Goal: Task Accomplishment & Management: Complete application form

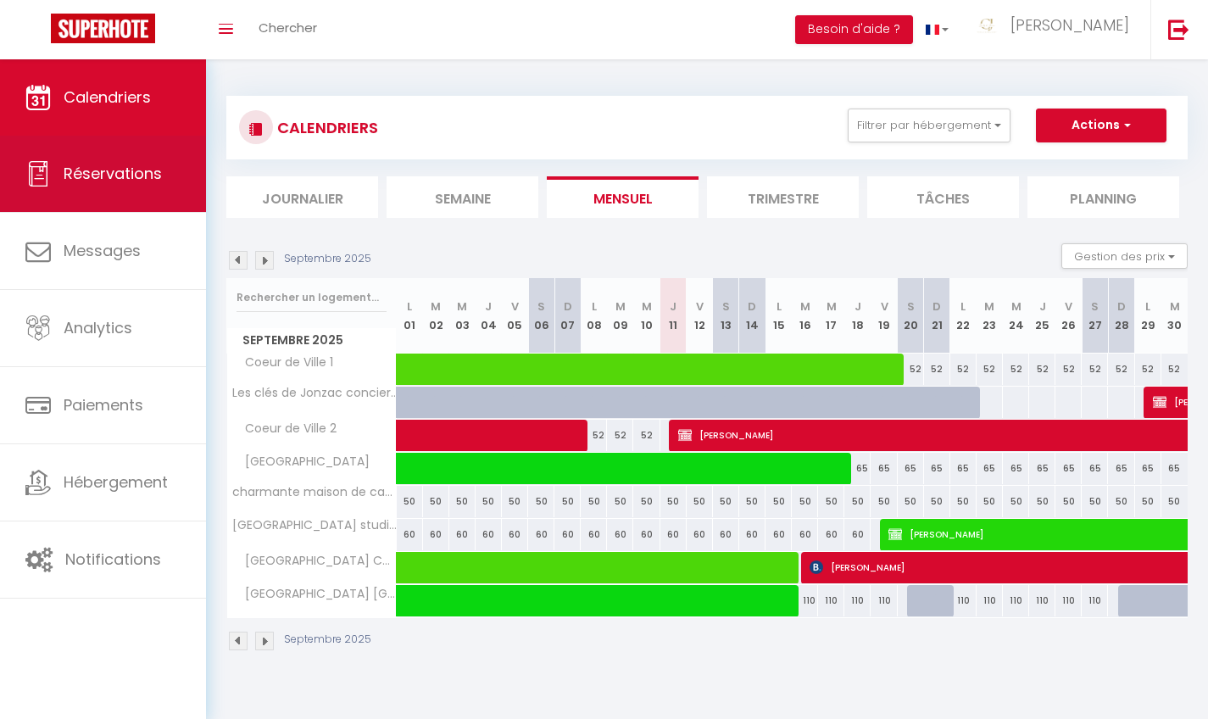
click at [109, 170] on span "Réservations" at bounding box center [113, 173] width 98 height 21
select select "not_cancelled"
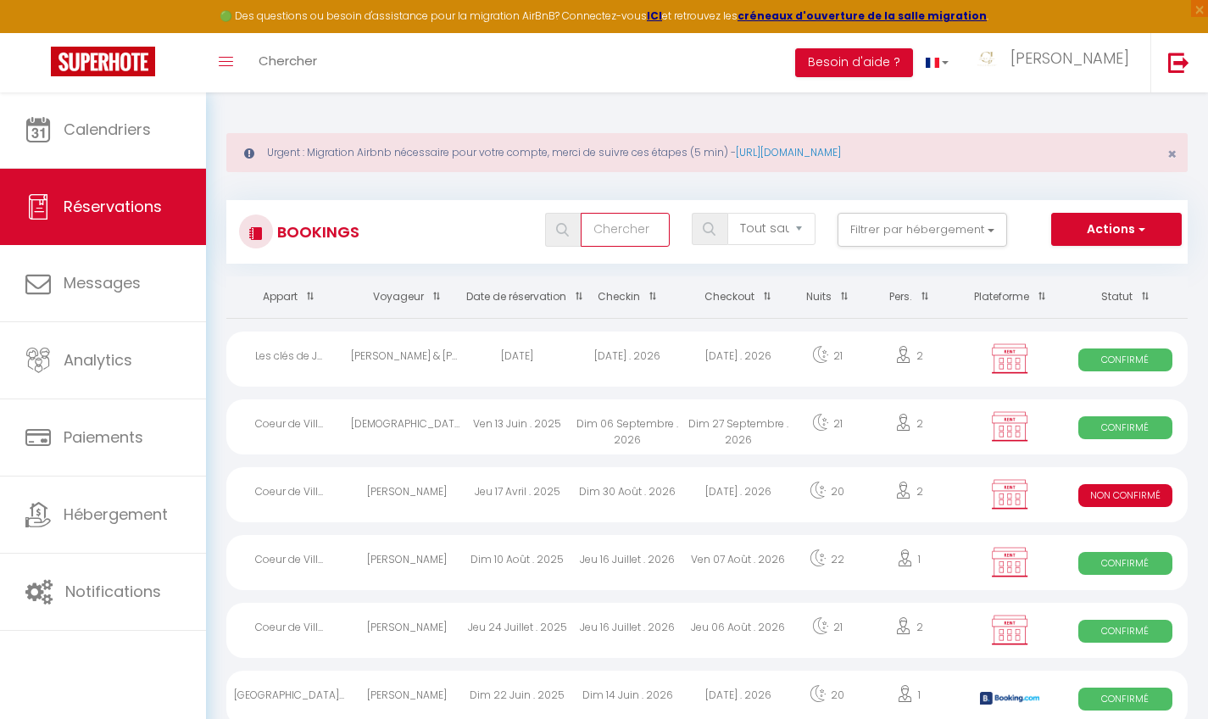
click at [629, 229] on input "text" at bounding box center [625, 230] width 88 height 34
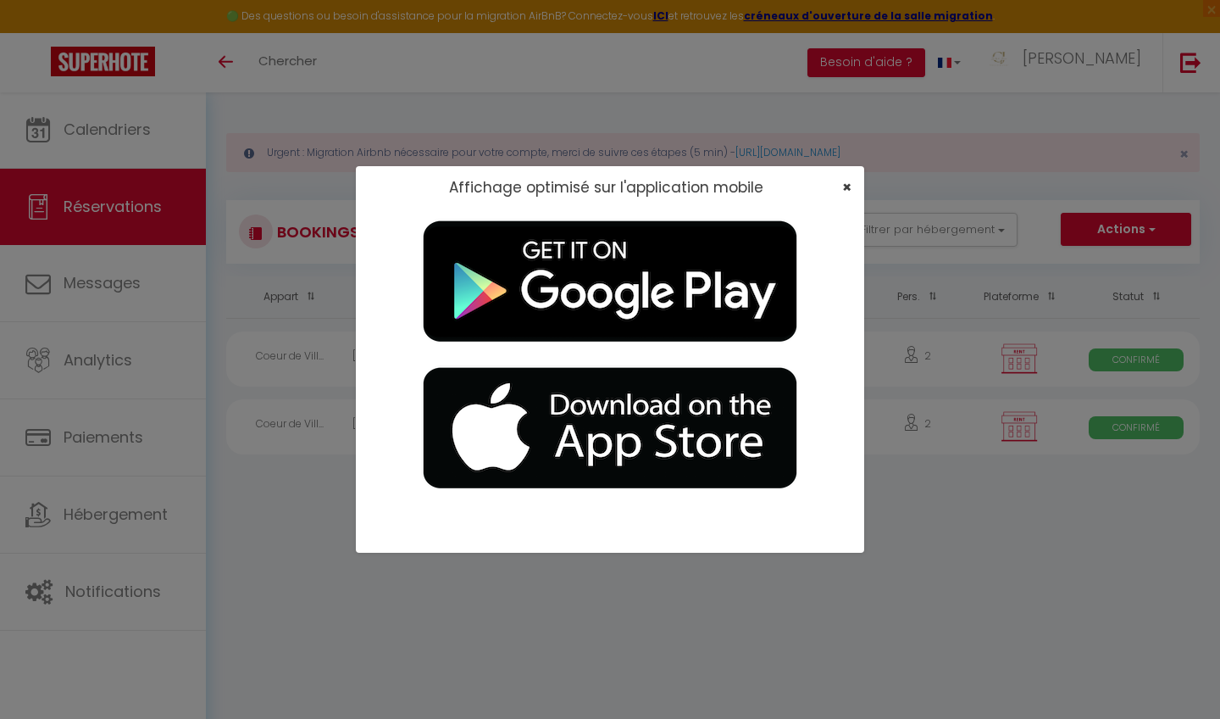
click at [847, 186] on span "×" at bounding box center [846, 186] width 9 height 21
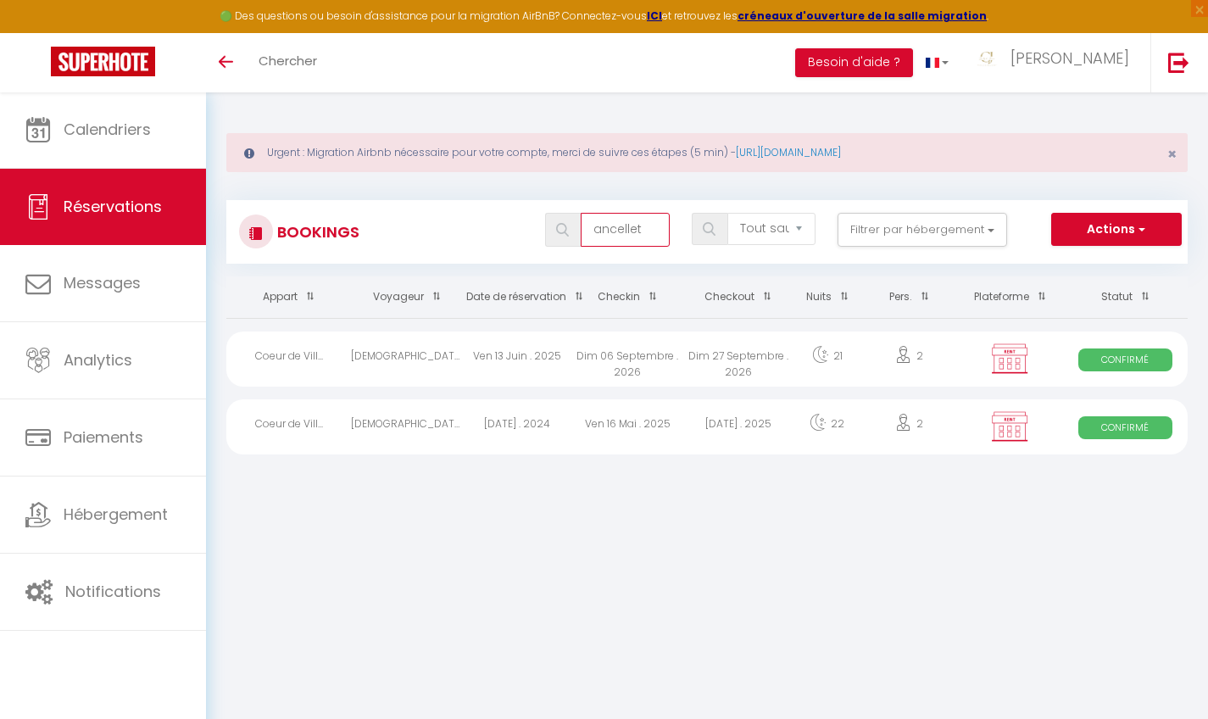
click at [653, 226] on input "ancellet" at bounding box center [625, 230] width 88 height 34
type input "a"
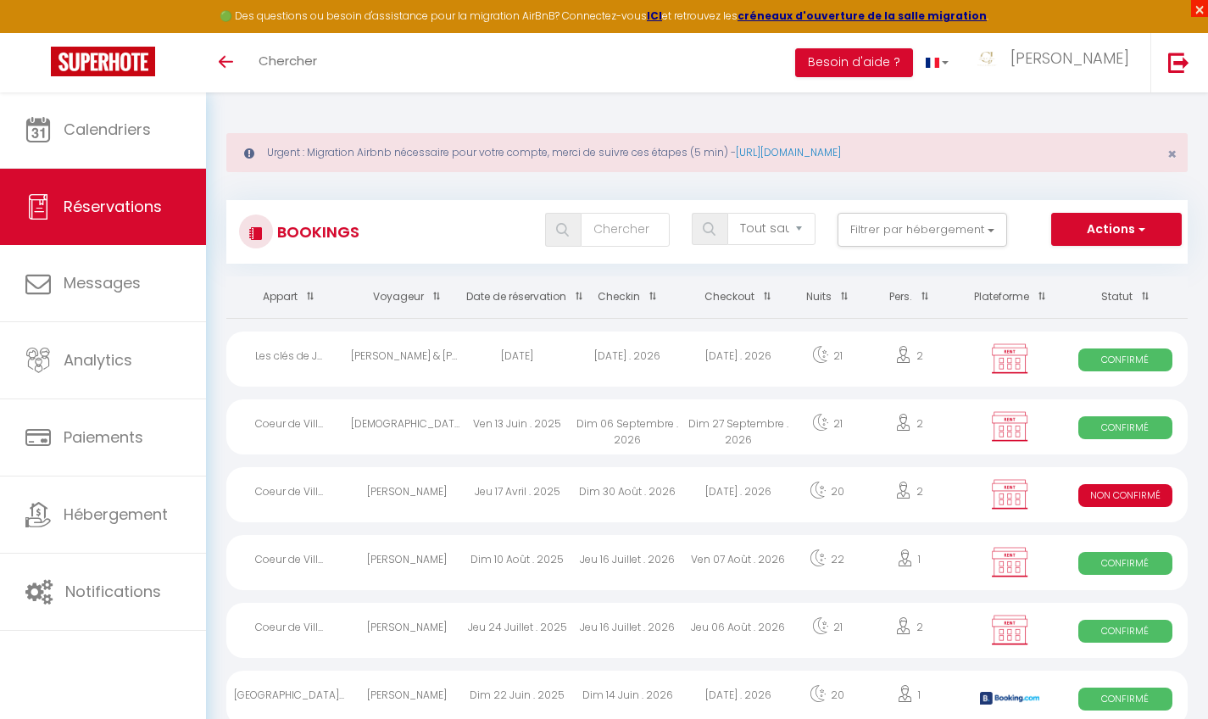
click at [1203, 3] on span "×" at bounding box center [1199, 8] width 17 height 17
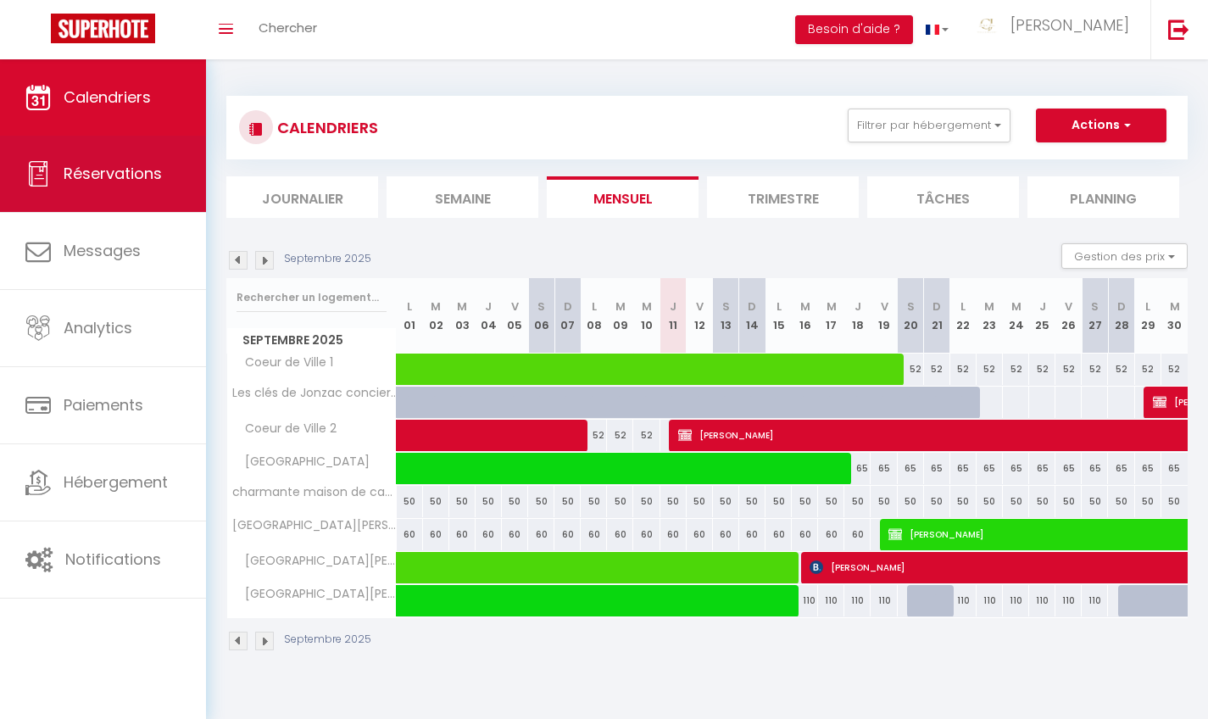
click at [162, 175] on link "Réservations" at bounding box center [103, 174] width 206 height 76
select select "not_cancelled"
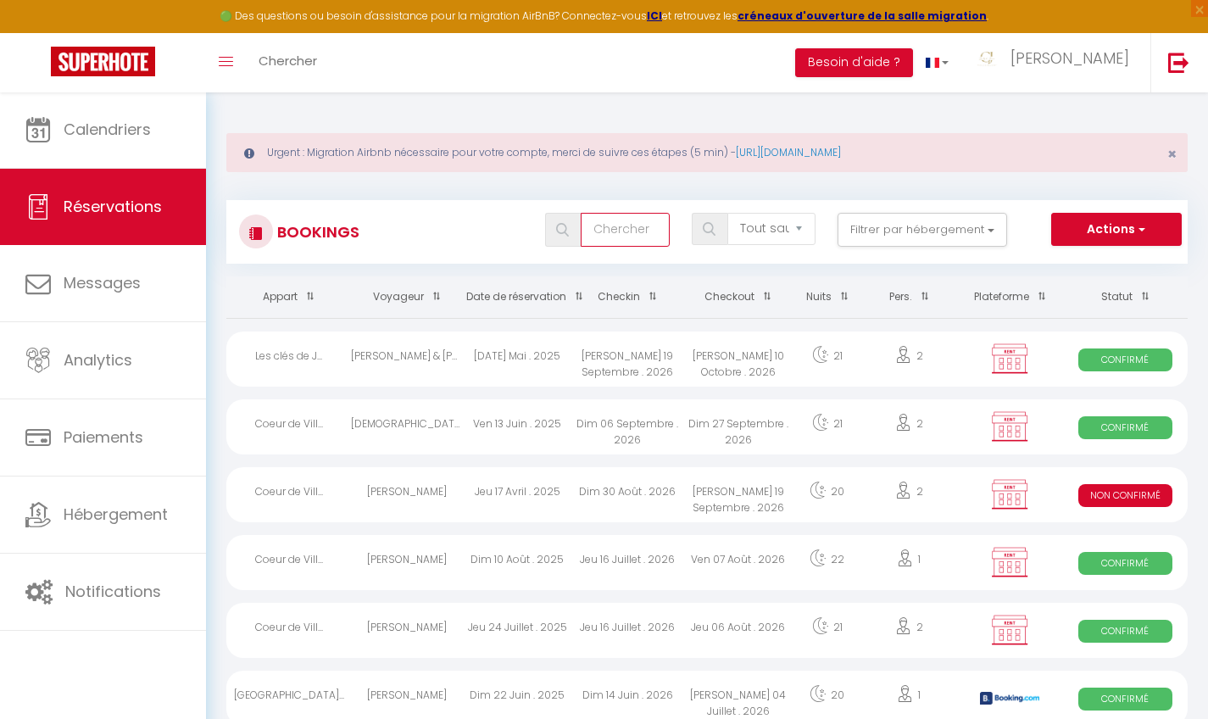
click at [617, 240] on input "text" at bounding box center [625, 230] width 88 height 34
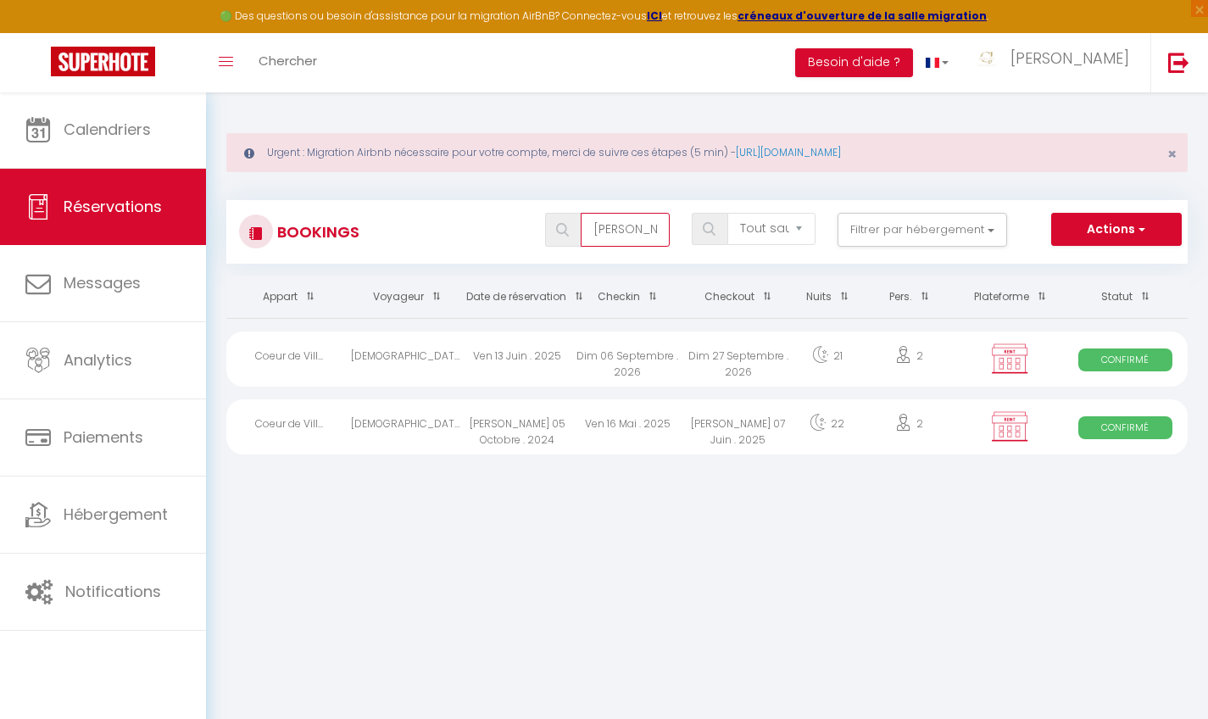
type input "[PERSON_NAME]"
drag, startPoint x: 593, startPoint y: 259, endPoint x: 1149, endPoint y: 365, distance: 565.9
click at [1149, 365] on span "Confirmé" at bounding box center [1125, 359] width 94 height 23
select select "OK"
select select "KO"
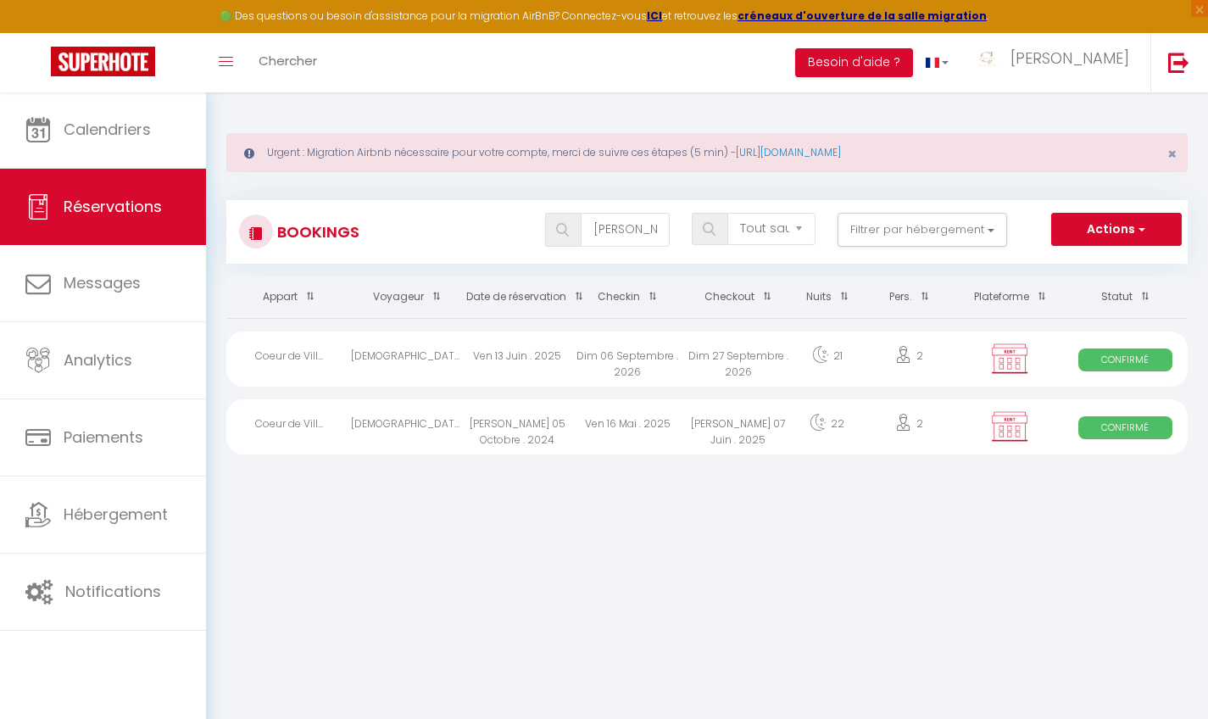
select select "0"
select select "1"
select select
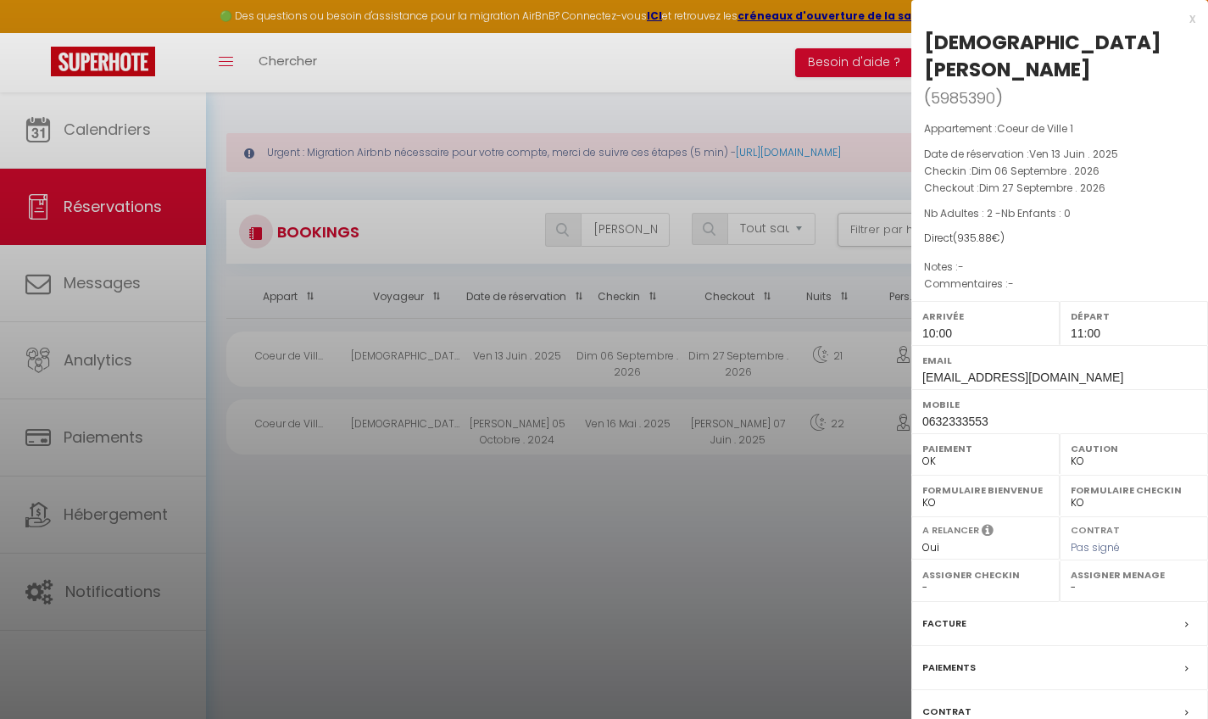
click at [963, 703] on label "Contrat" at bounding box center [946, 712] width 49 height 18
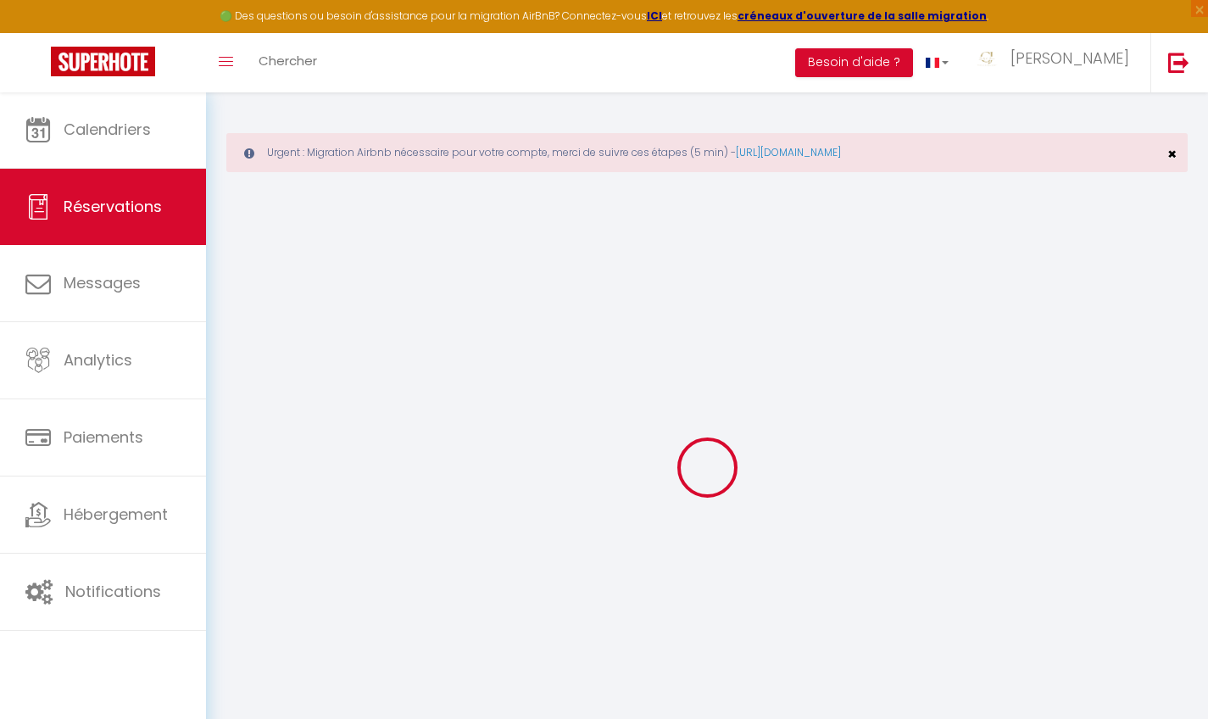
click at [1170, 158] on span "×" at bounding box center [1171, 153] width 9 height 21
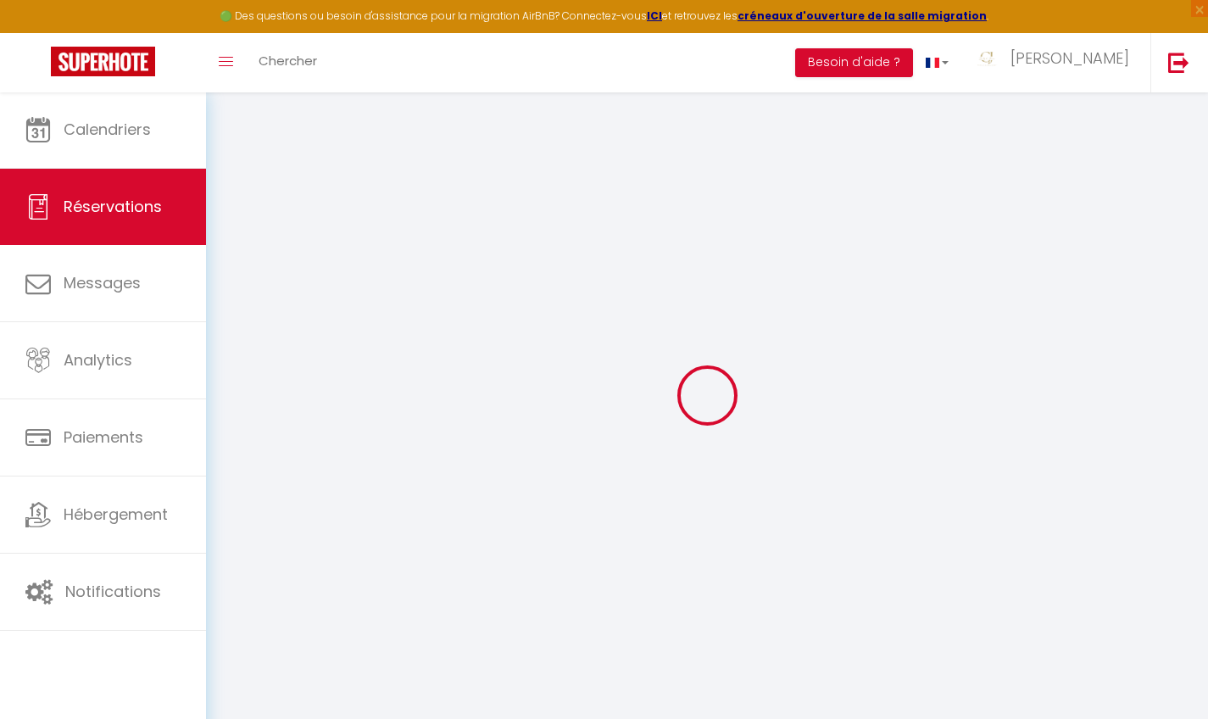
select select
checkbox input "false"
select select
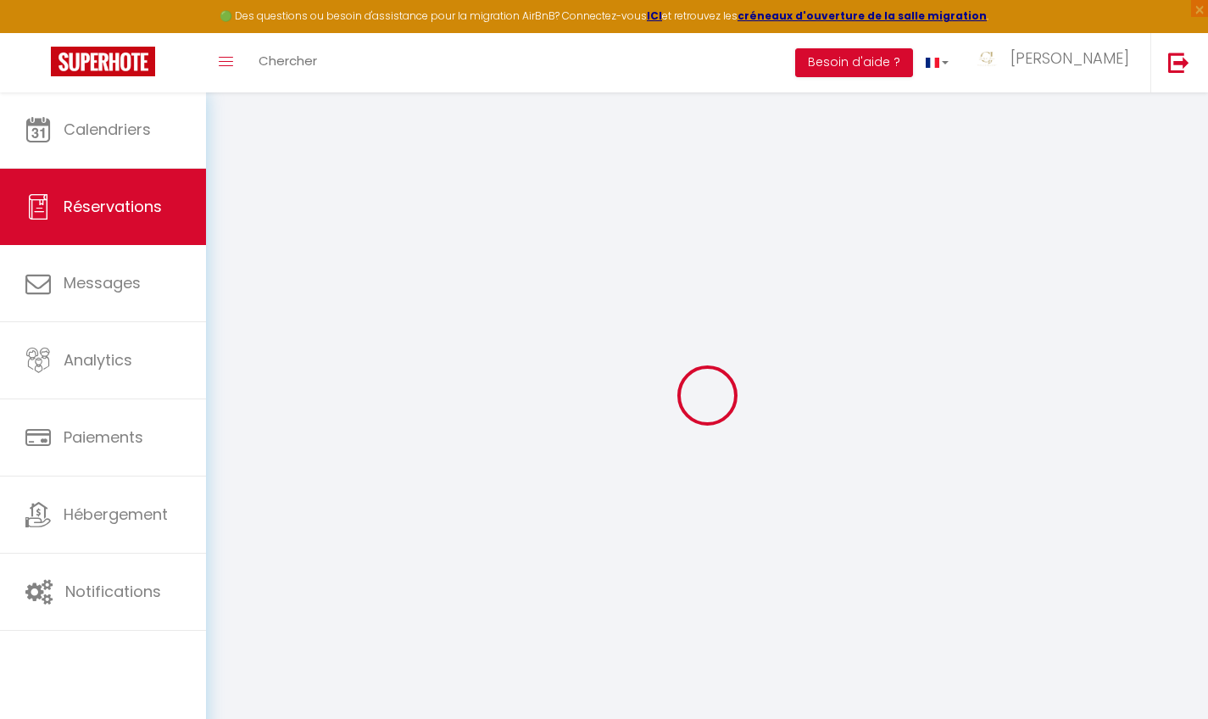
checkbox input "false"
select select
checkbox input "false"
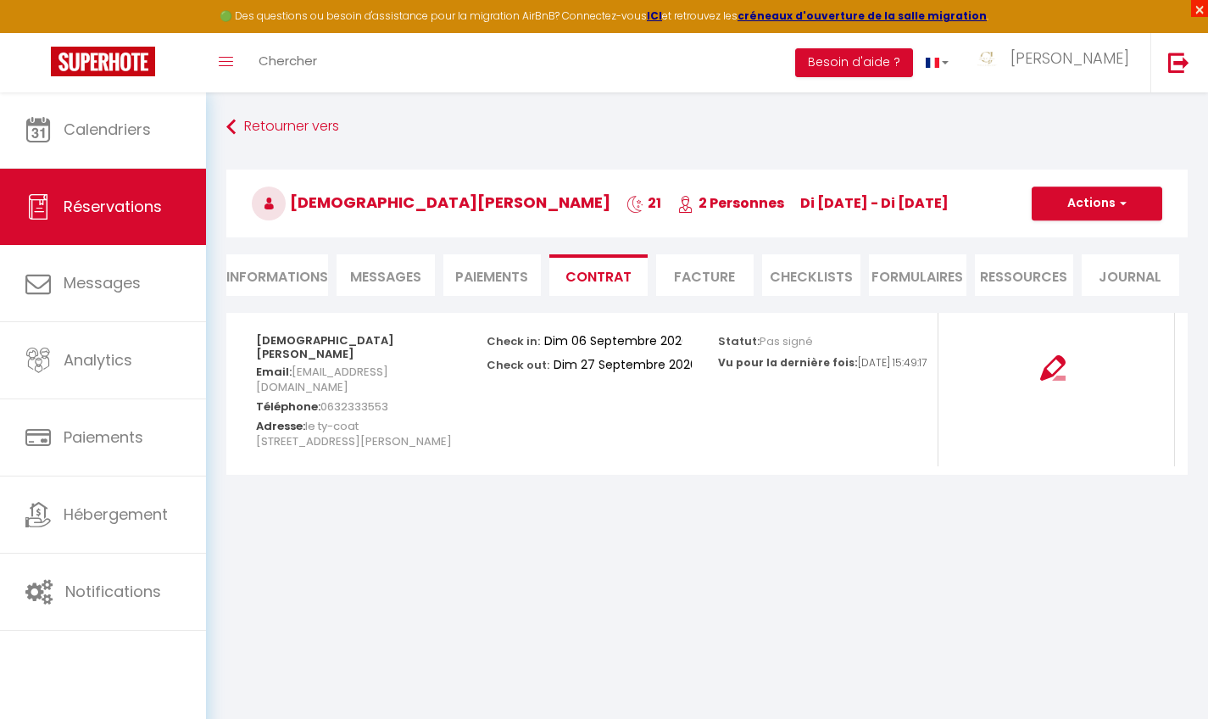
click at [1204, 11] on span "×" at bounding box center [1199, 8] width 17 height 17
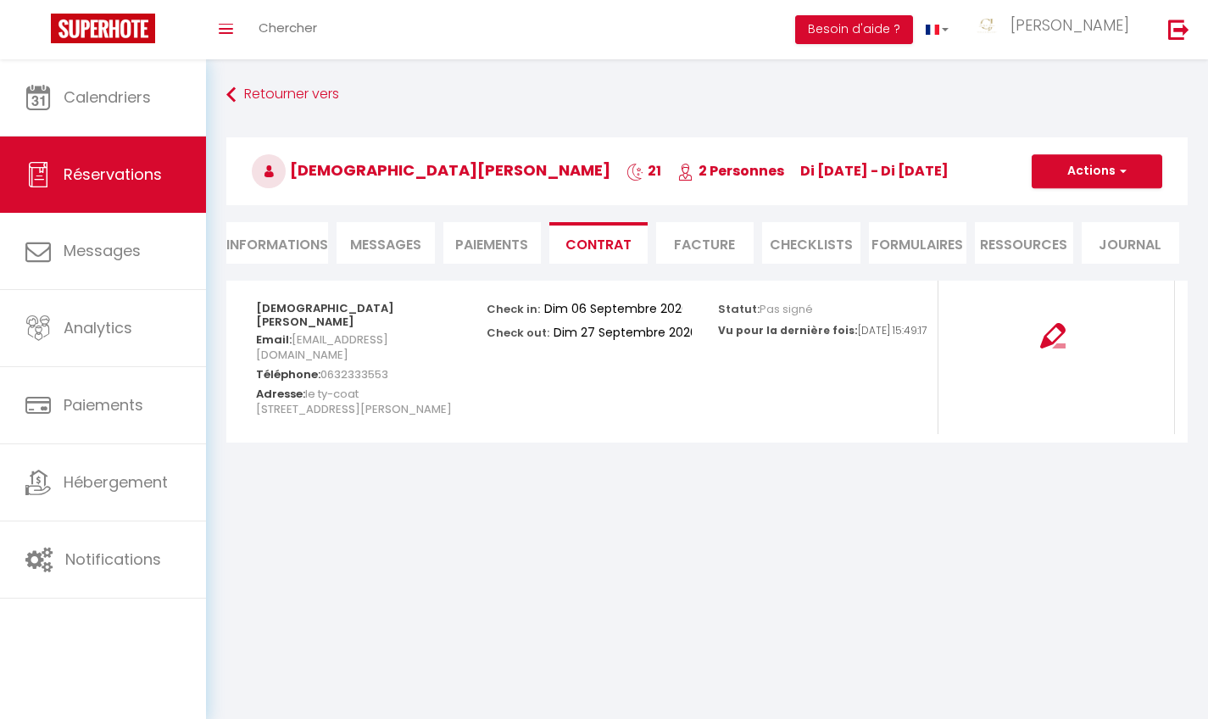
click at [301, 246] on li "Informations" at bounding box center [277, 243] width 102 height 42
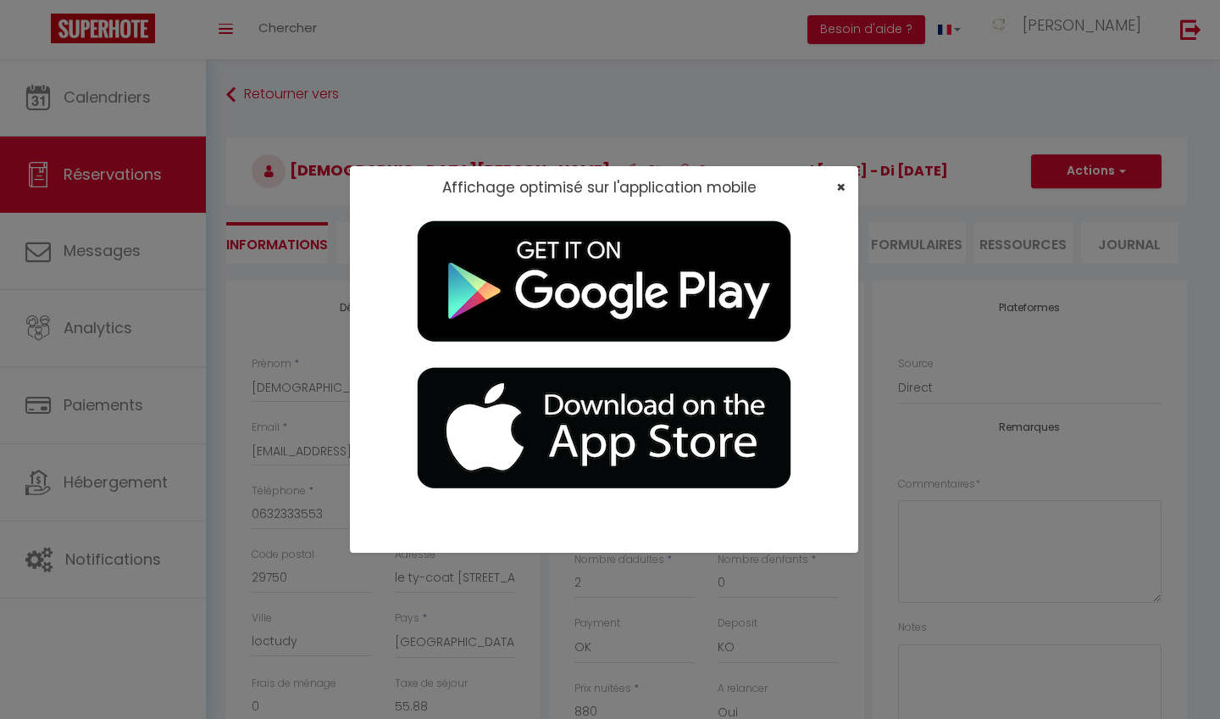
click at [842, 186] on span "×" at bounding box center [840, 186] width 9 height 21
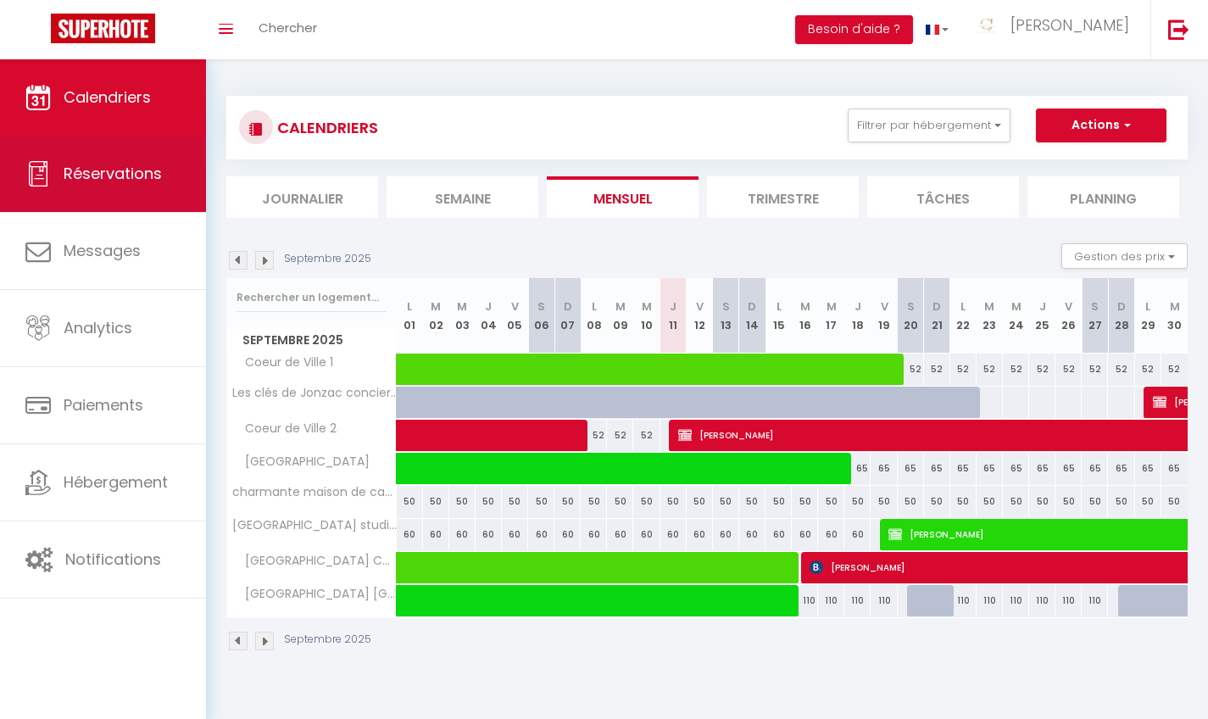
click at [125, 163] on link "Réservations" at bounding box center [103, 174] width 206 height 76
select select "not_cancelled"
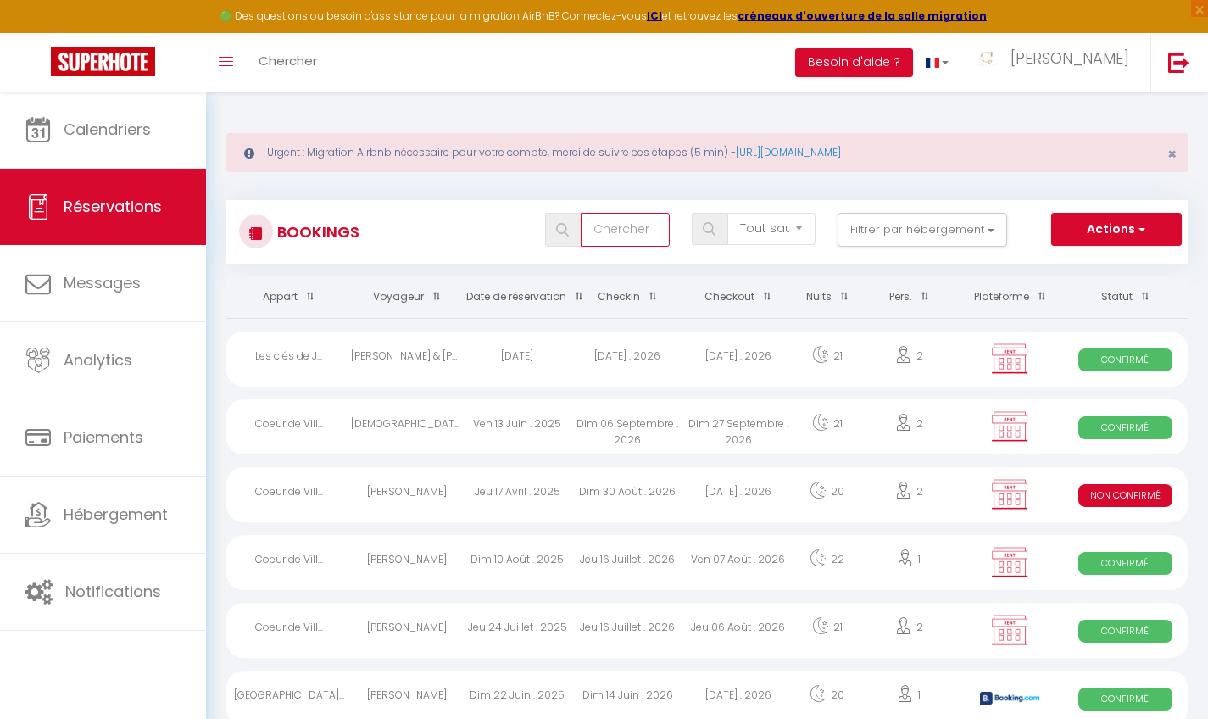
click at [621, 223] on input "text" at bounding box center [625, 230] width 88 height 34
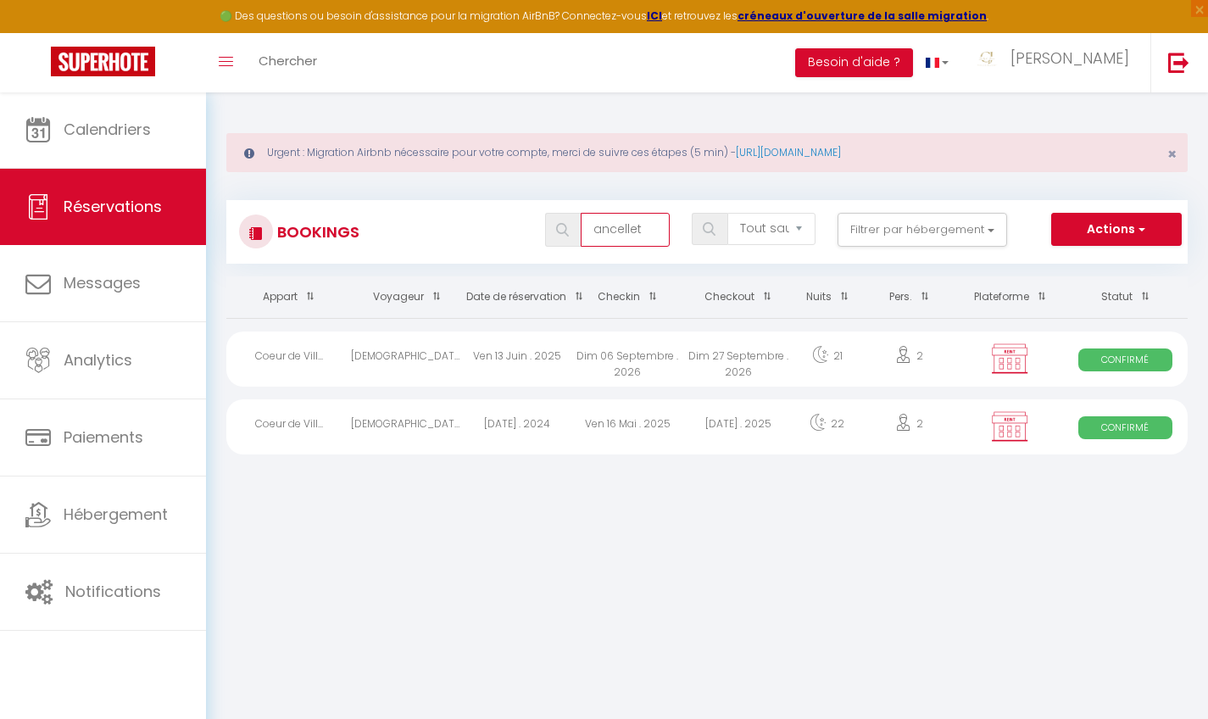
type input "annelet"
click at [1108, 353] on span "Confirmé" at bounding box center [1125, 359] width 94 height 23
select select "OK"
select select "KO"
select select "0"
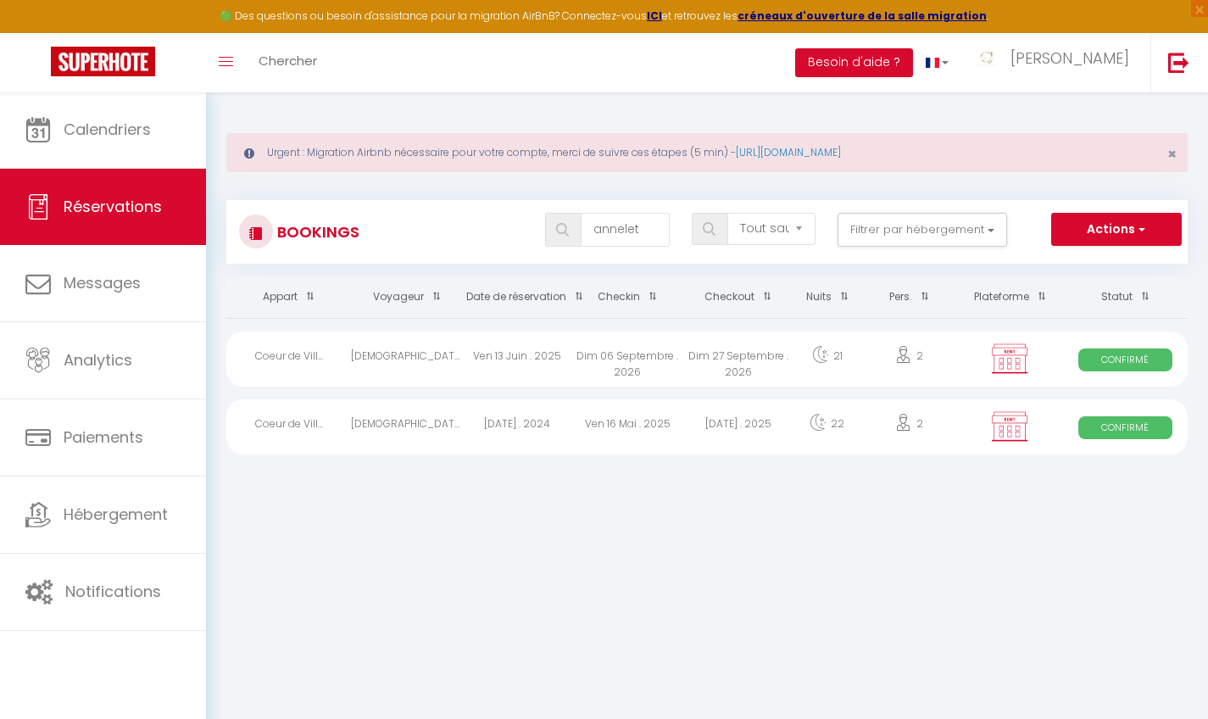
select select "0"
select select "1"
select select
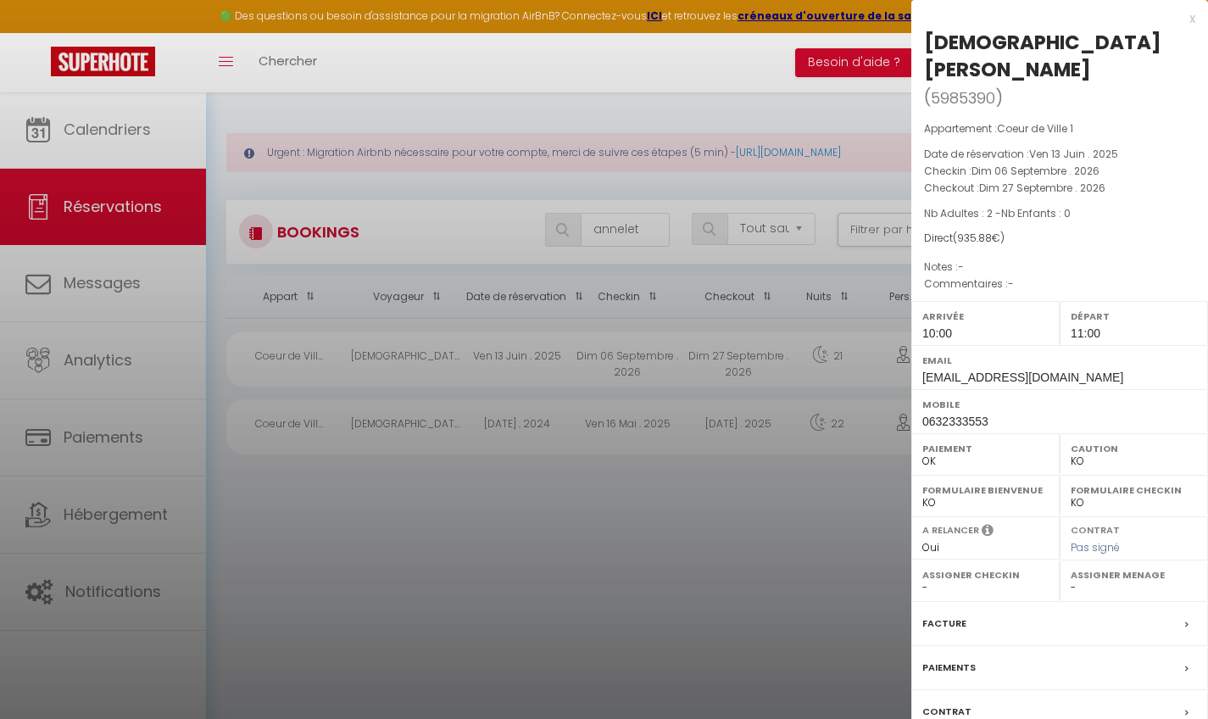
click at [949, 703] on label "Contrat" at bounding box center [946, 712] width 49 height 18
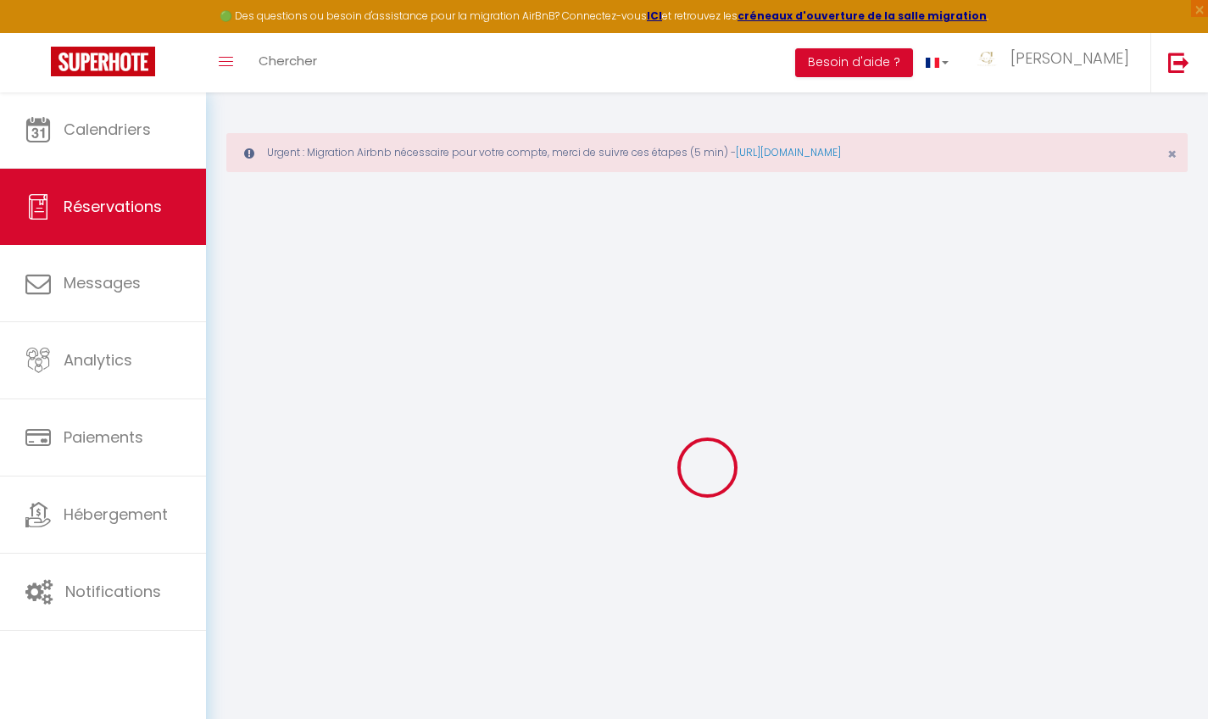
type input "[DEMOGRAPHIC_DATA]"
type input "ANCELLET"
type input "[EMAIL_ADDRESS][DOMAIN_NAME]"
type input "0632333553"
type input "29750"
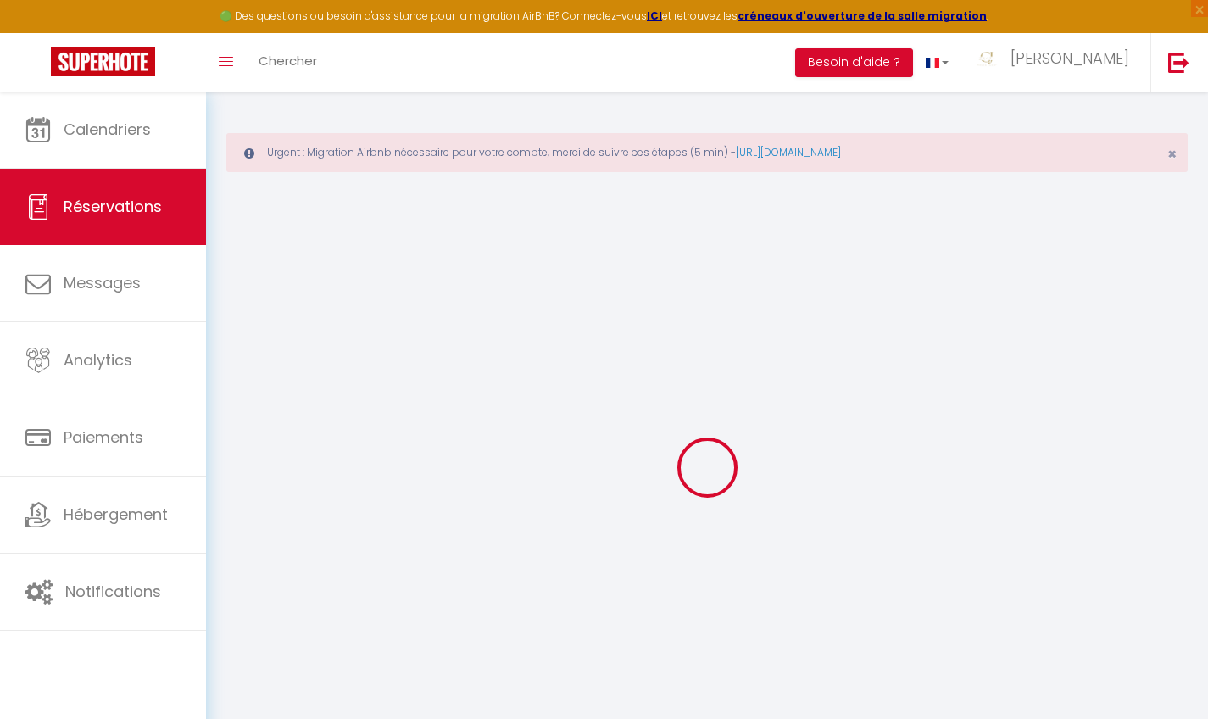
type input "le ty-coat [STREET_ADDRESS][PERSON_NAME]"
type input "loctudy"
select select "FR"
select select "30678"
select select "1"
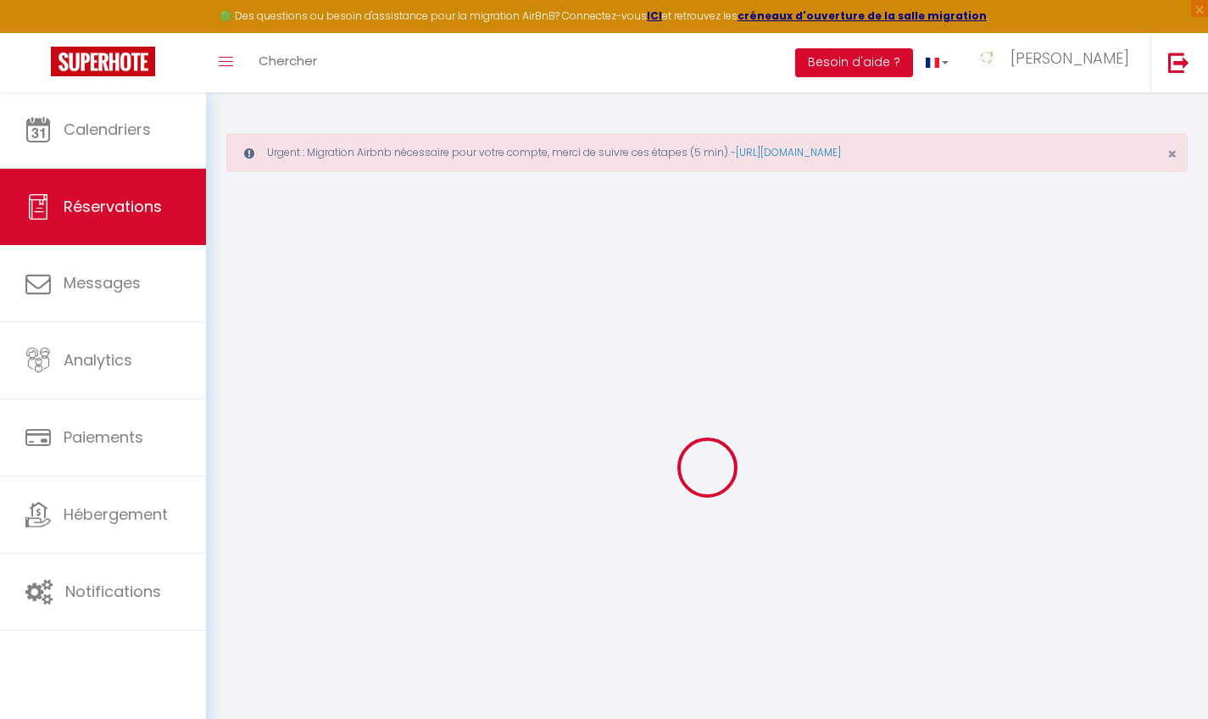
type input "Dim 06 Septembre 2026"
select select
type input "Dim 27 Septembre 2026"
select select
type input "2"
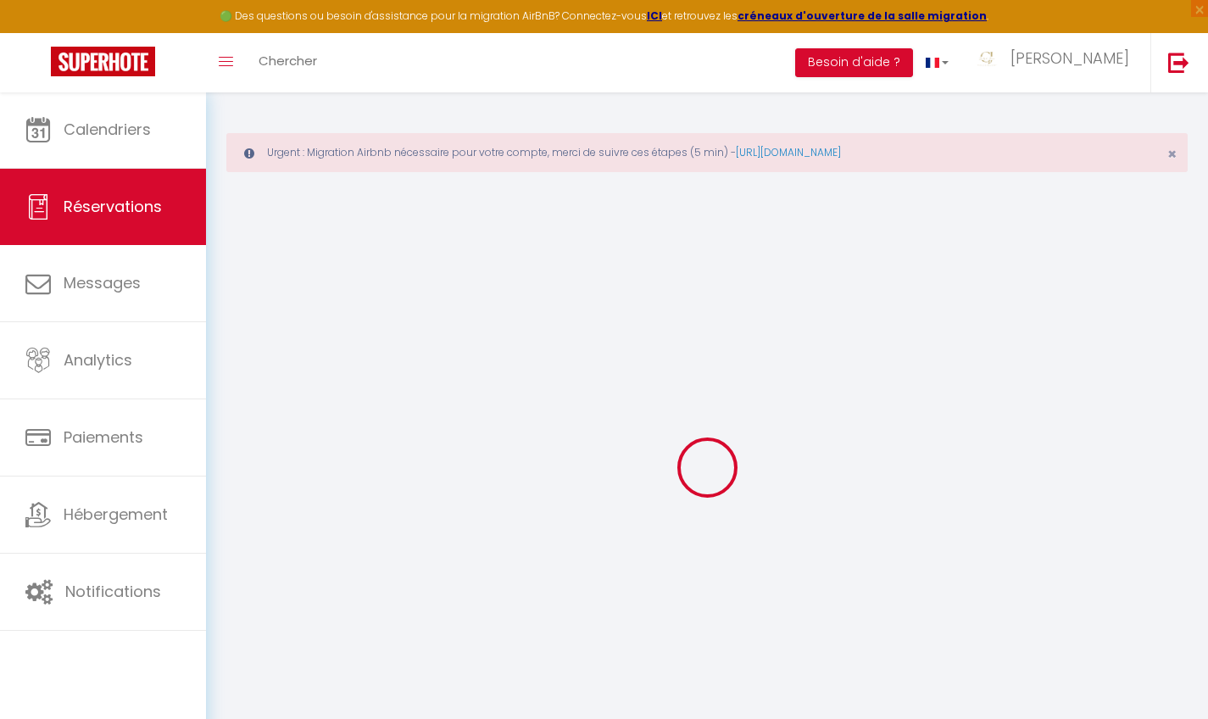
select select "12"
select select
type input "30"
type input "40"
type input "0"
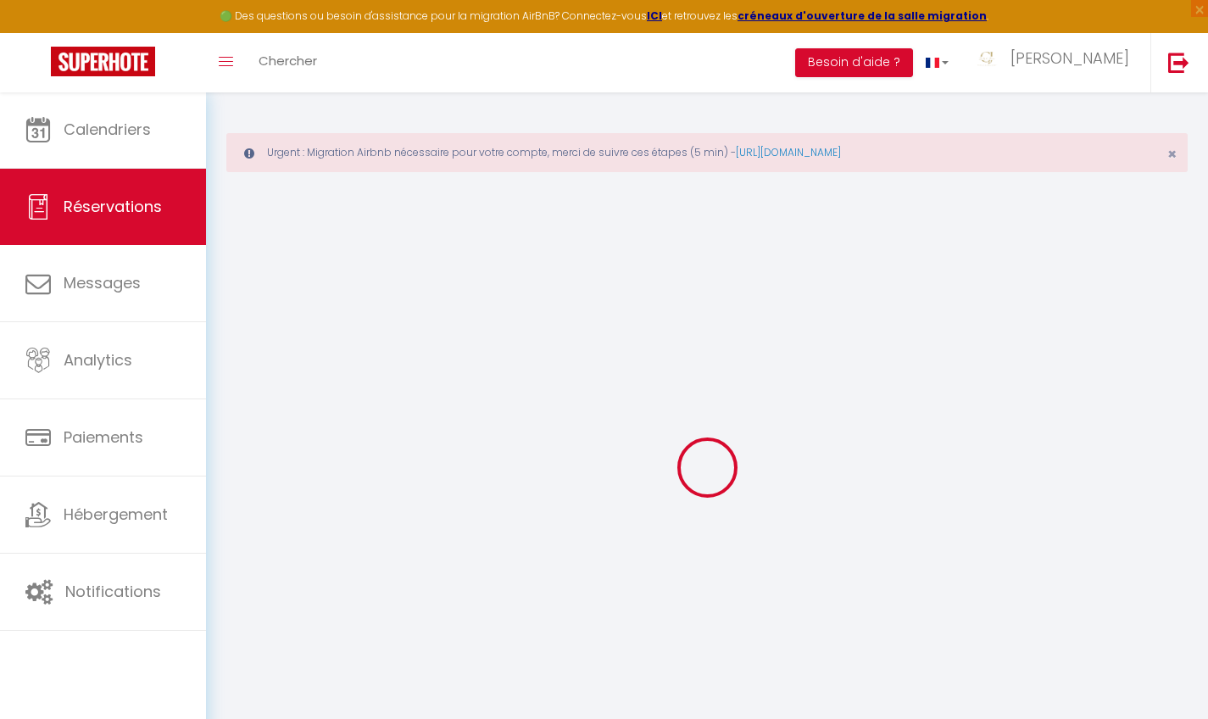
select select
select select "14"
select select
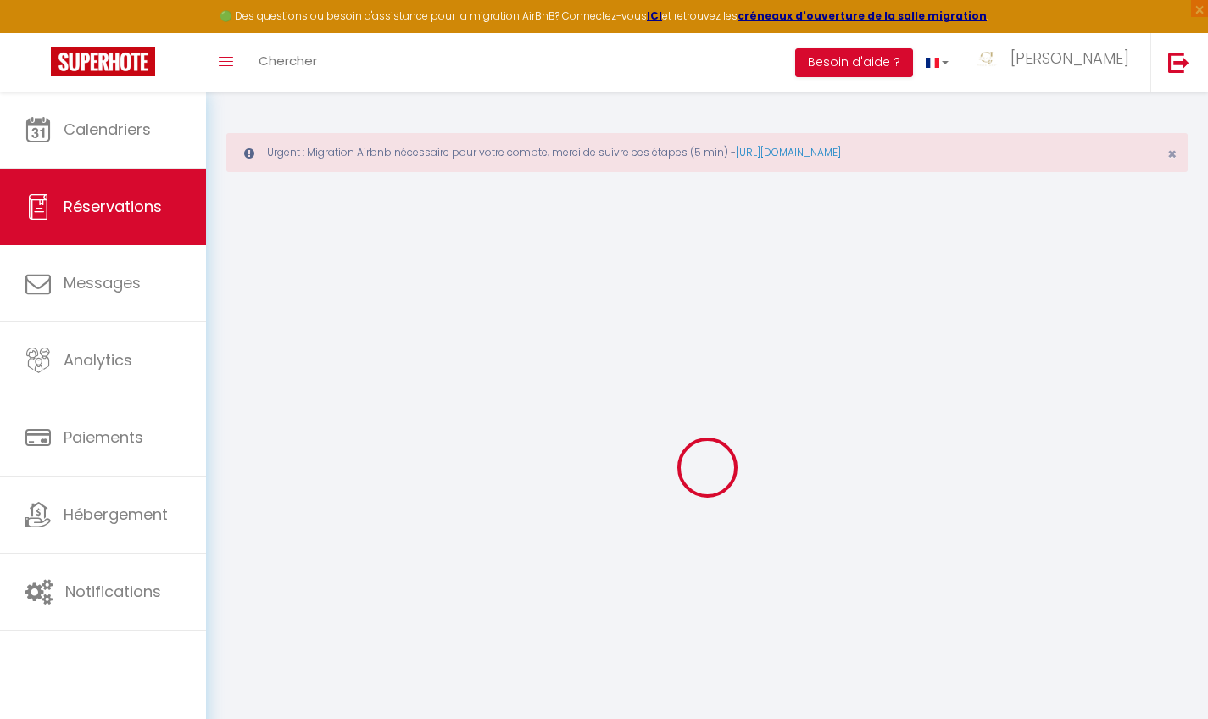
select select
checkbox input "false"
select select
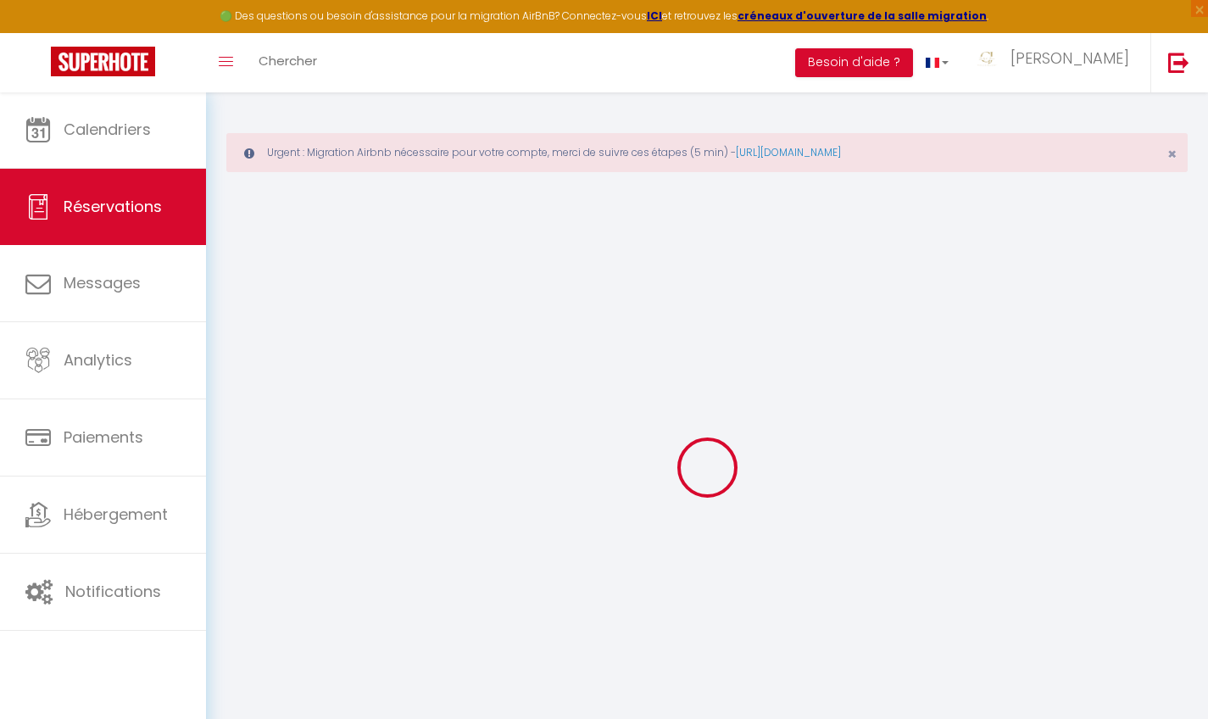
checkbox input "false"
type input "55.88"
select select
select select "10:00"
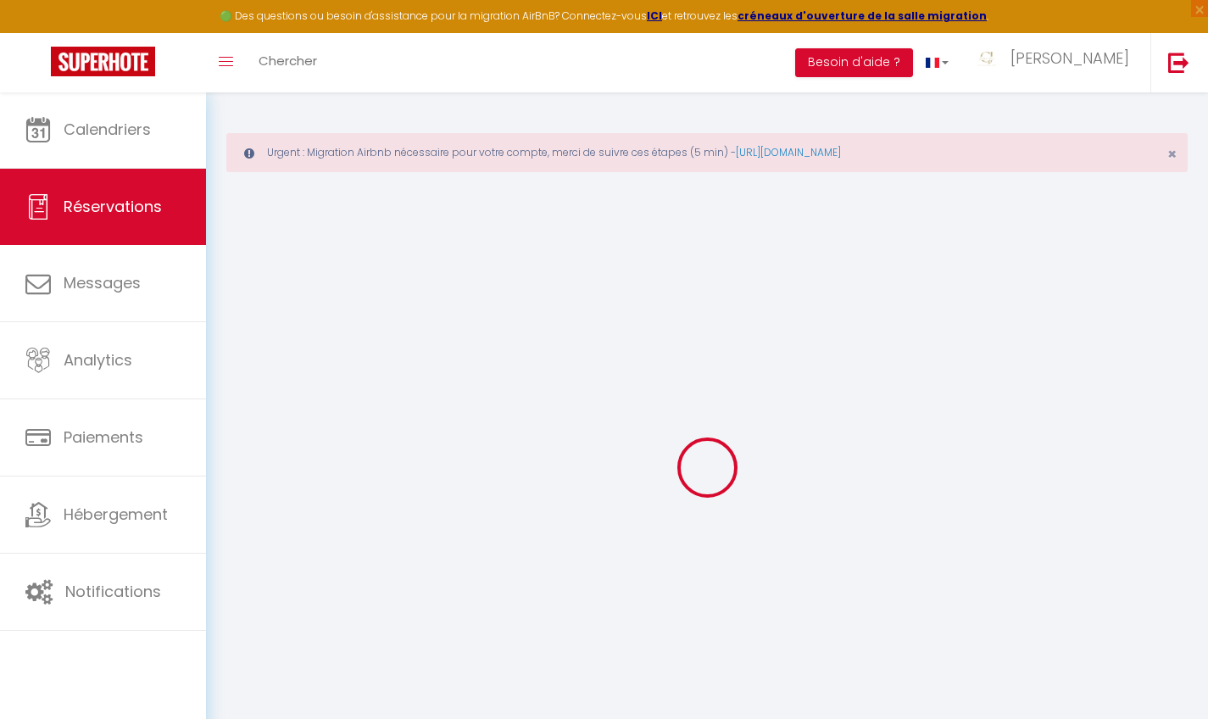
select select "11:00"
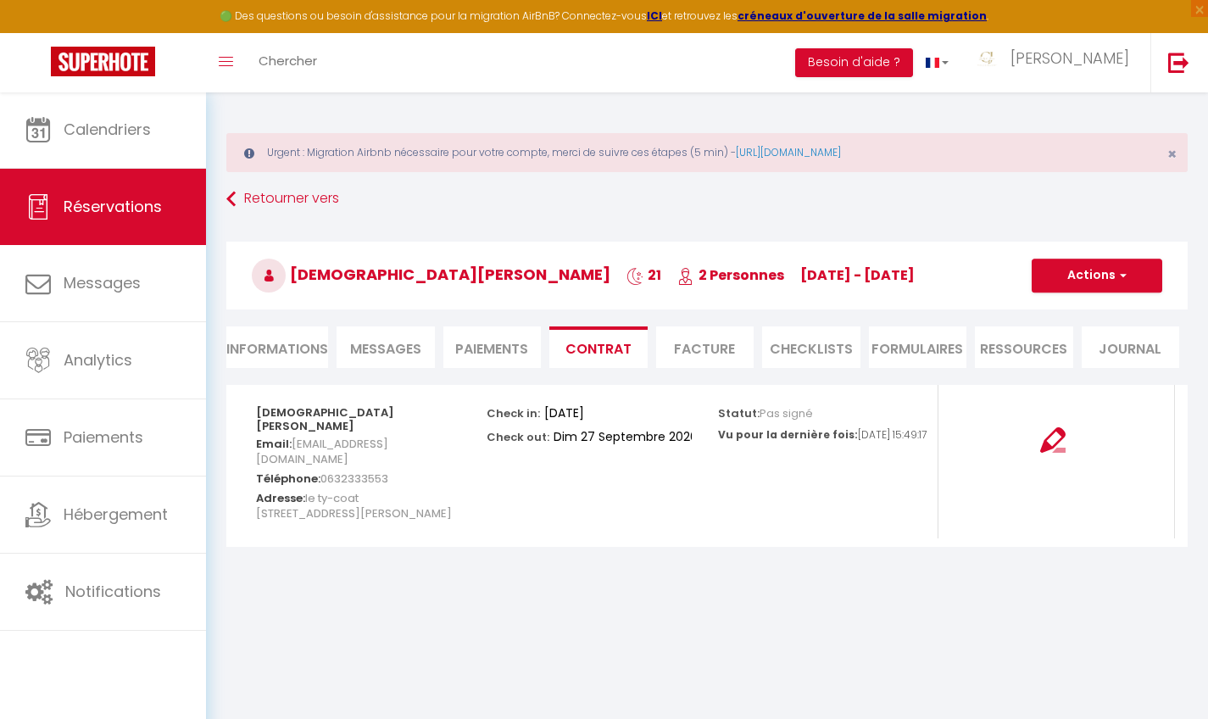
click at [276, 346] on li "Informations" at bounding box center [277, 347] width 102 height 42
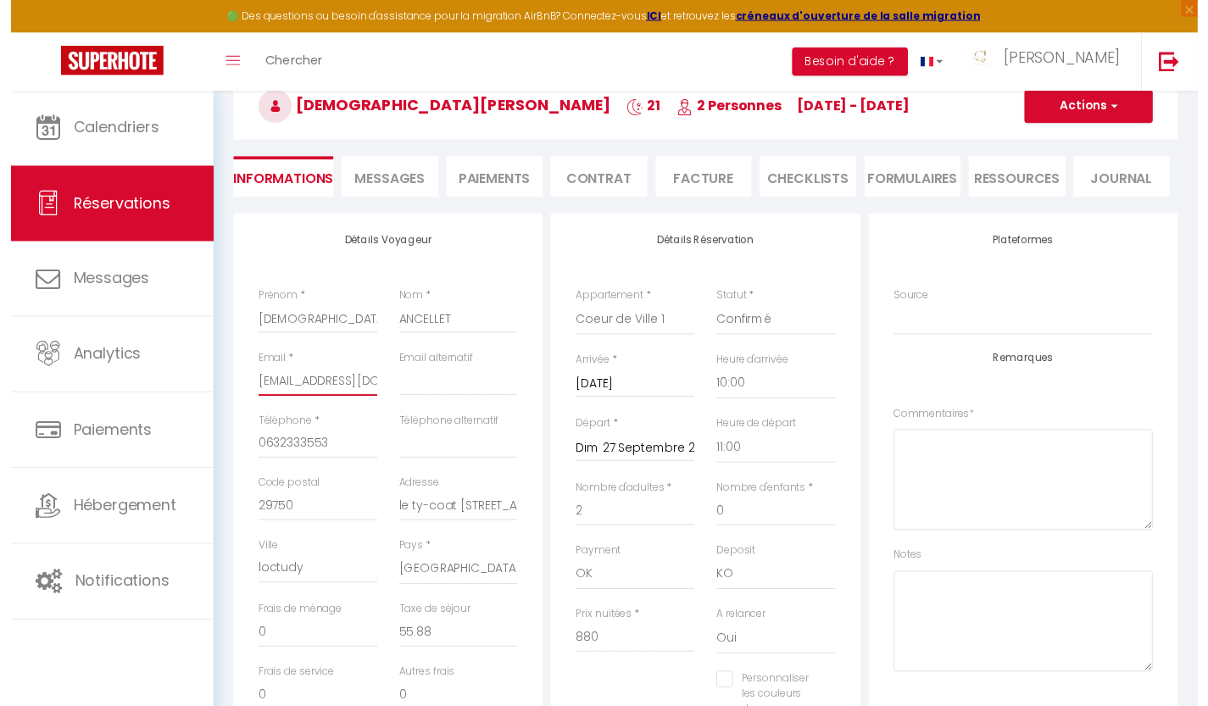
scroll to position [98, 0]
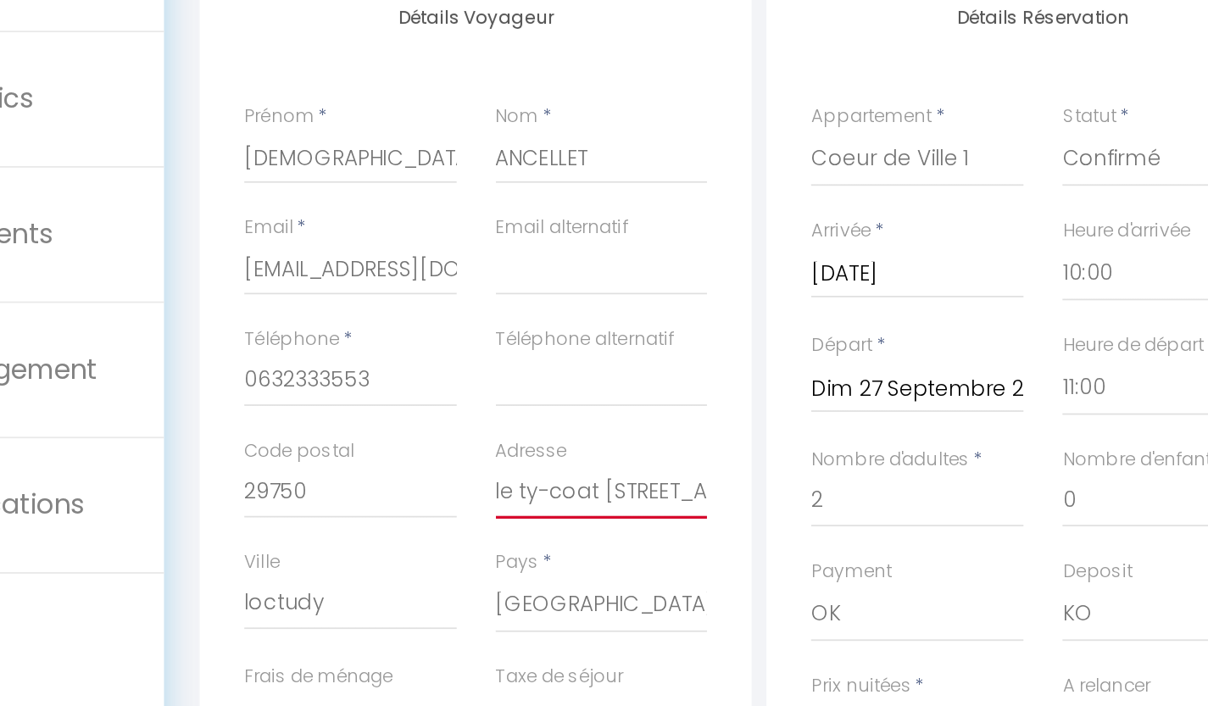
click at [395, 569] on input "le ty-coat [STREET_ADDRESS][PERSON_NAME]" at bounding box center [455, 584] width 121 height 31
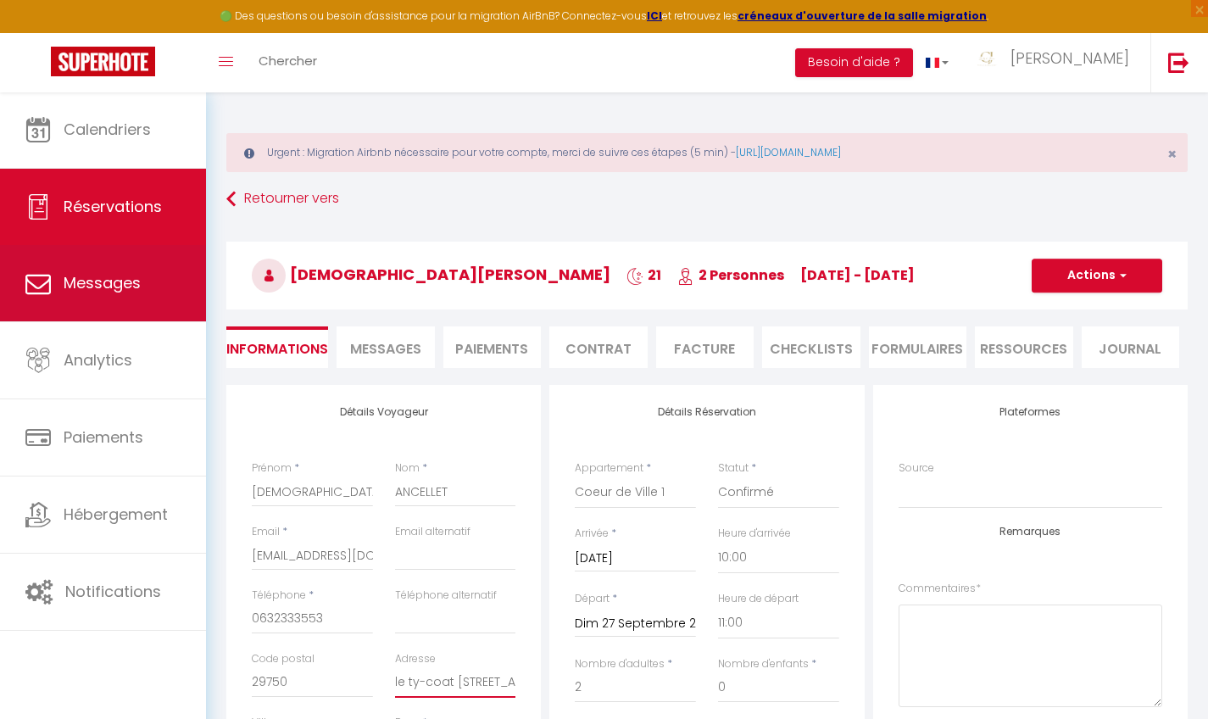
scroll to position [0, 0]
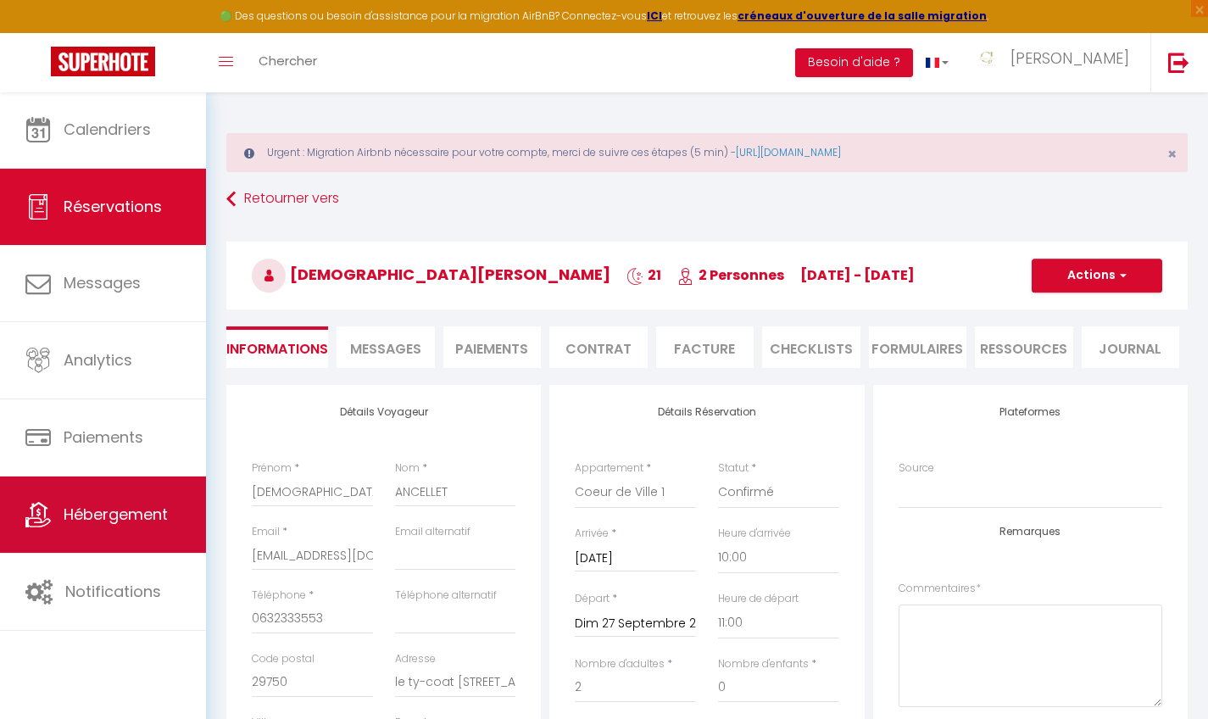
click at [107, 532] on link "Hébergement" at bounding box center [103, 514] width 206 height 76
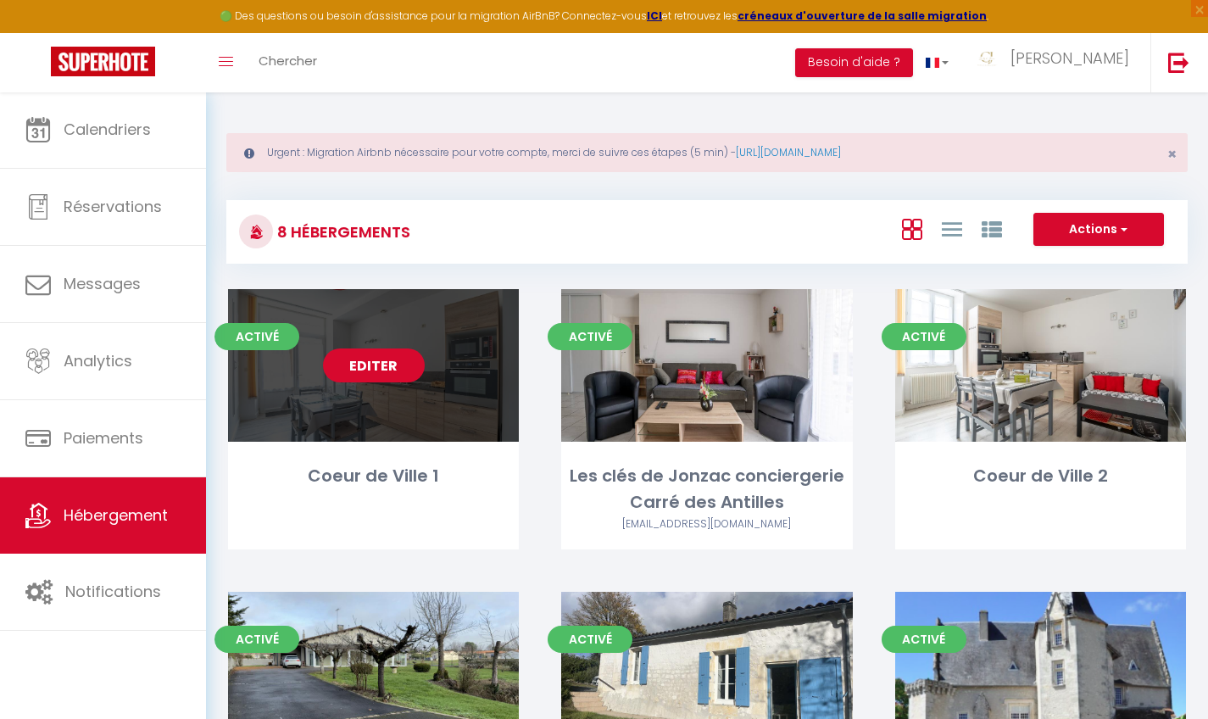
click at [382, 376] on link "Editer" at bounding box center [374, 365] width 102 height 34
select select "3"
select select "2"
select select "1"
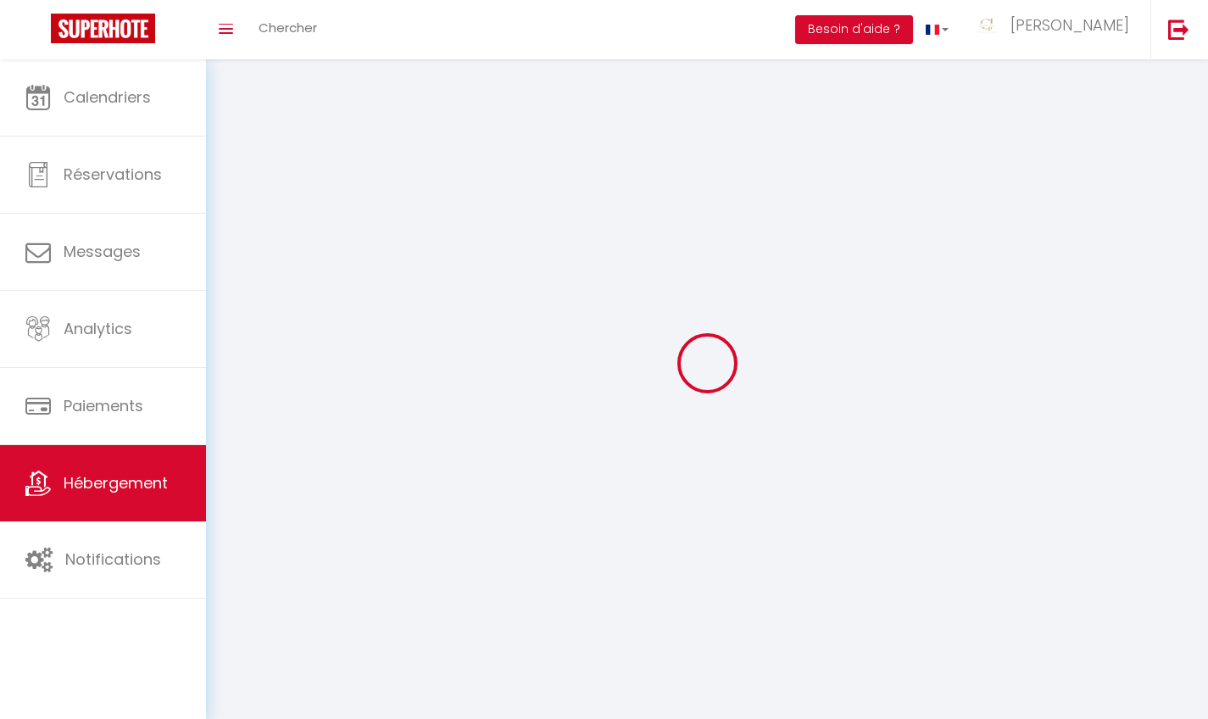
select select
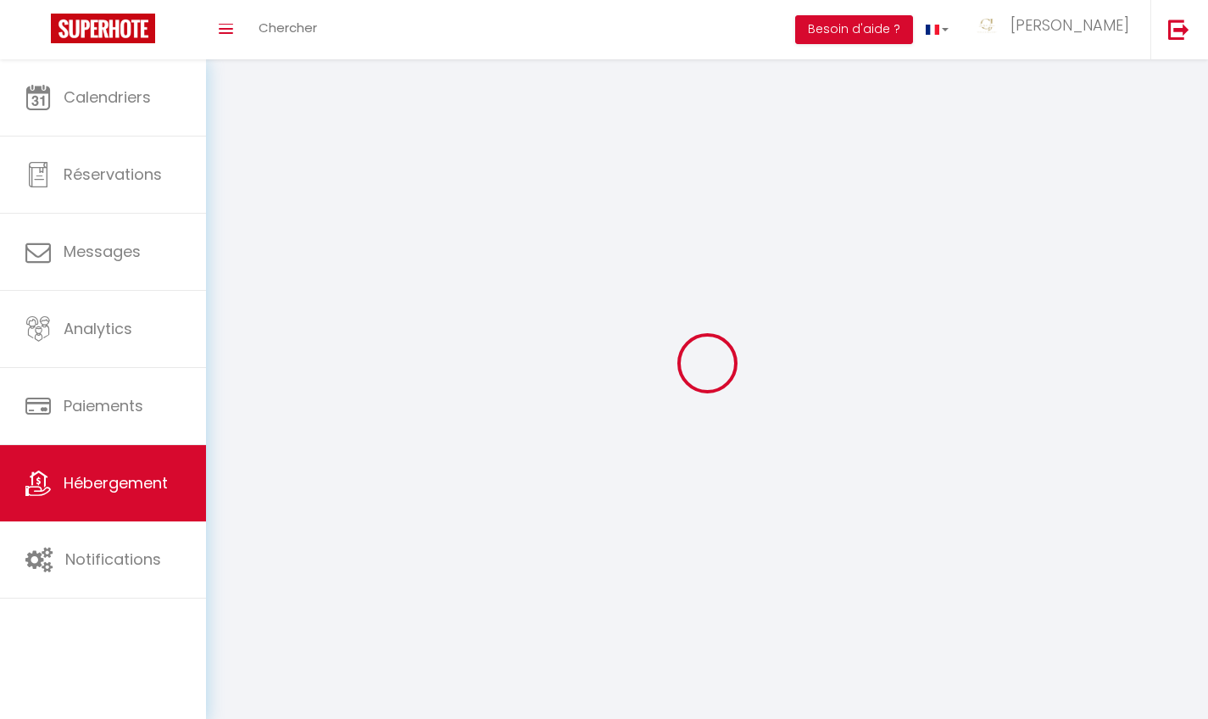
select select
checkbox input "false"
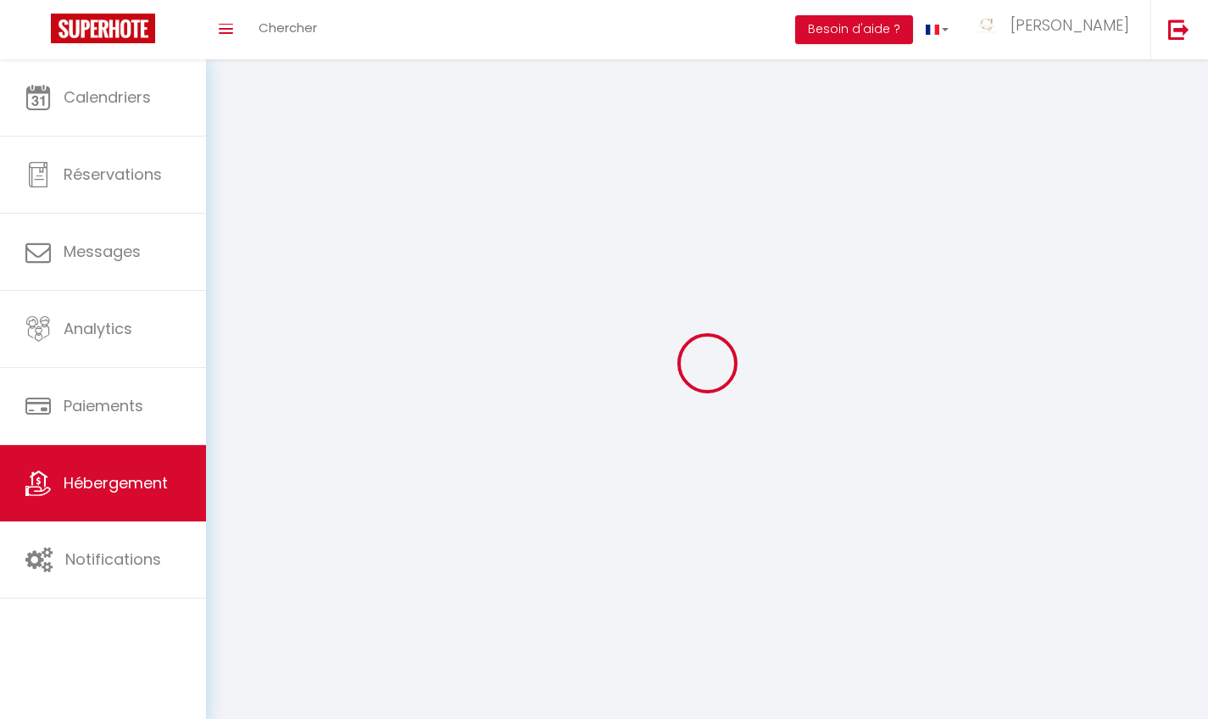
checkbox input "false"
select select
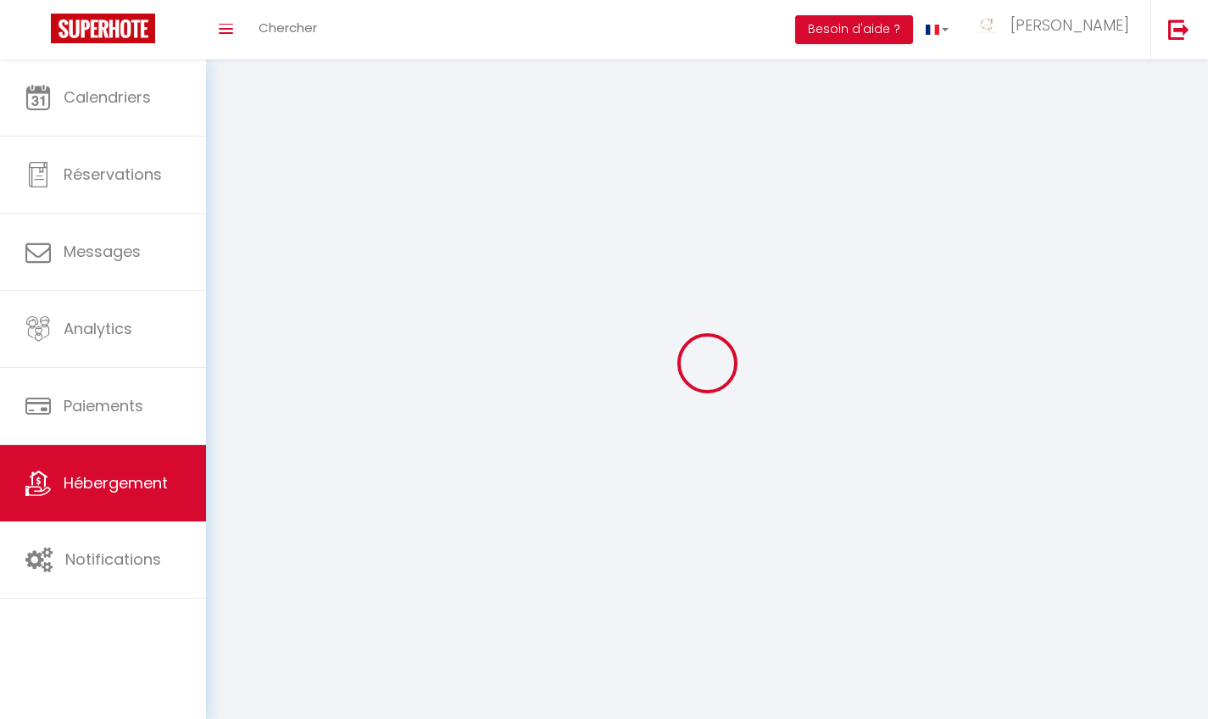
select select
checkbox input "false"
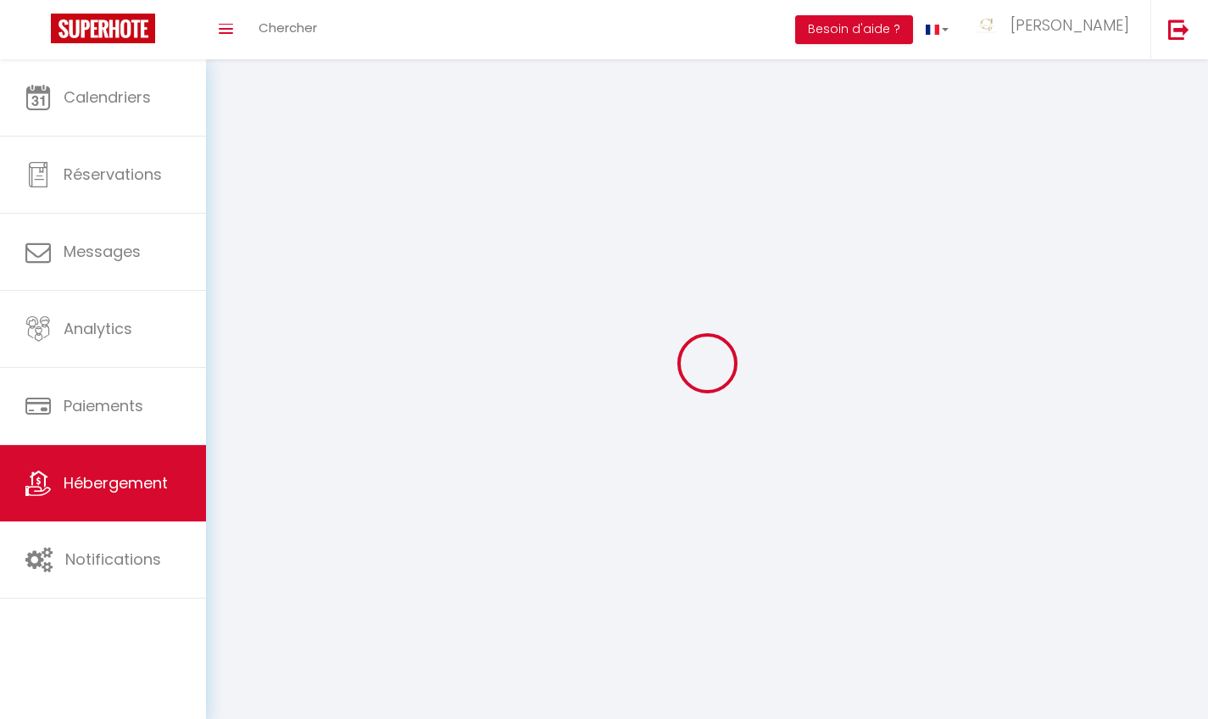
checkbox input "false"
select select
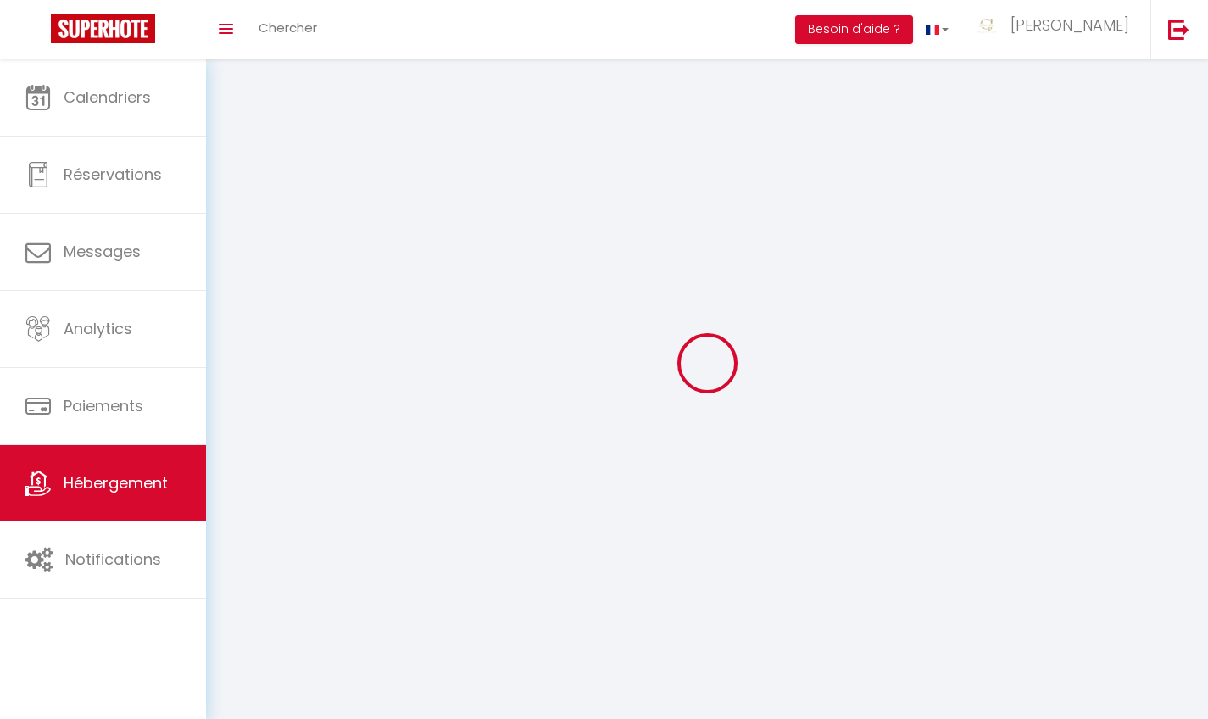
select select
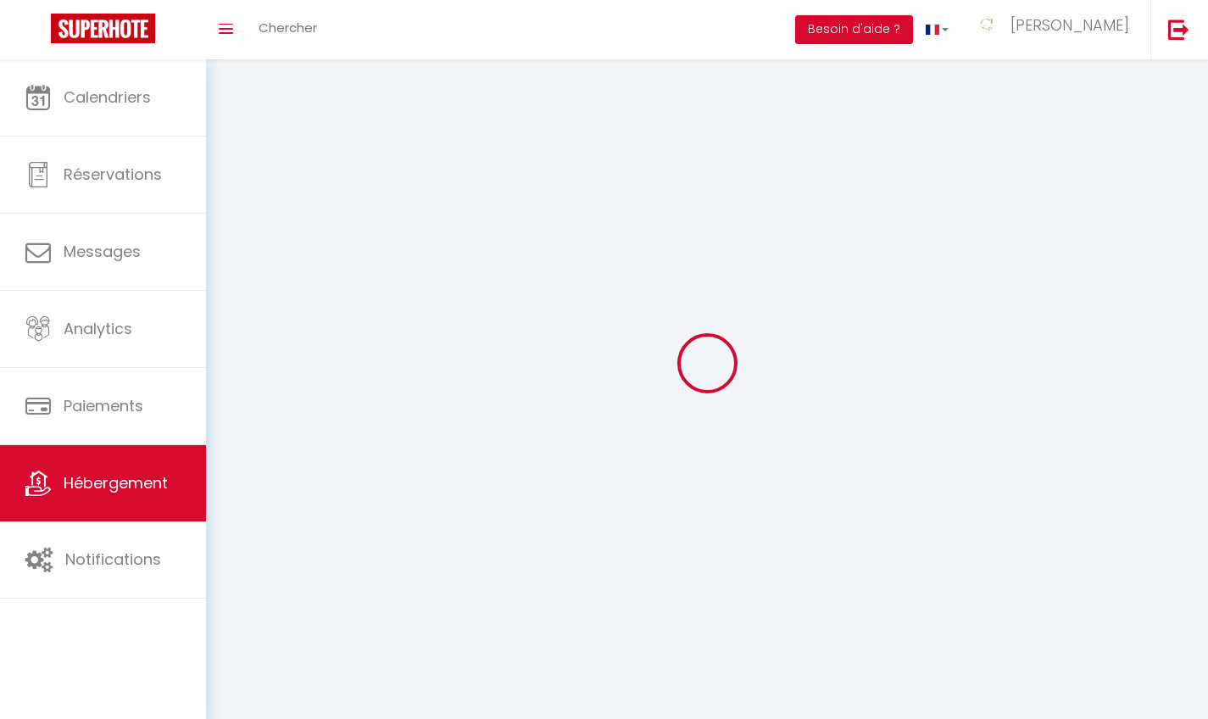
select select
checkbox input "false"
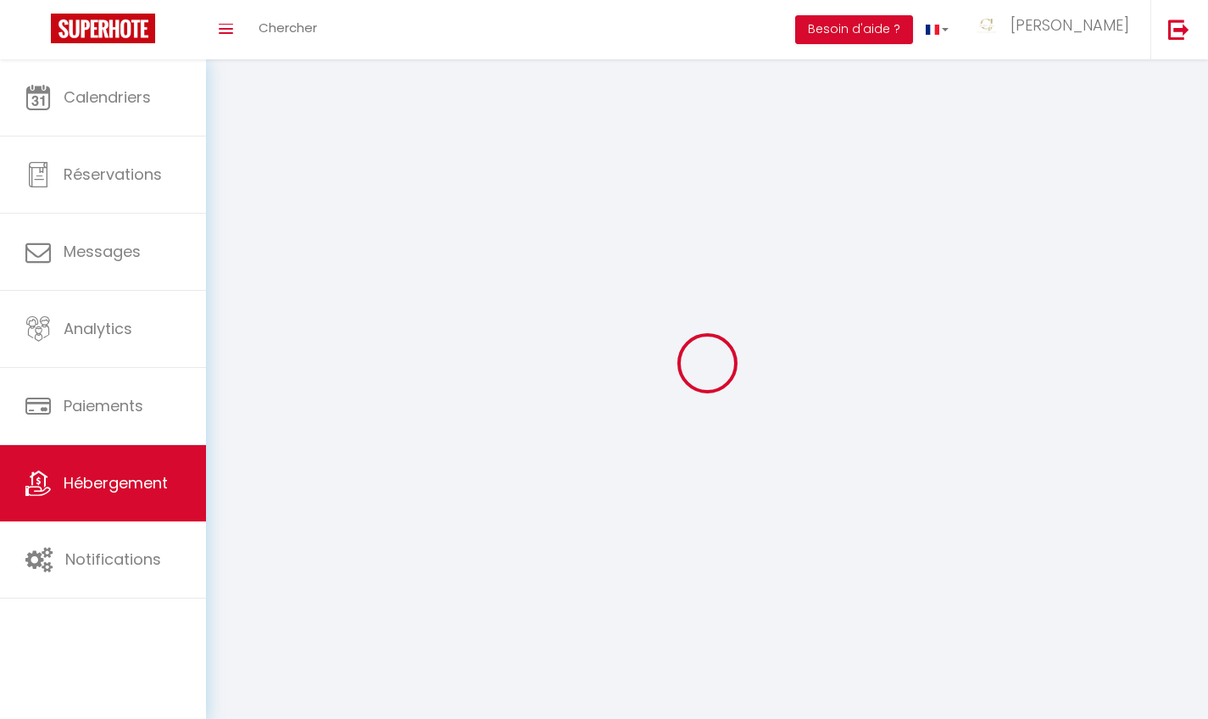
select select
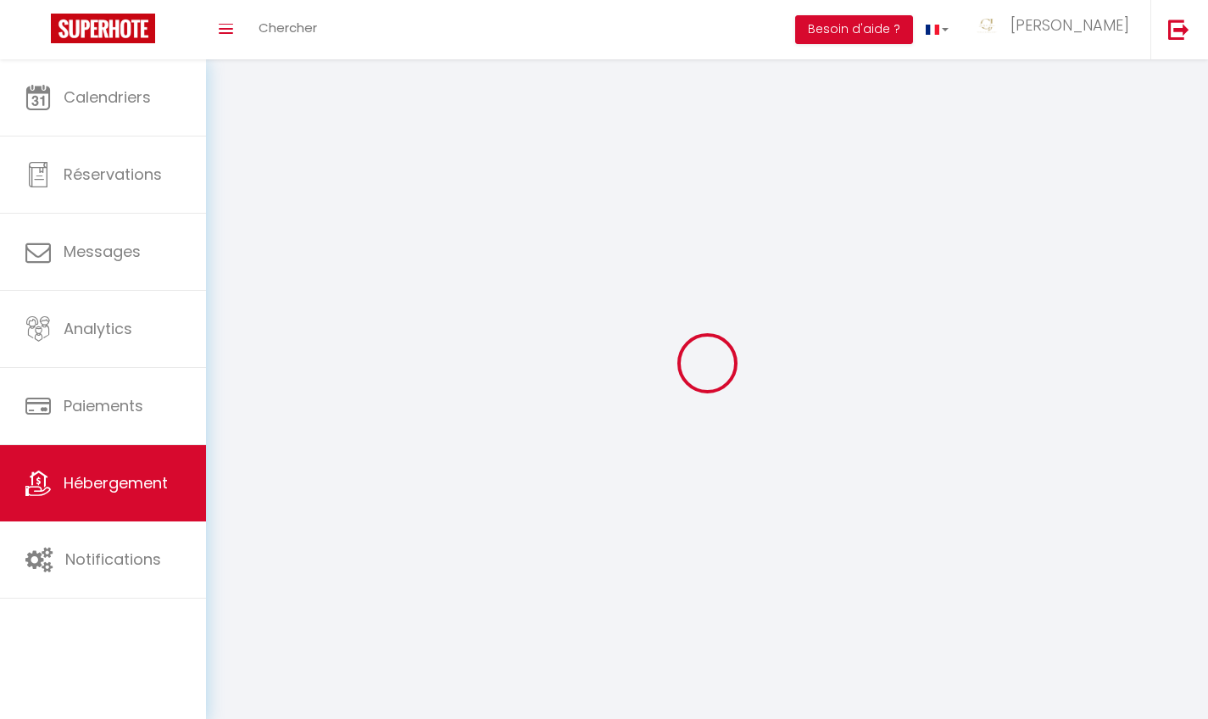
select select
checkbox input "false"
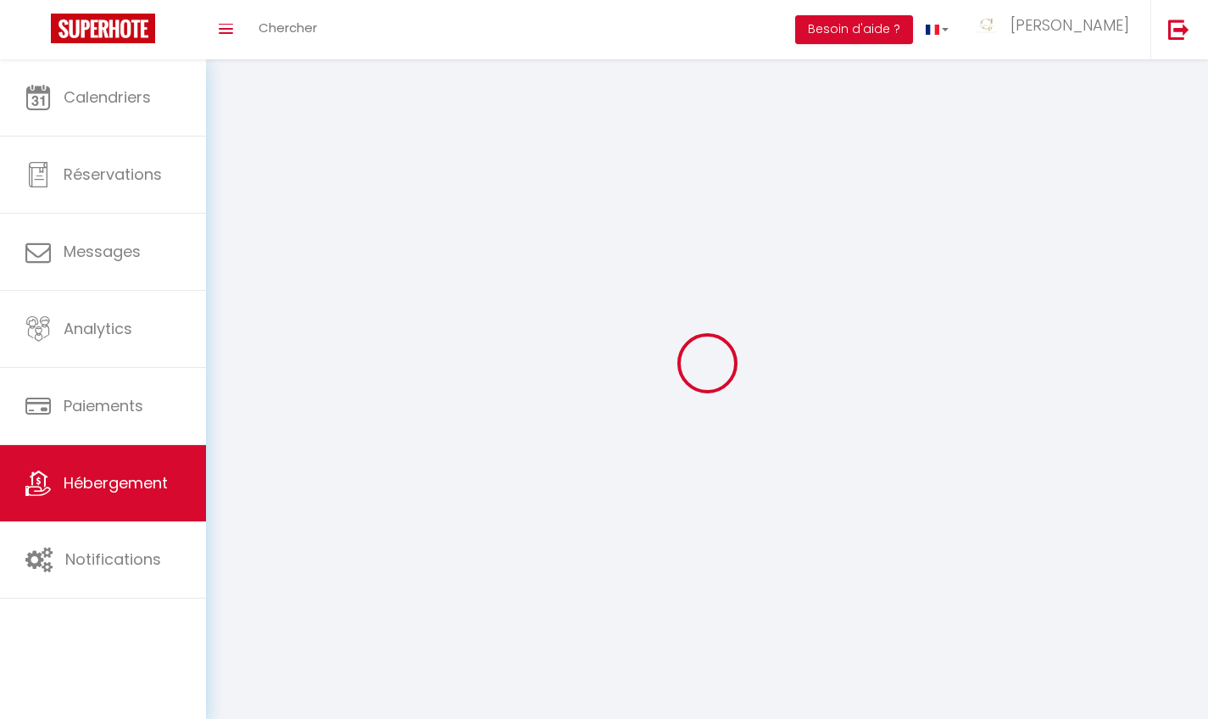
checkbox input "false"
select select
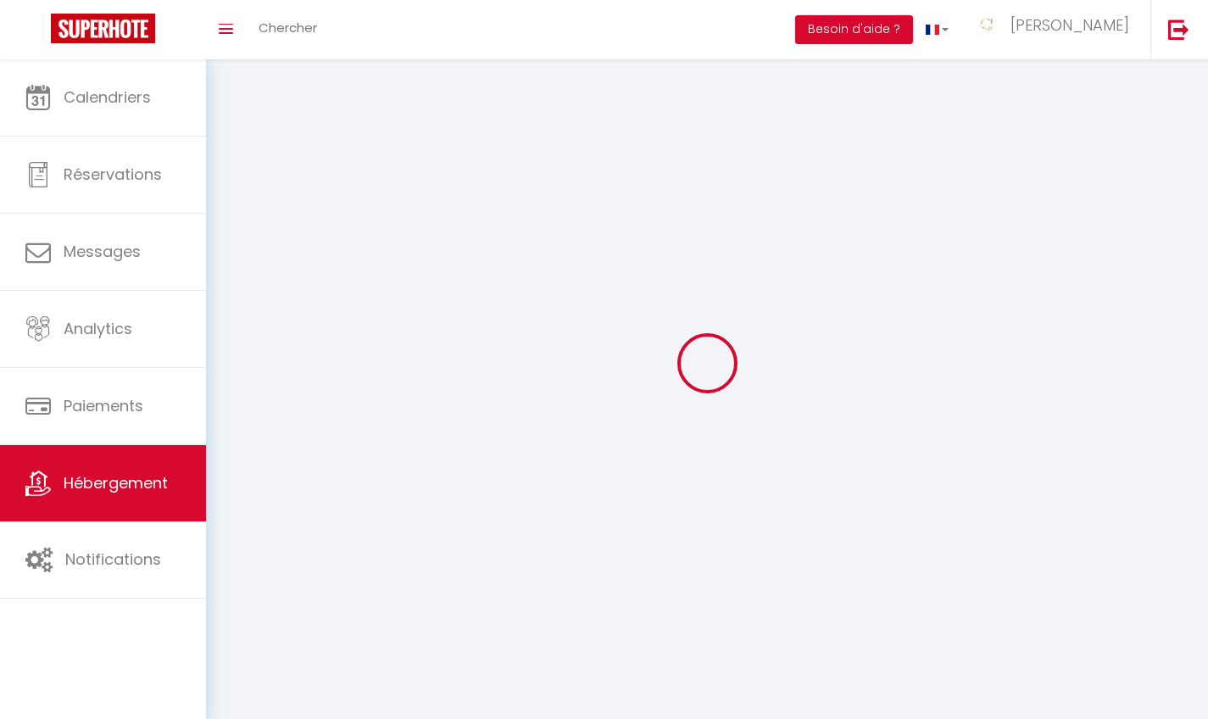
select select
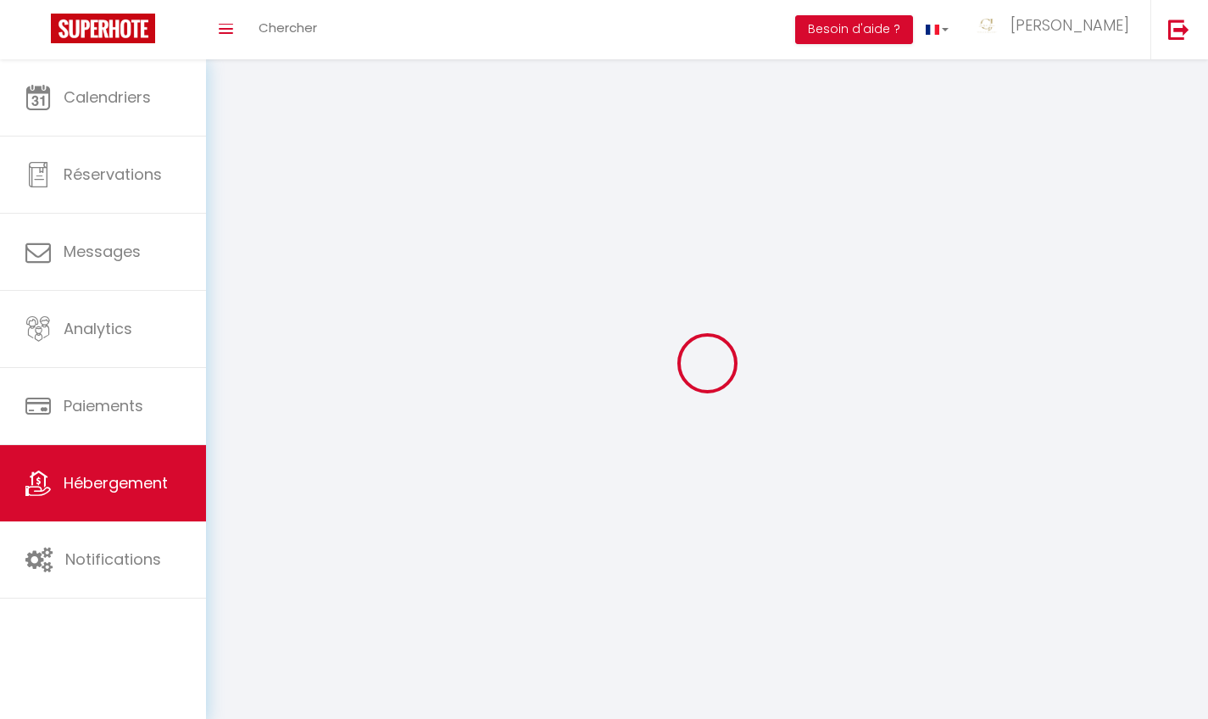
checkbox input "false"
select select
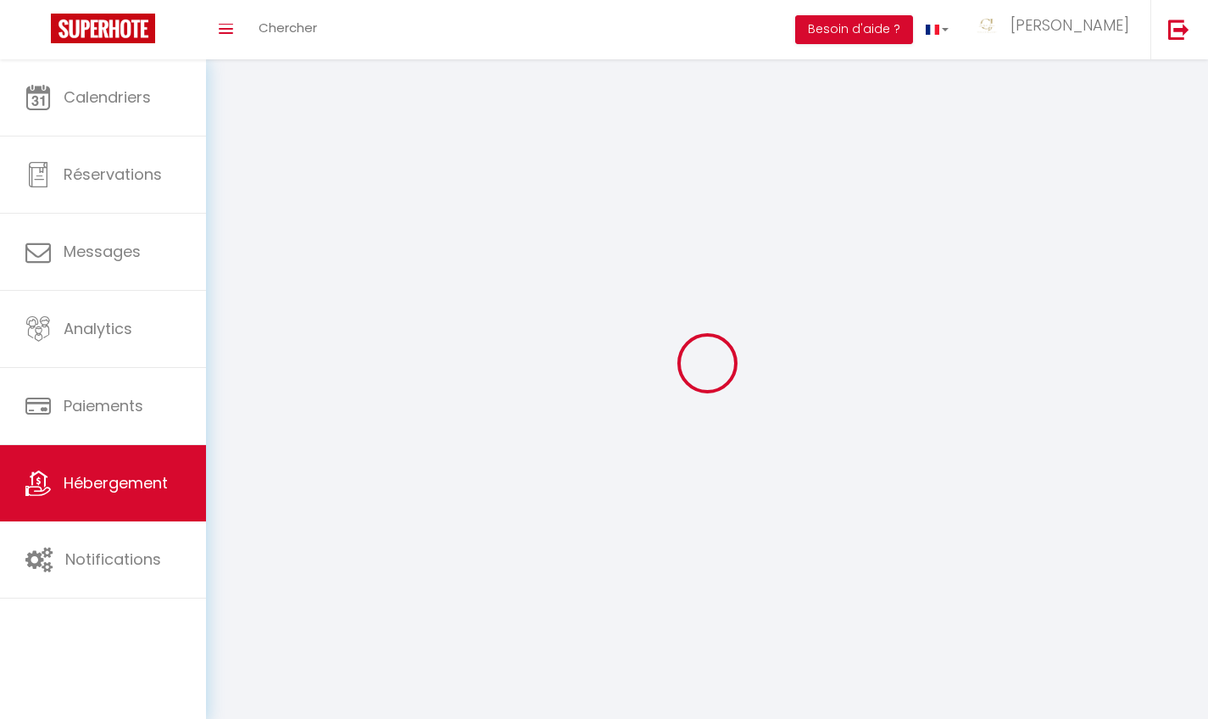
select select
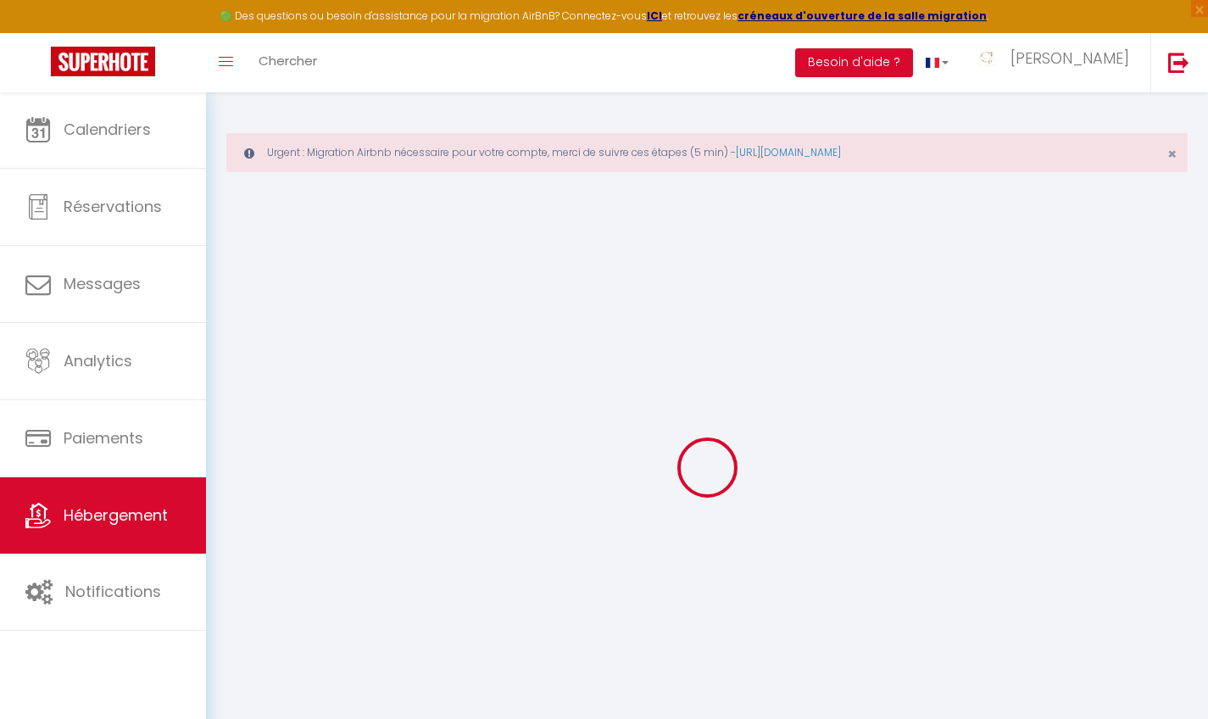
select select
checkbox input "false"
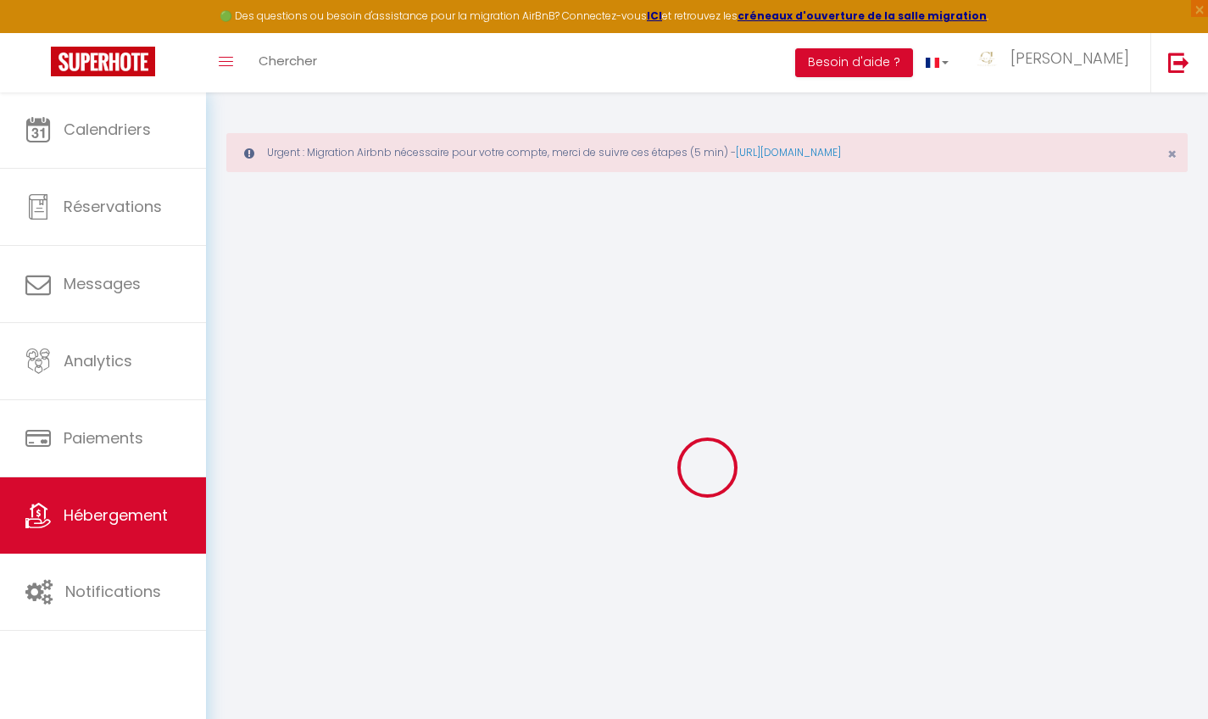
select select "15:00"
select select "23:45"
select select "11:00"
select select "30"
select select "120"
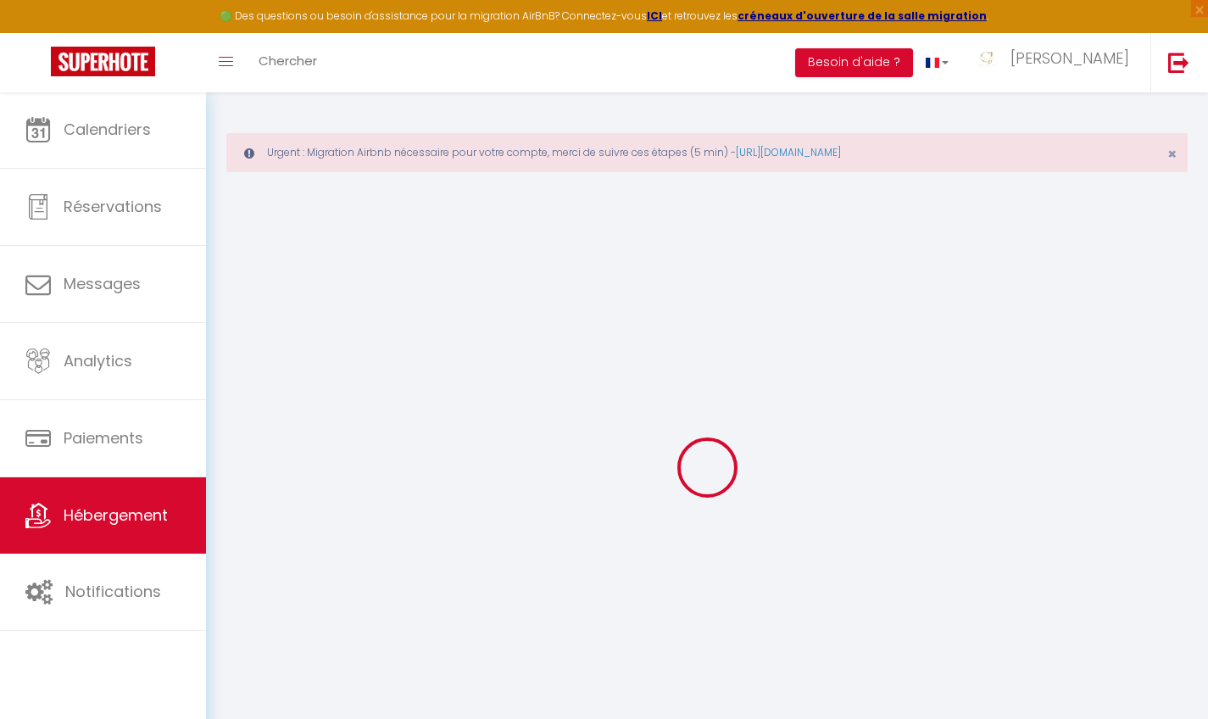
select select
checkbox input "false"
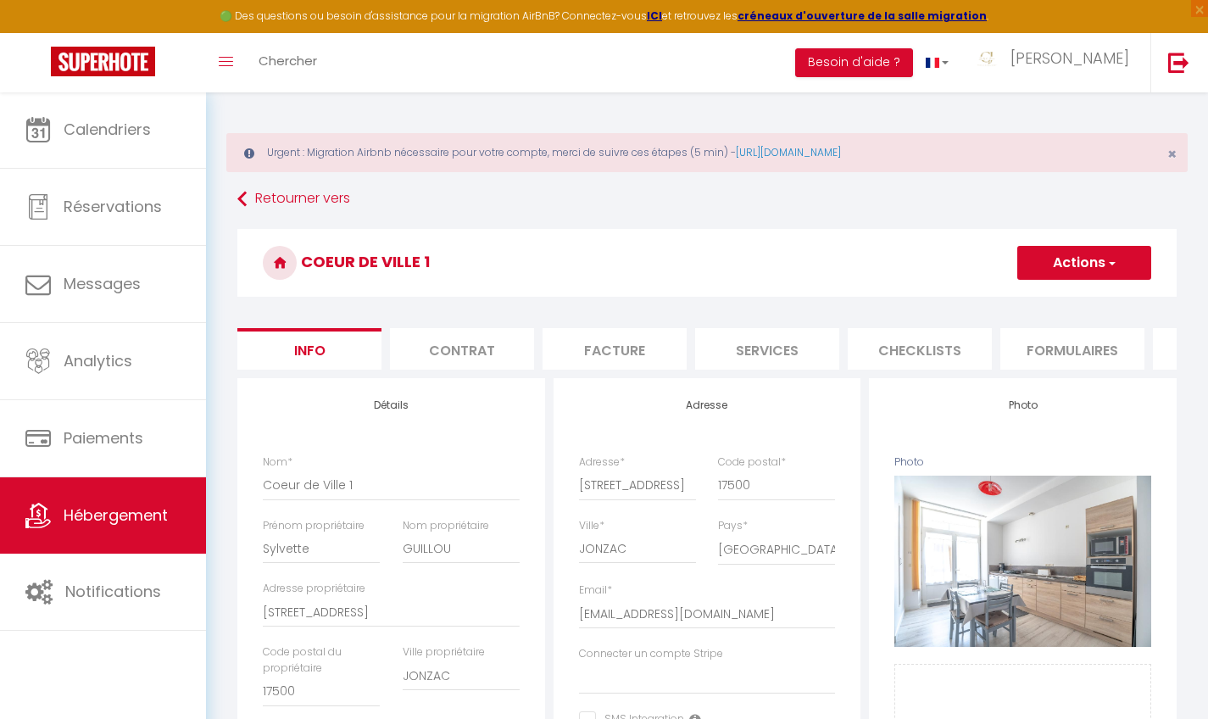
click at [446, 344] on li "Contrat" at bounding box center [462, 349] width 144 height 42
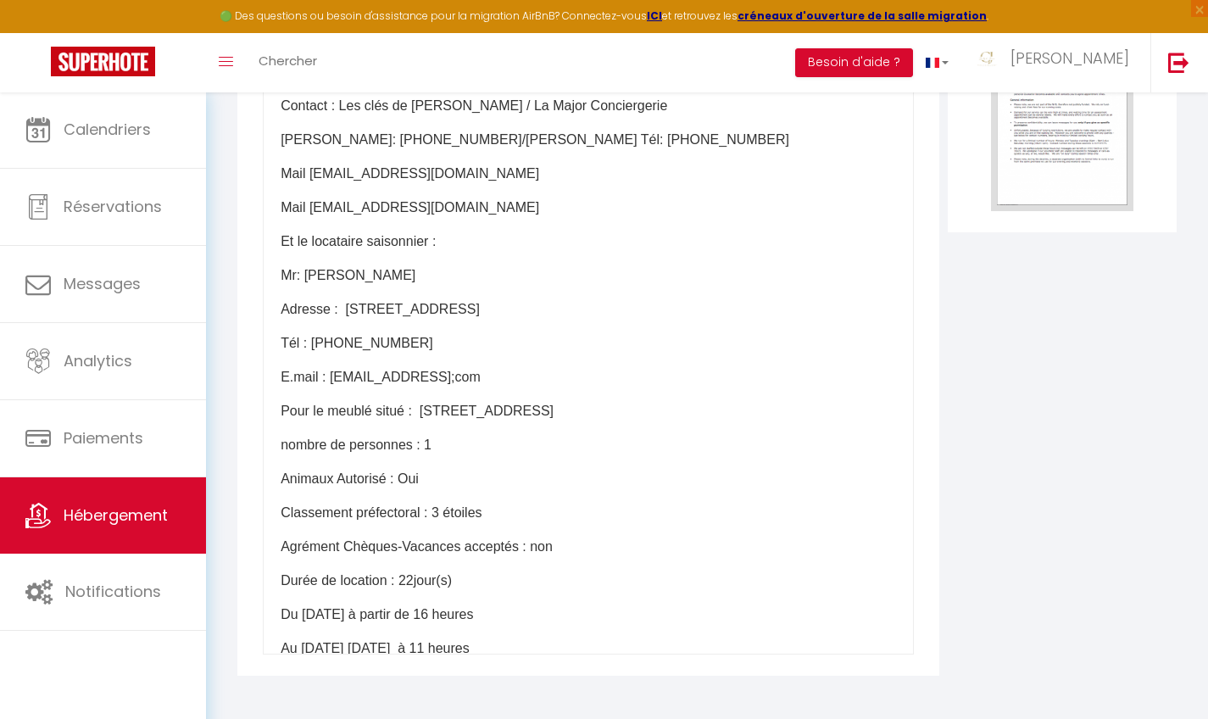
scroll to position [476, 0]
click at [357, 286] on div "​CONTRAT DE LOCATION SAISONNIERE Retourner l’exemplaire accompagné des arrhes a…" at bounding box center [588, 315] width 651 height 678
click at [347, 273] on p "Mr: Bouvry" at bounding box center [588, 275] width 615 height 20
drag, startPoint x: 345, startPoint y: 308, endPoint x: 675, endPoint y: 311, distance: 330.5
click at [675, 311] on p "Adresse : 9 rue de la Peinture 49070 saint Lambert de poterie" at bounding box center [588, 309] width 615 height 20
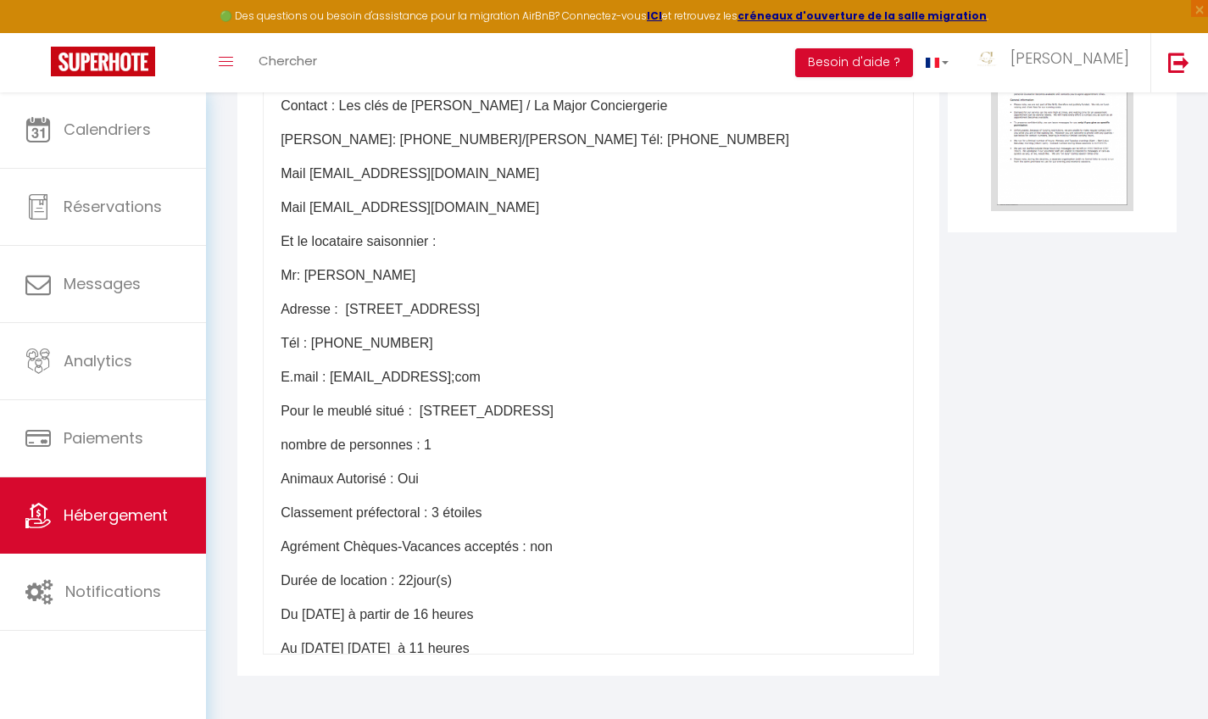
drag, startPoint x: 660, startPoint y: 310, endPoint x: 447, endPoint y: 304, distance: 212.8
click at [447, 304] on p "Adresse : 9 rue de la Peinture 49070 saint Lambert de poterie" at bounding box center [588, 309] width 615 height 20
click at [410, 339] on p "Tél : 06.43.21.11.85" at bounding box center [588, 343] width 615 height 20
click at [509, 390] on div "​CONTRAT DE LOCATION SAISONNIERE Retourner l’exemplaire accompagné des arrhes a…" at bounding box center [588, 315] width 651 height 678
click at [503, 375] on p "E.mail : bouverymichael@gmail;com" at bounding box center [588, 377] width 615 height 20
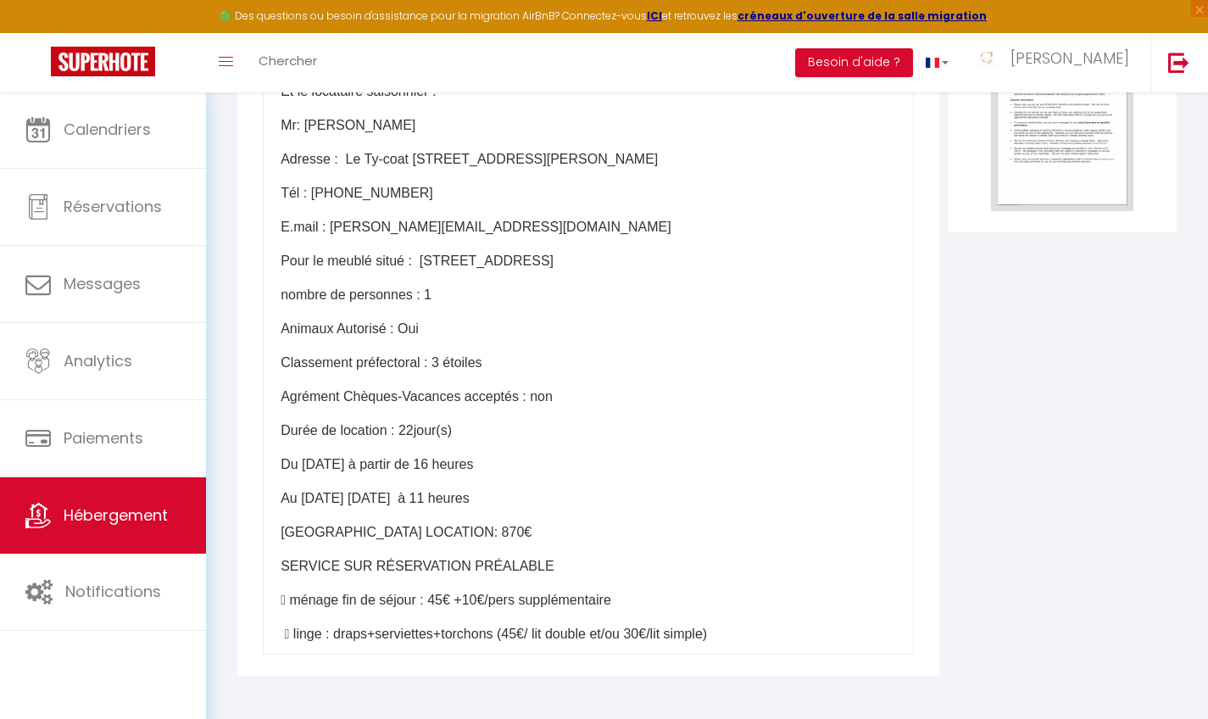
scroll to position [158, 0]
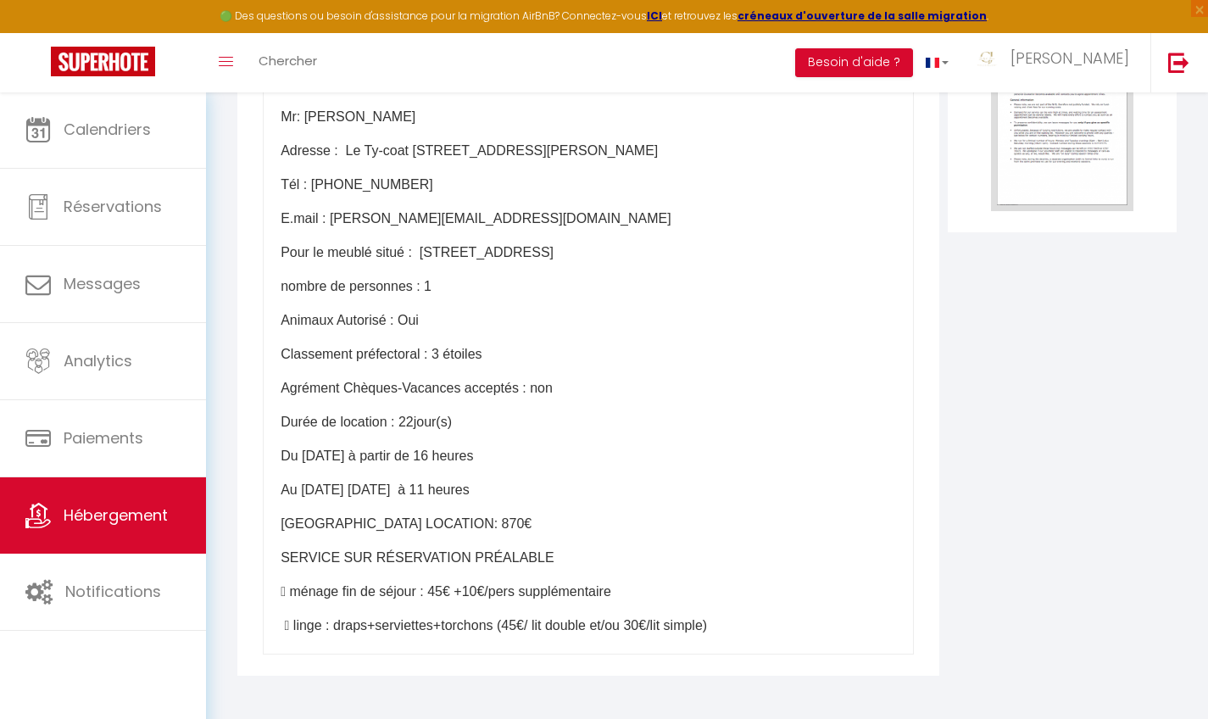
click at [436, 286] on p "nombre de personnes : 1" at bounding box center [588, 286] width 615 height 20
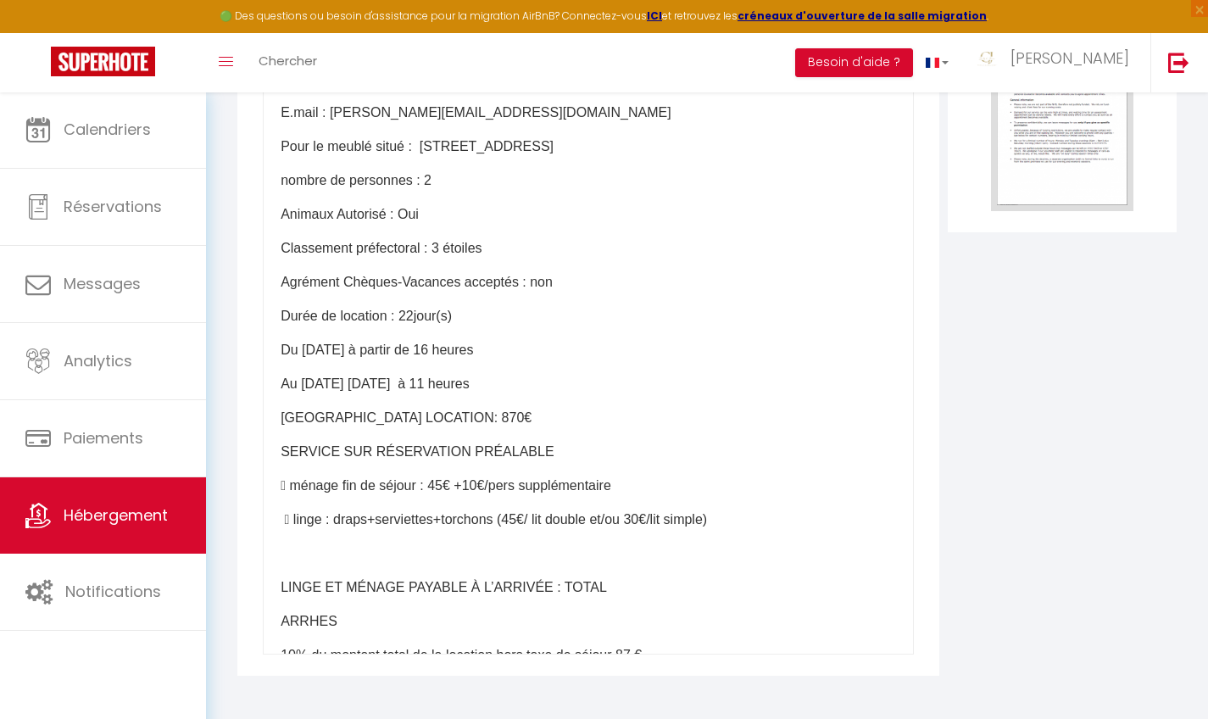
scroll to position [269, 0]
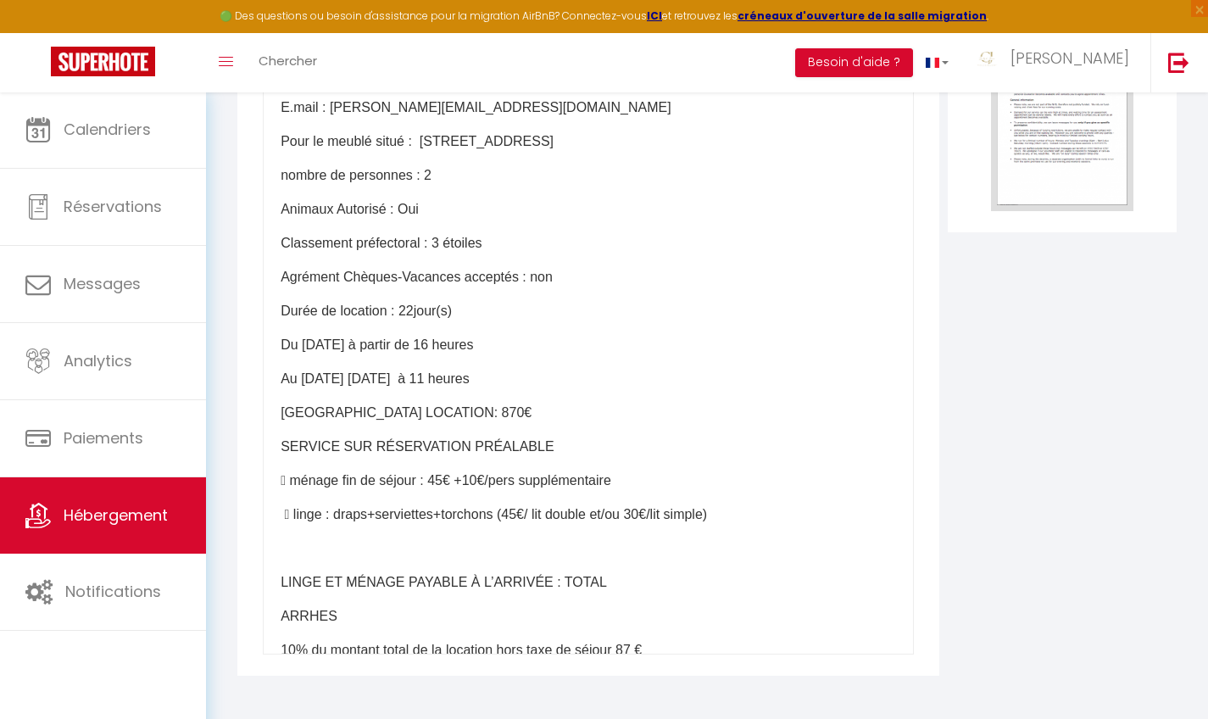
click at [415, 308] on p "Durée de location : 22jour(s)" at bounding box center [588, 311] width 615 height 20
click at [313, 346] on p "Du 16 Juillet 2026 à partir de 16 heures" at bounding box center [588, 345] width 615 height 20
click at [357, 347] on p "Du 06 Juillet 2026 à partir de 16 heures" at bounding box center [588, 345] width 615 height 20
click at [312, 384] on p "Au 07 Aout septembre 2026 à 11 heures" at bounding box center [588, 379] width 615 height 20
drag, startPoint x: 319, startPoint y: 380, endPoint x: 342, endPoint y: 383, distance: 23.1
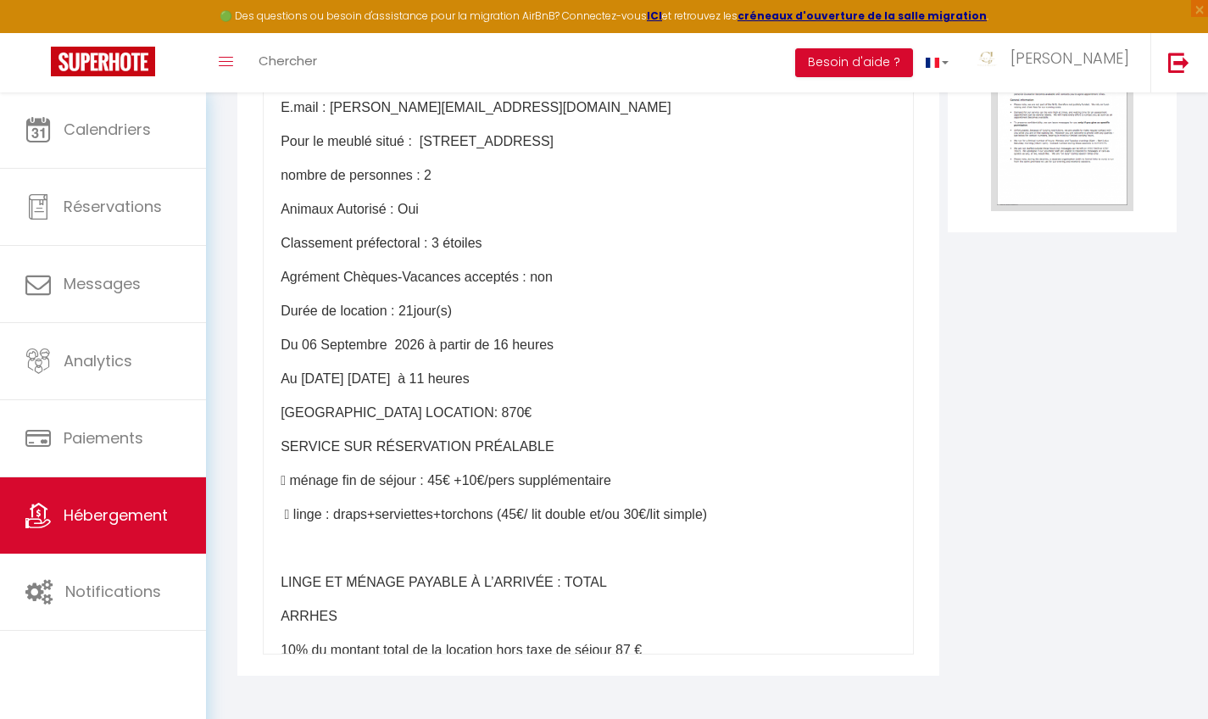
click at [342, 383] on p "Au 27 Aout septembre 2026 à 11 heures" at bounding box center [588, 379] width 615 height 20
click at [347, 381] on p "Au 27 Aout septembre 2026 à 11 heures" at bounding box center [588, 379] width 615 height 20
click at [323, 379] on p "Au 27 septembre 2026 à 11 heures" at bounding box center [588, 379] width 615 height 20
click at [463, 413] on p "MONTANT DE LA LOCATION: 870€" at bounding box center [588, 413] width 615 height 20
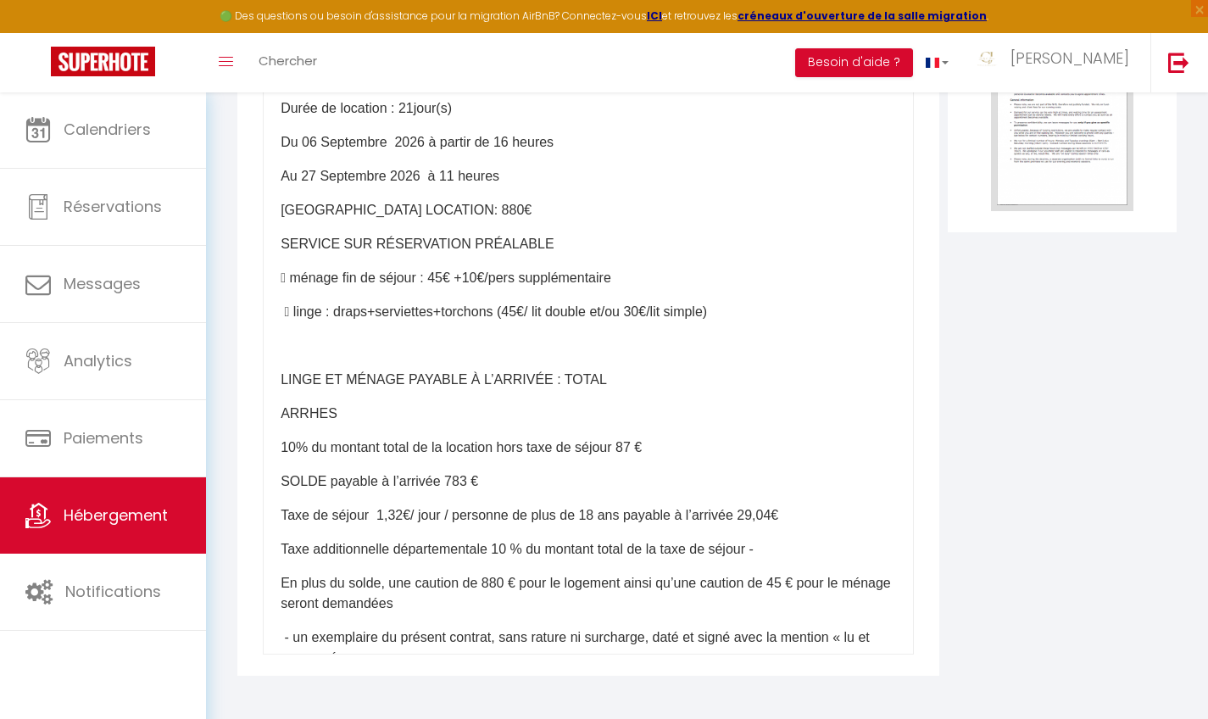
scroll to position [487, 0]
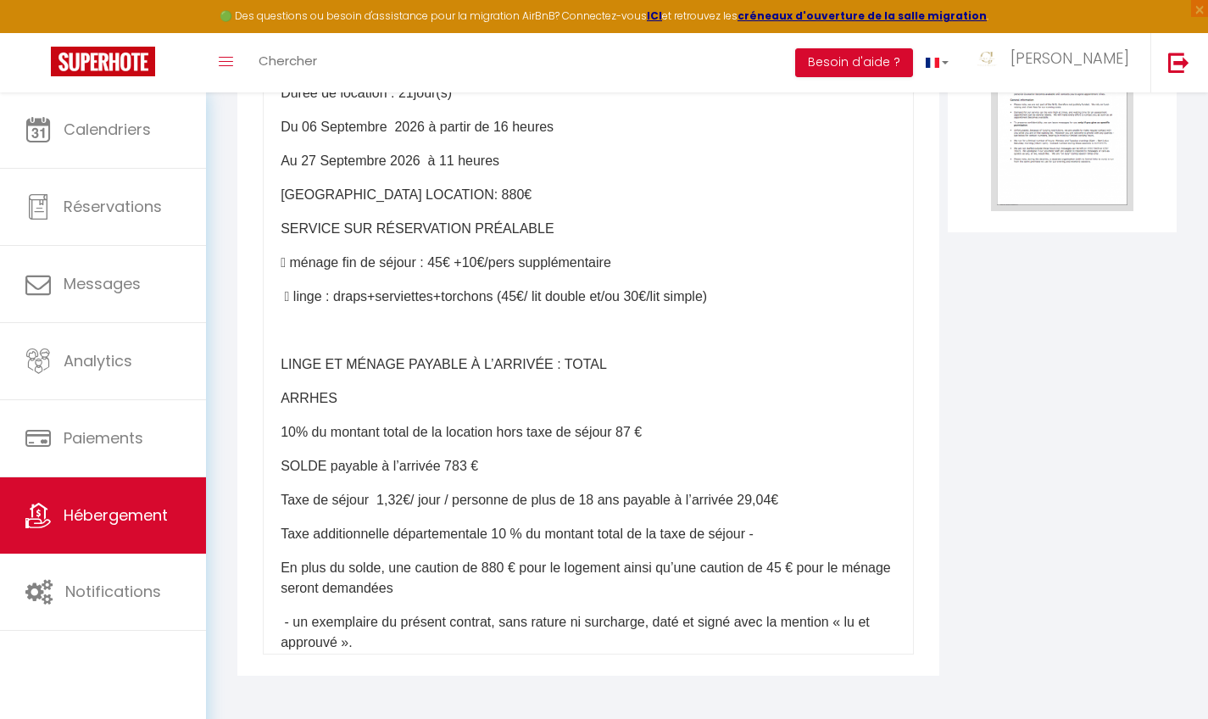
click at [635, 431] on p "10% du montant total de la location hors taxe de séjour 87 €" at bounding box center [588, 432] width 615 height 20
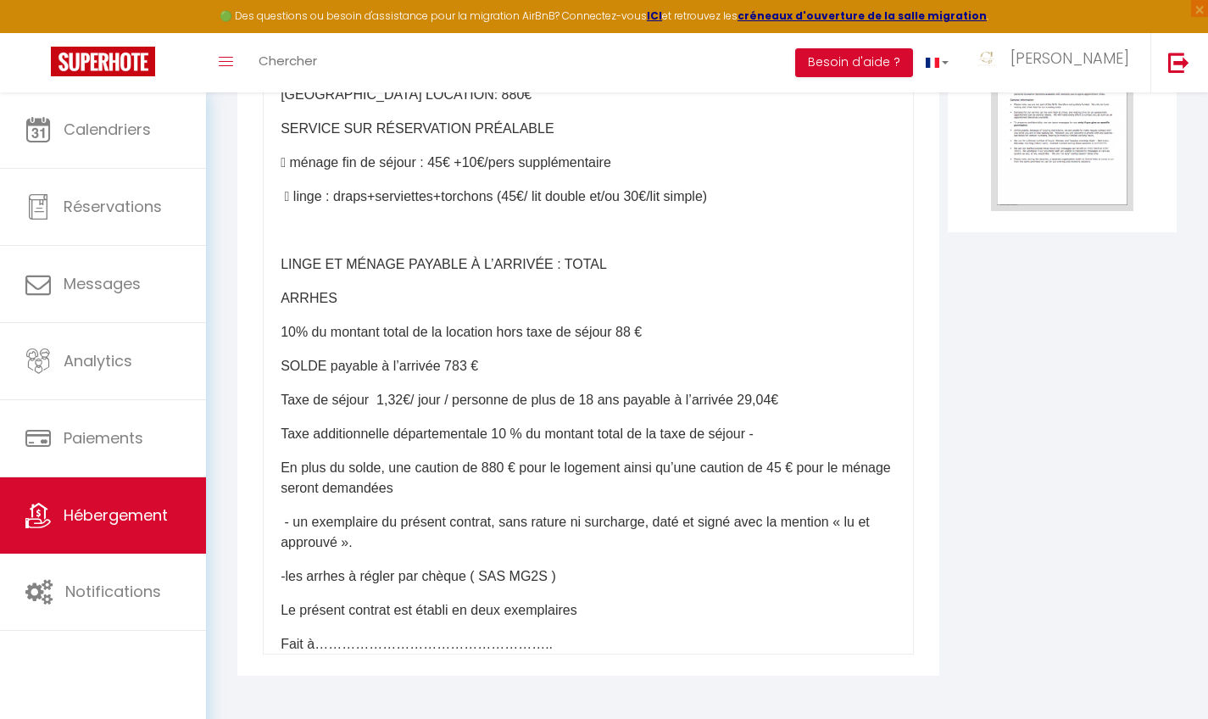
scroll to position [626, 0]
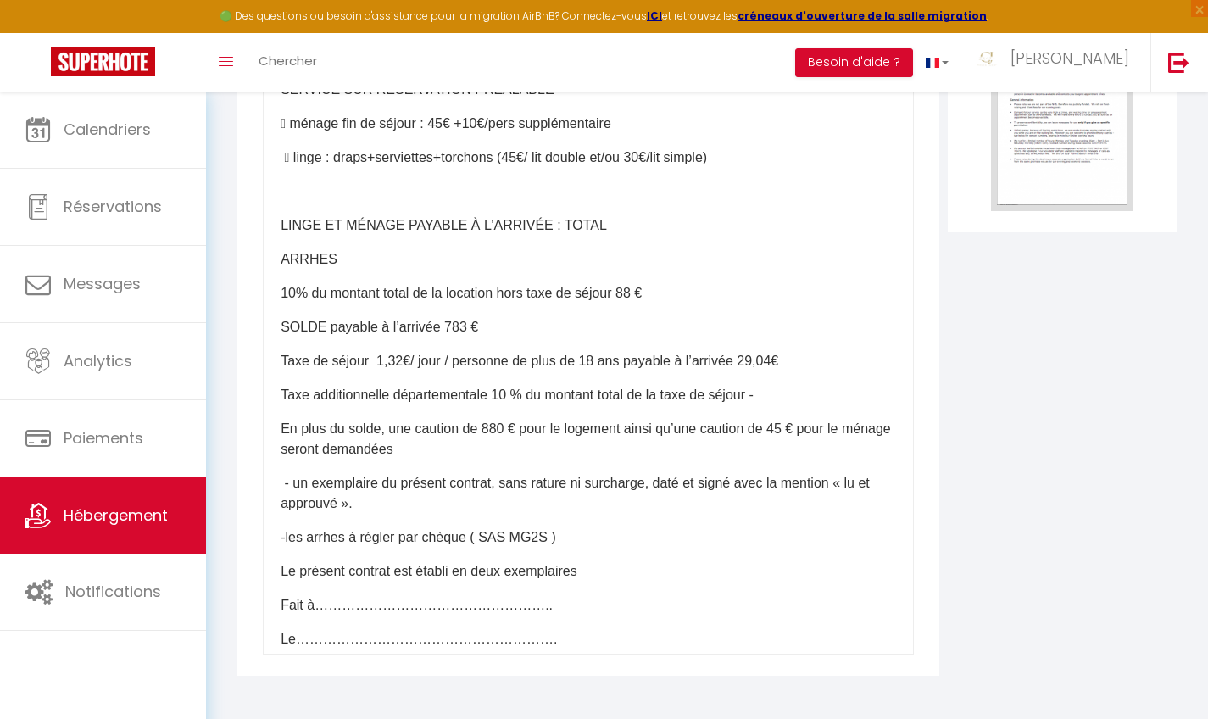
click at [465, 325] on p "SOLDE payable à l’arrivée 783 €" at bounding box center [588, 327] width 615 height 20
click at [760, 358] on p "Taxe de séjour 1,32€/ jour / personne de plus de 18 ans payable à l’arrivée 29,…" at bounding box center [588, 361] width 615 height 20
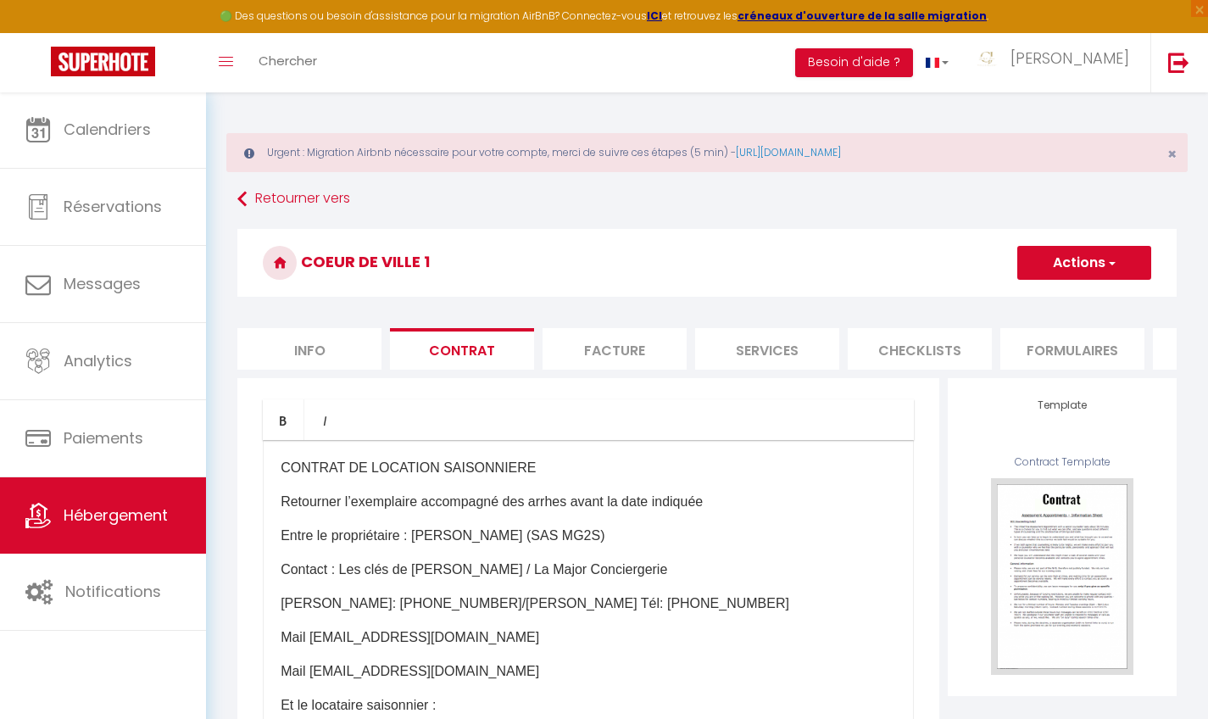
scroll to position [0, 0]
click at [1114, 271] on button "Actions" at bounding box center [1084, 263] width 134 height 34
click at [947, 298] on link "Enregistrer" at bounding box center [1034, 300] width 232 height 22
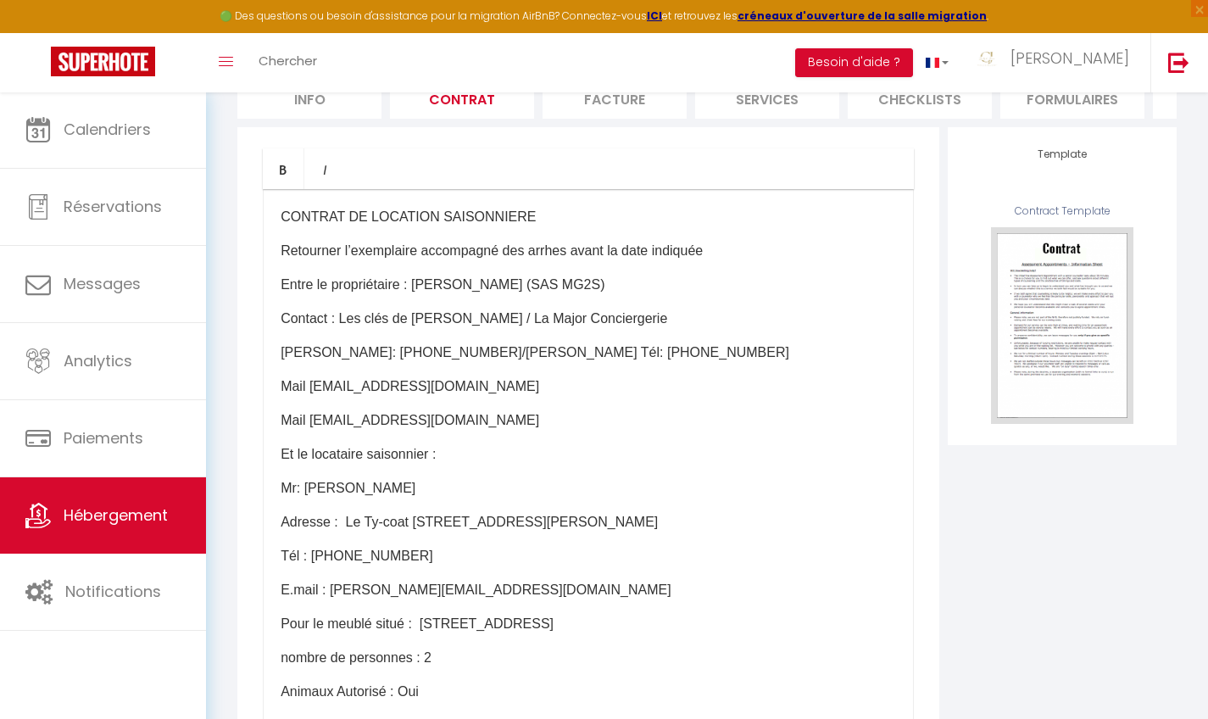
scroll to position [269, 0]
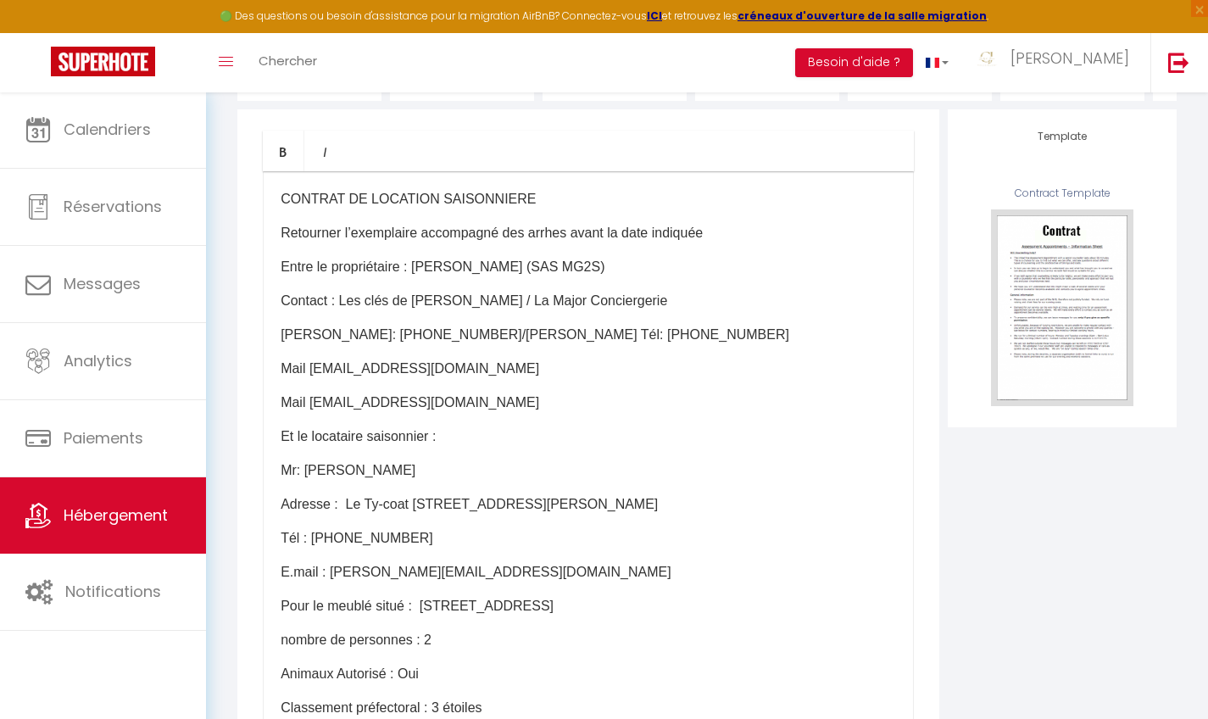
click at [620, 308] on p "Contact : Les clés de Jonzac / La Major Conciergerie" at bounding box center [588, 301] width 615 height 20
click at [338, 311] on p "Contact : Les clés de Jonzac" at bounding box center [588, 301] width 615 height 20
click at [714, 345] on p "Vanessa Gomes Tél: 06.63.70.36.34/Danielle Périot Tél: 06.51.59.93.02" at bounding box center [588, 335] width 615 height 20
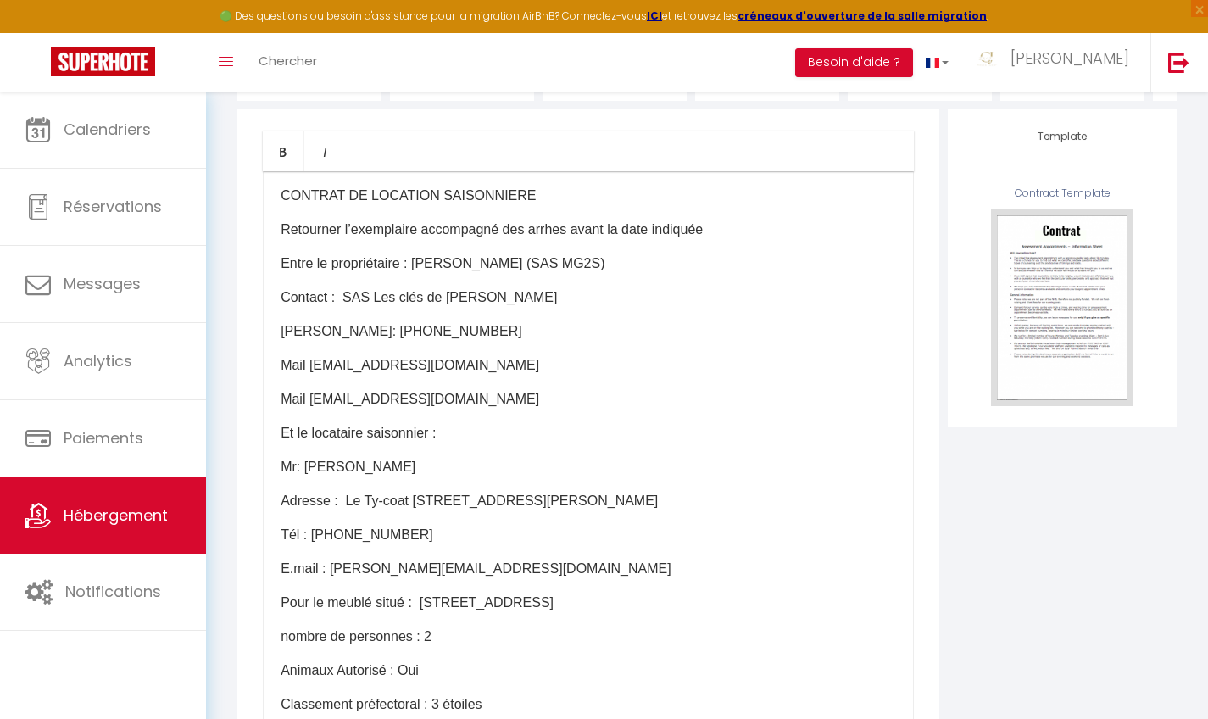
scroll to position [4, 0]
click at [514, 408] on p "Mail lamajorconciergerie@gmail.com" at bounding box center [588, 398] width 615 height 20
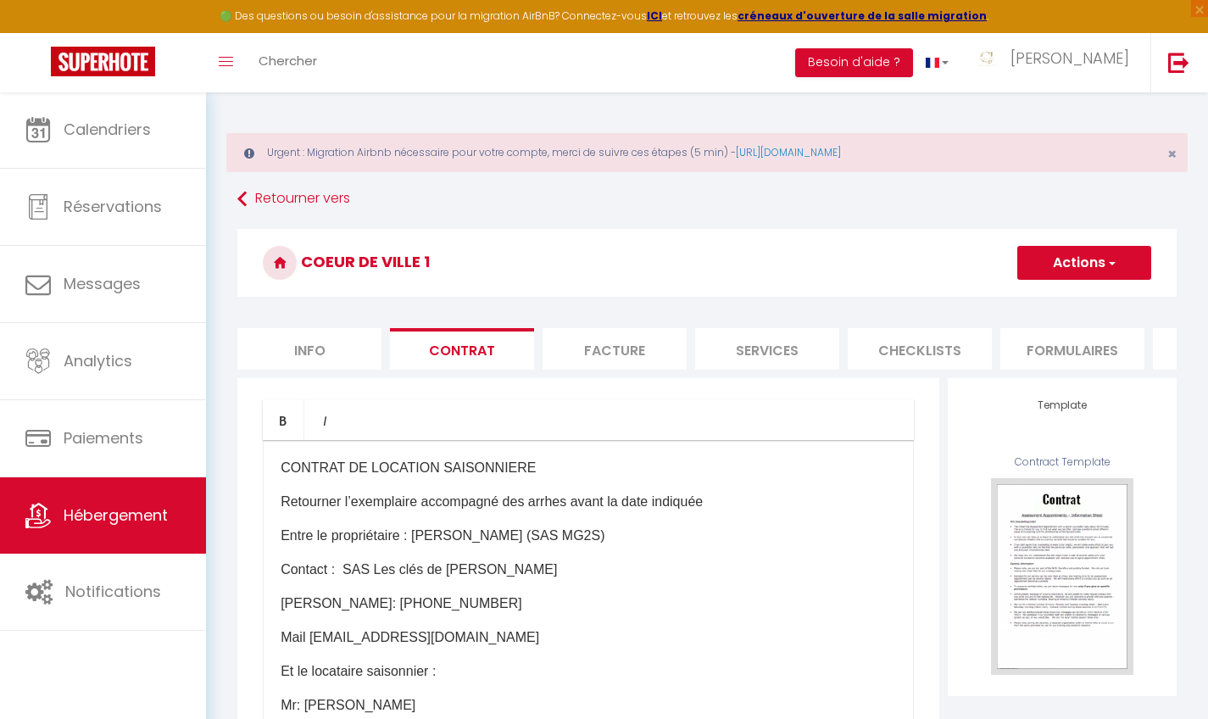
scroll to position [-1, 0]
click at [1089, 263] on button "Actions" at bounding box center [1084, 263] width 134 height 34
click at [978, 300] on link "Enregistrer" at bounding box center [1034, 300] width 232 height 22
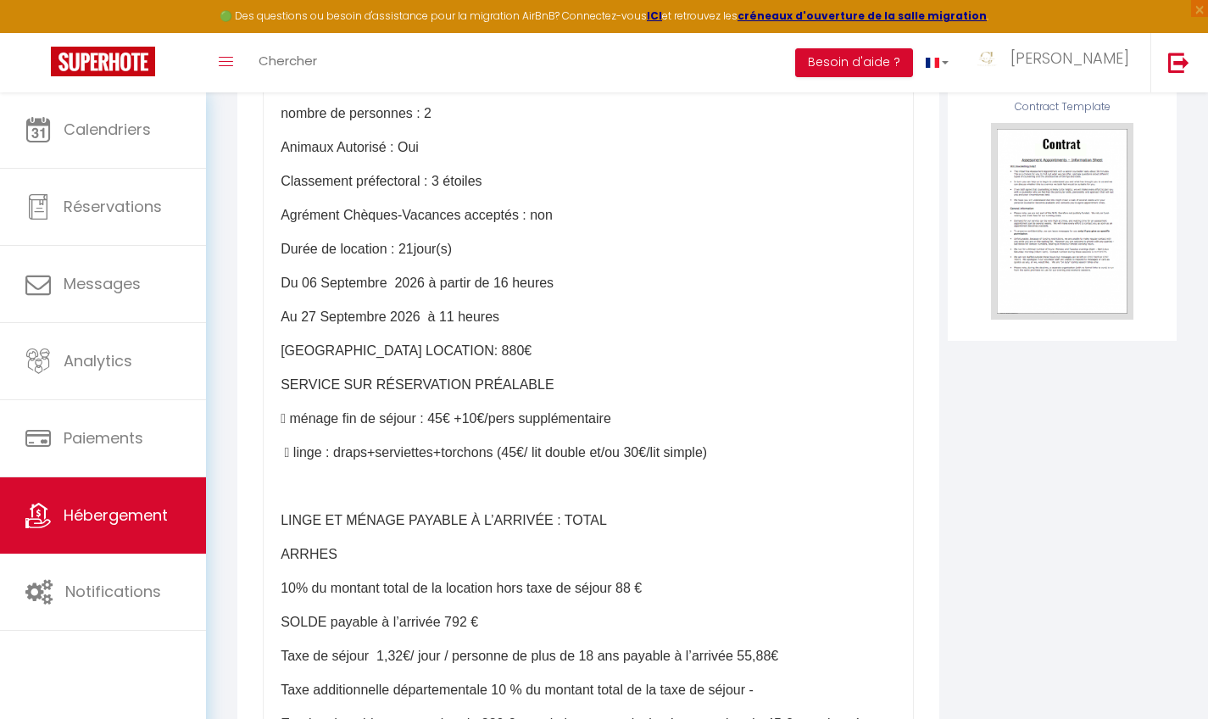
scroll to position [368, 0]
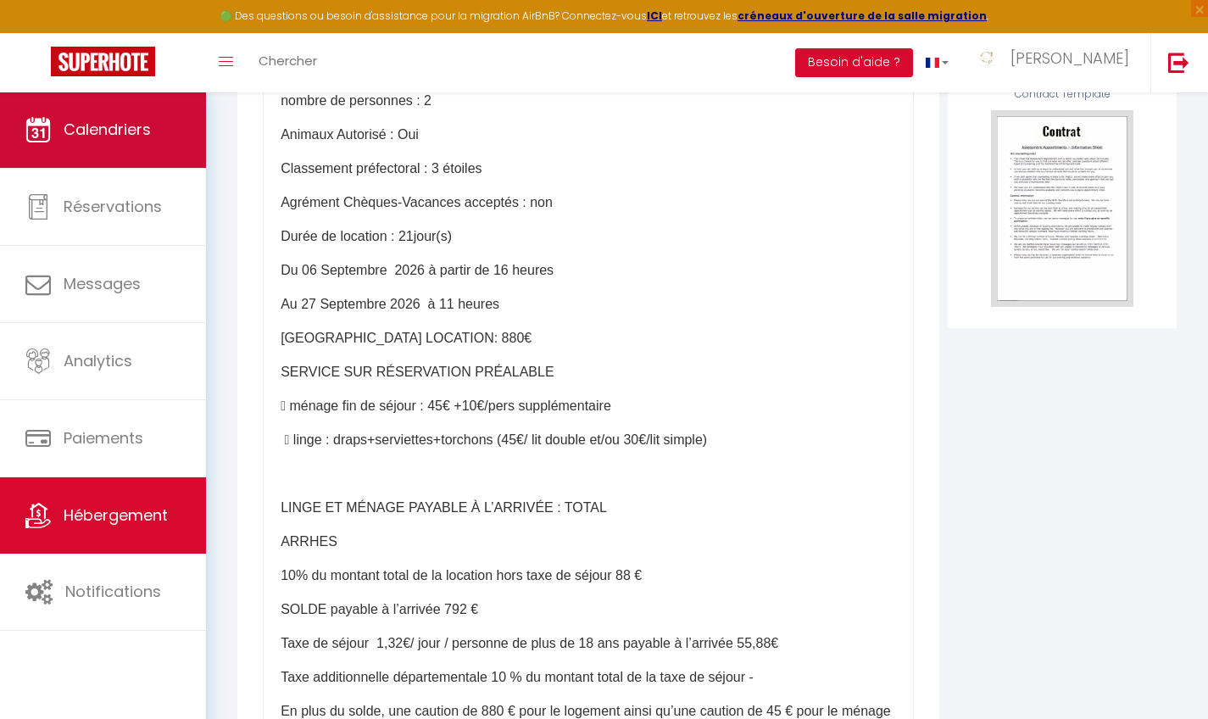
click at [124, 134] on span "Calendriers" at bounding box center [107, 129] width 87 height 21
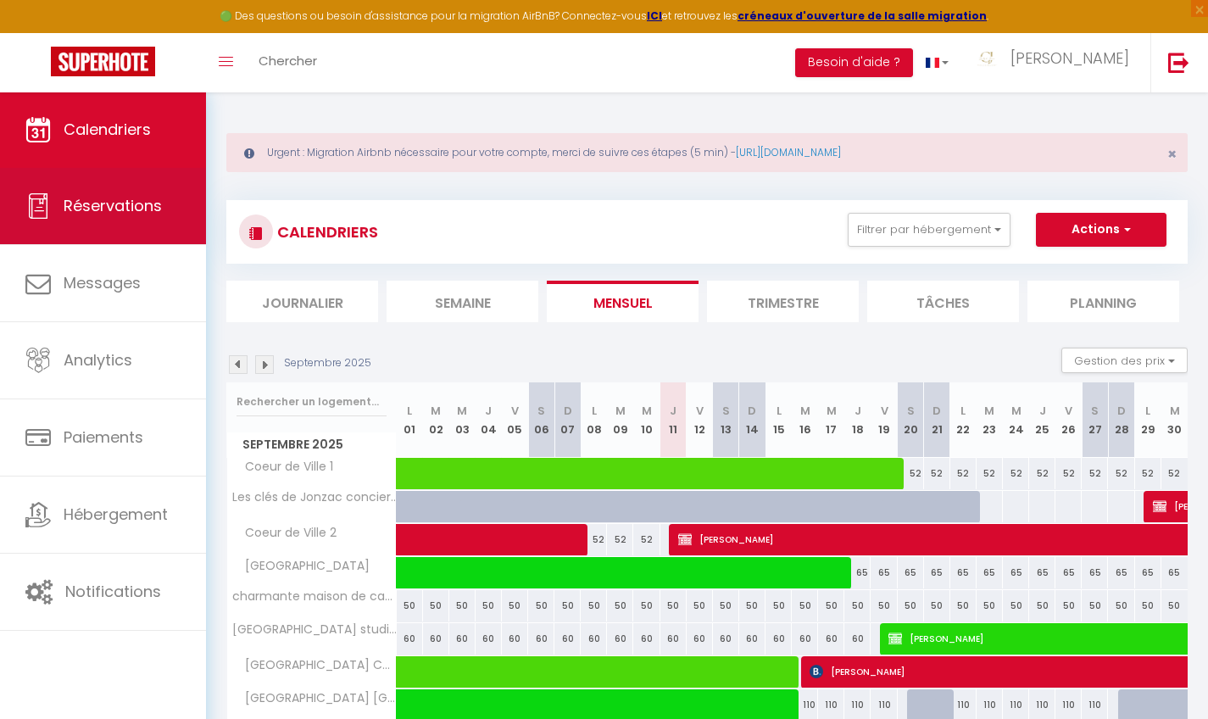
click at [77, 216] on span "Réservations" at bounding box center [113, 205] width 98 height 21
select select "not_cancelled"
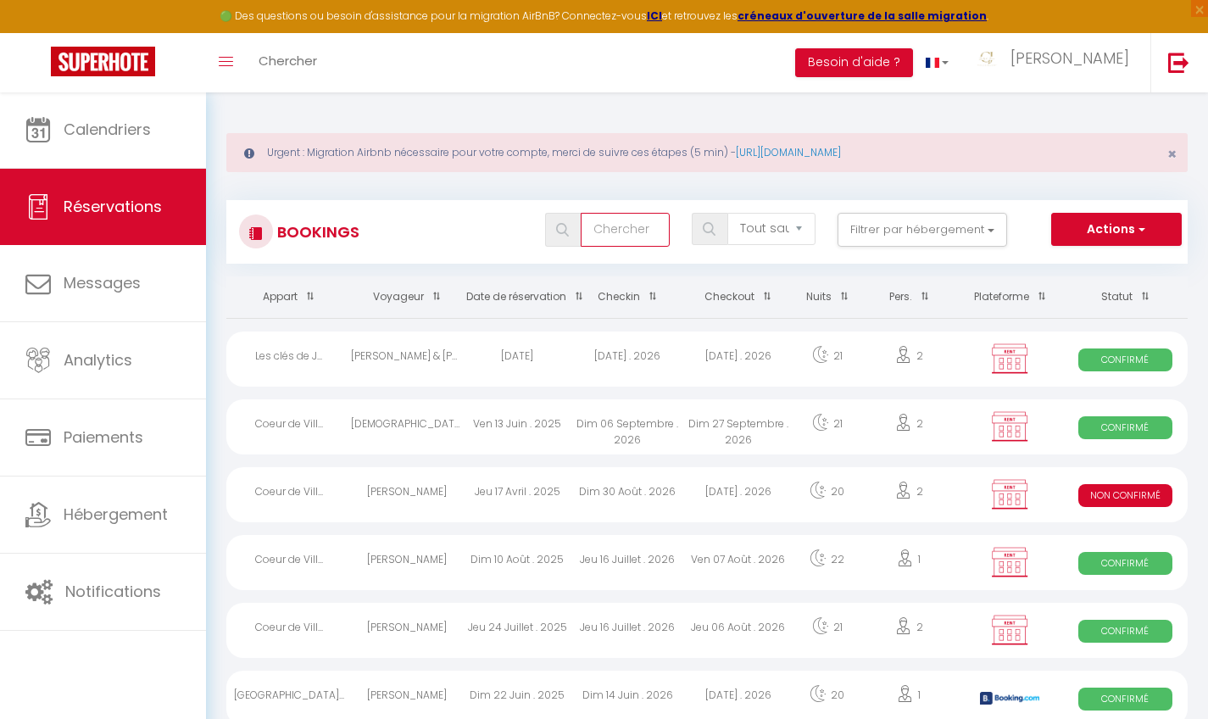
click at [634, 225] on input "text" at bounding box center [625, 230] width 88 height 34
type input "Ancellet"
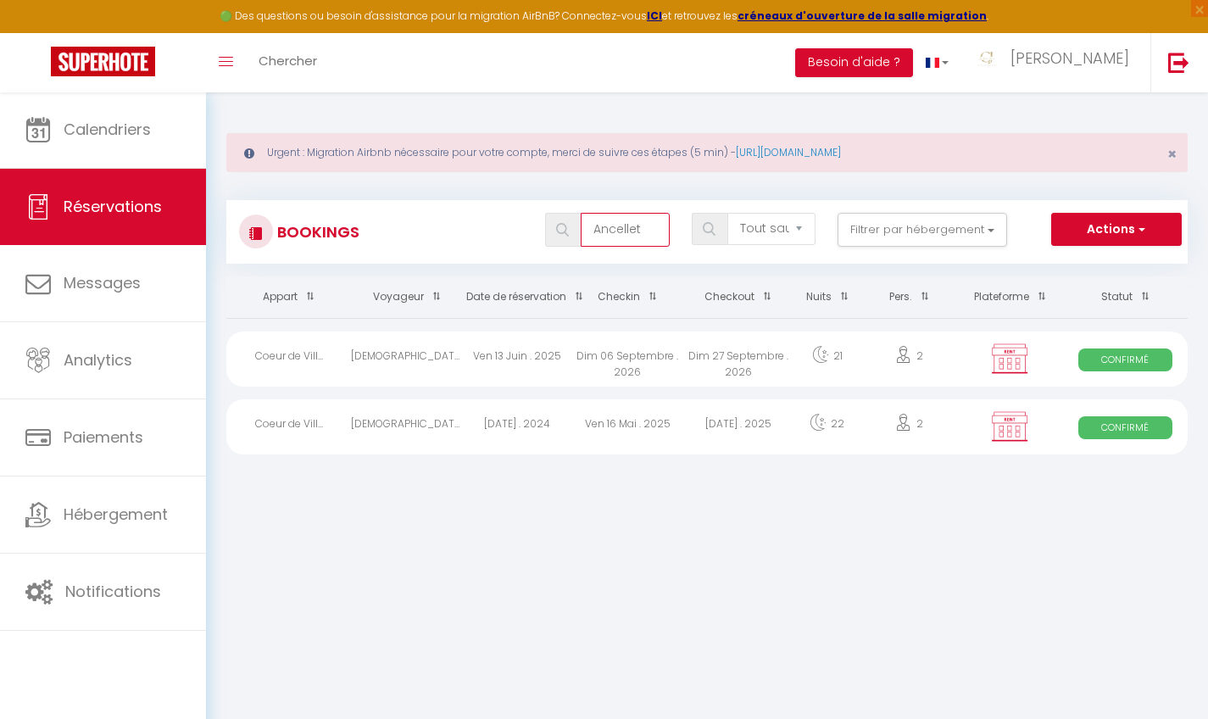
select select
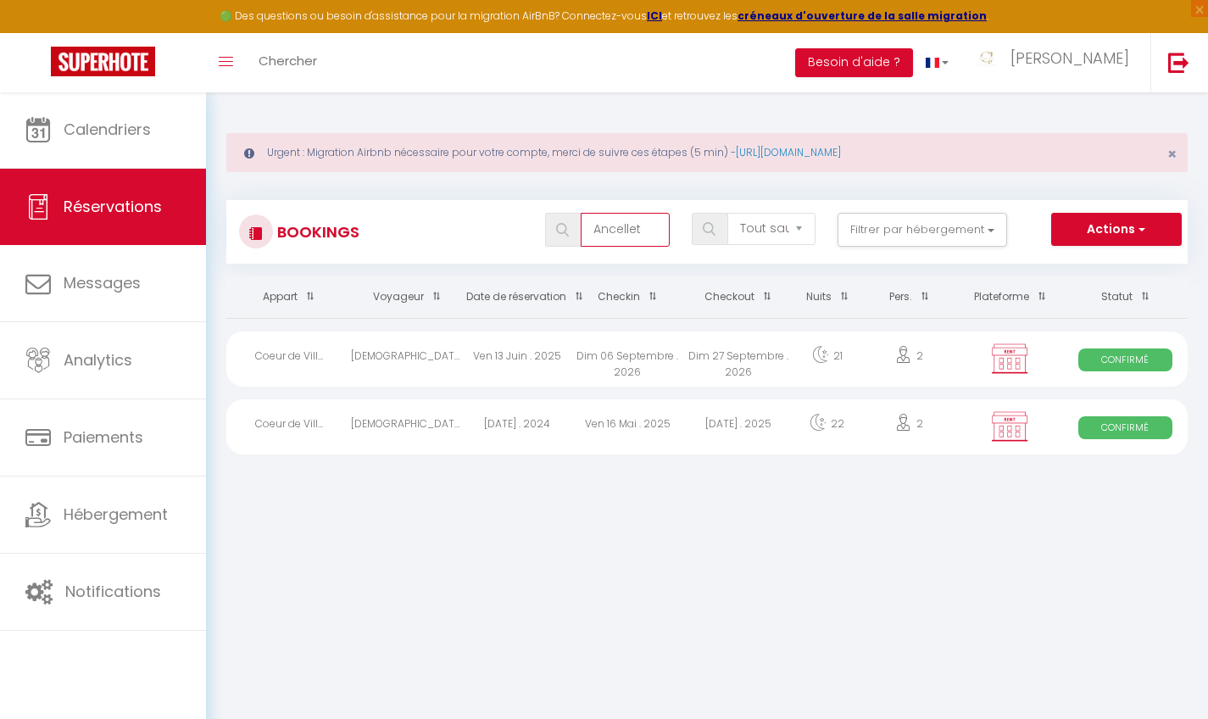
select select
click at [804, 363] on div "21" at bounding box center [826, 358] width 67 height 55
select select "OK"
select select "KO"
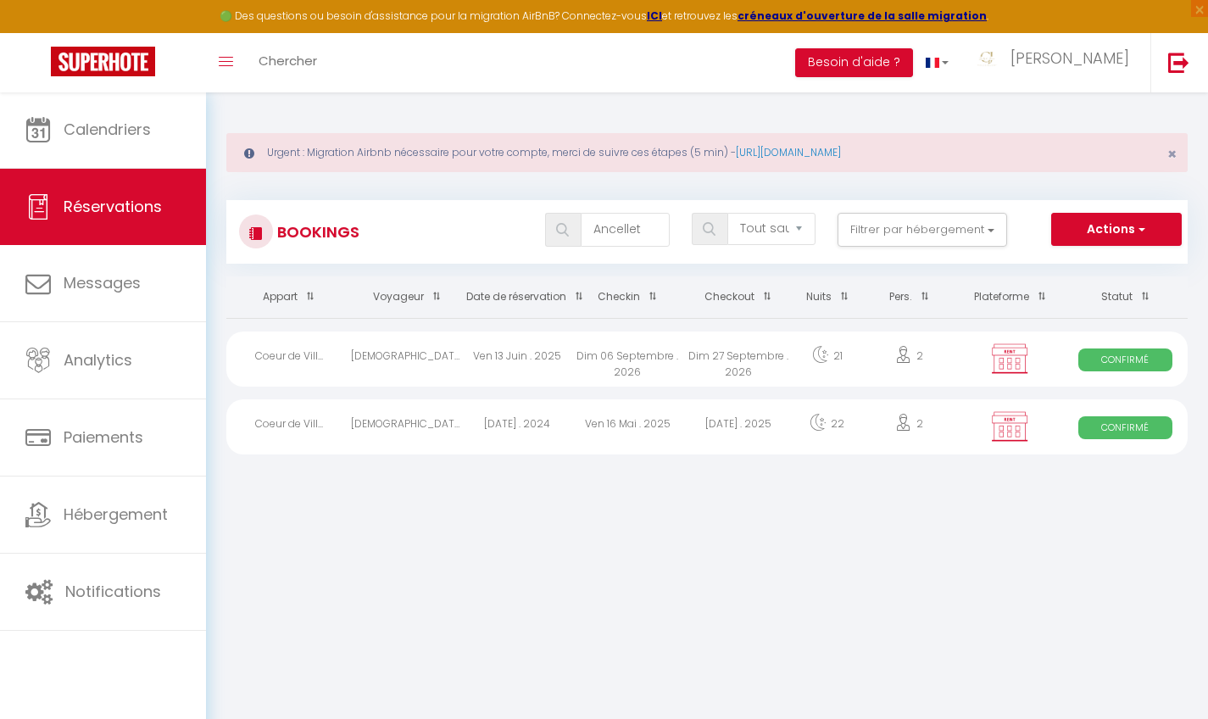
select select "0"
select select "1"
select select
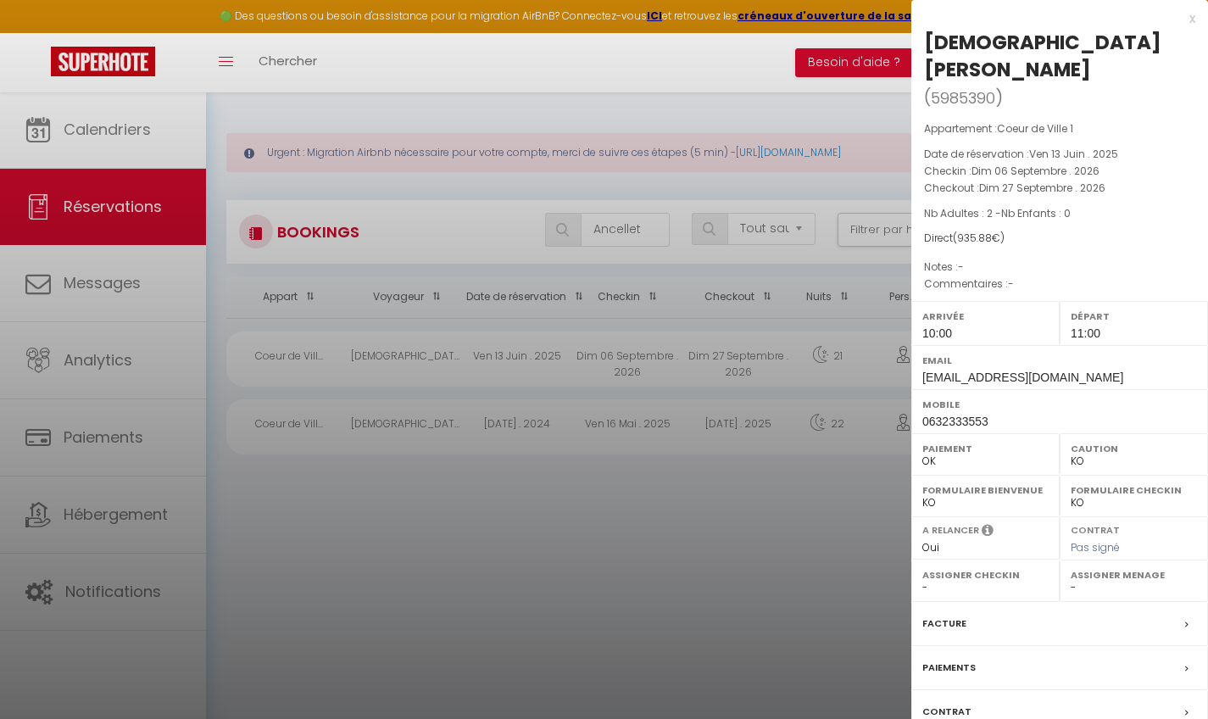
click at [936, 703] on label "Contrat" at bounding box center [946, 712] width 49 height 18
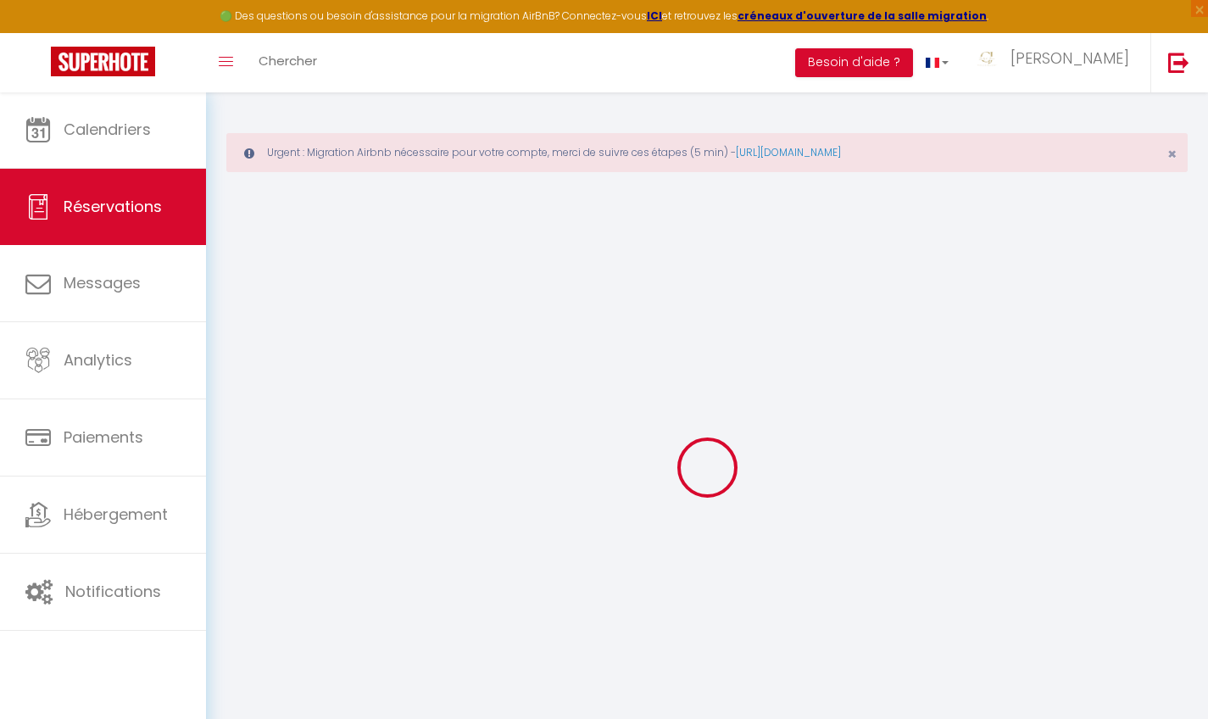
select select
checkbox input "false"
select select
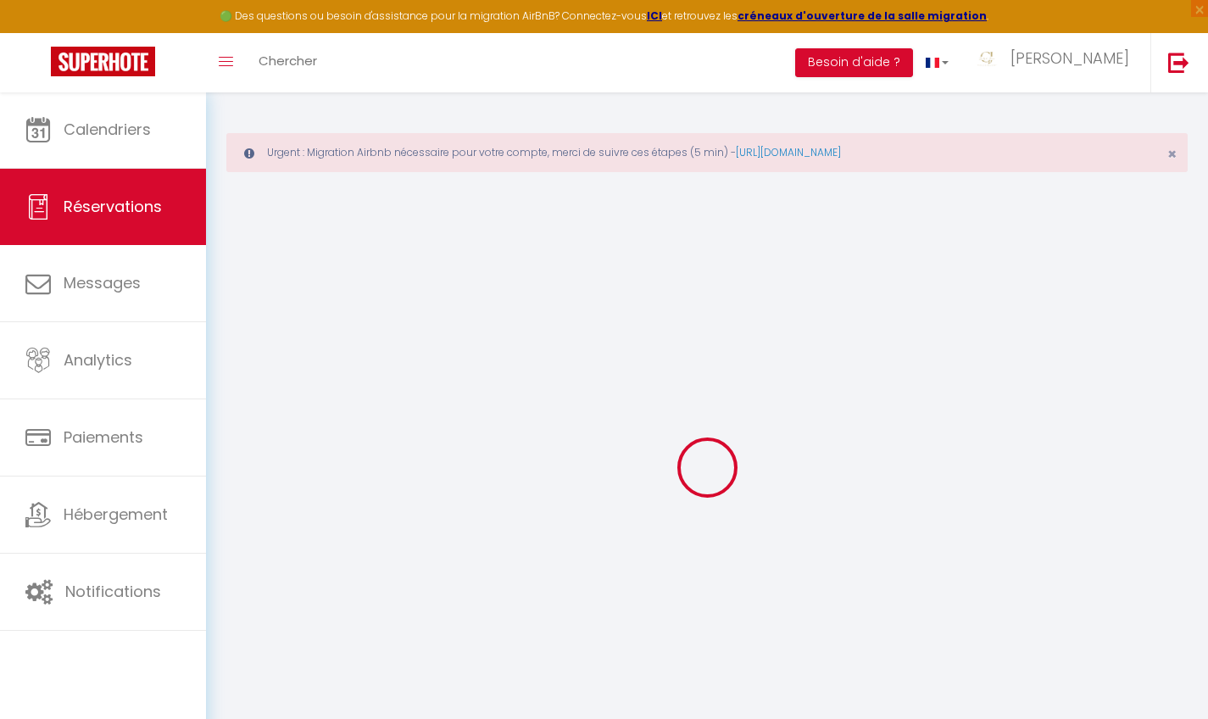
checkbox input "false"
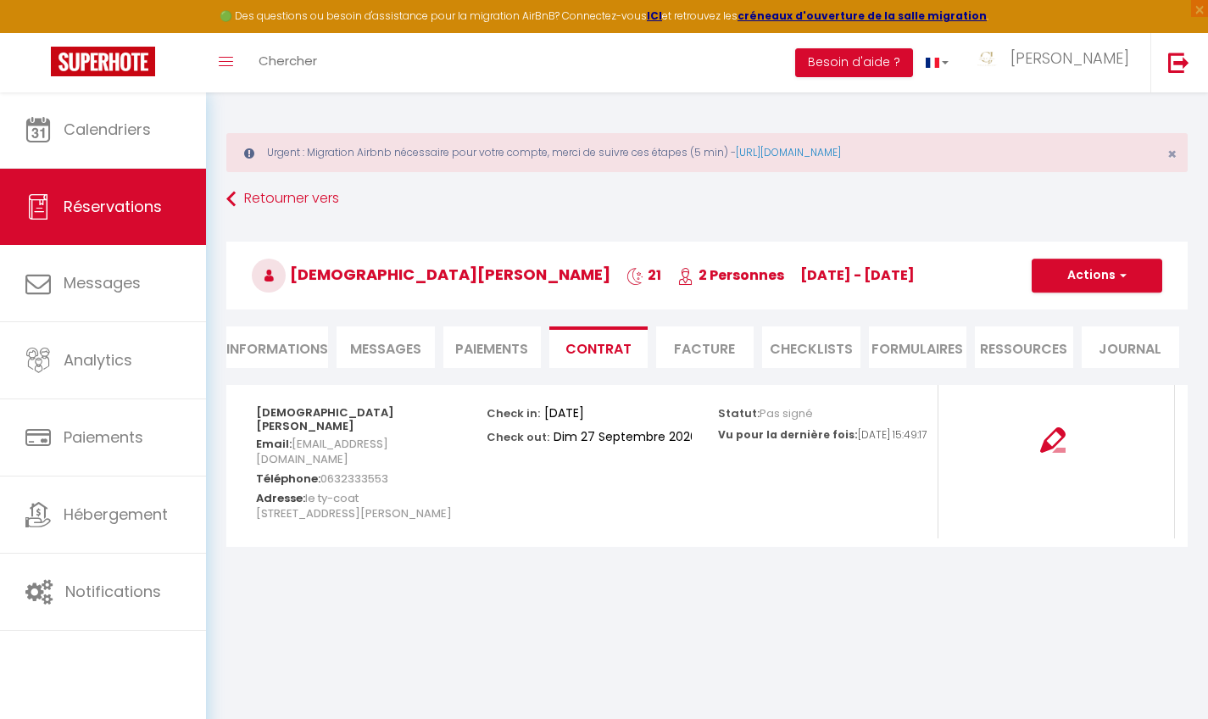
click at [1051, 436] on img at bounding box center [1052, 439] width 25 height 25
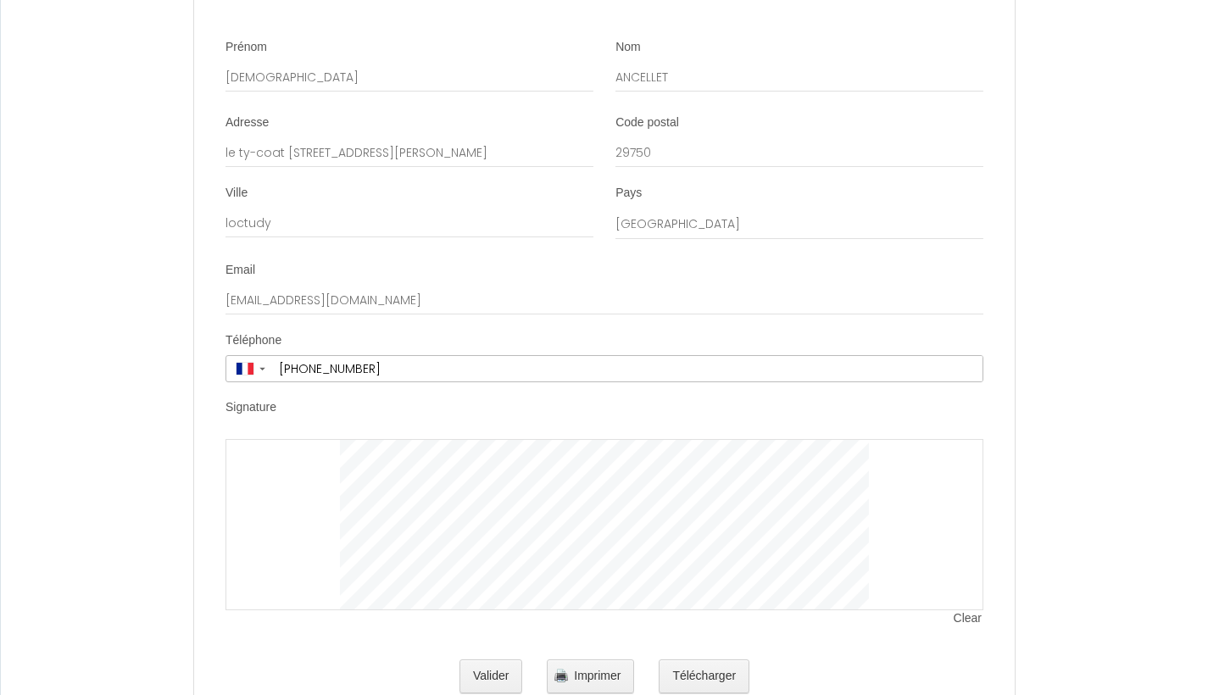
scroll to position [2742, 0]
click at [712, 660] on button "Télécharger" at bounding box center [703, 677] width 91 height 34
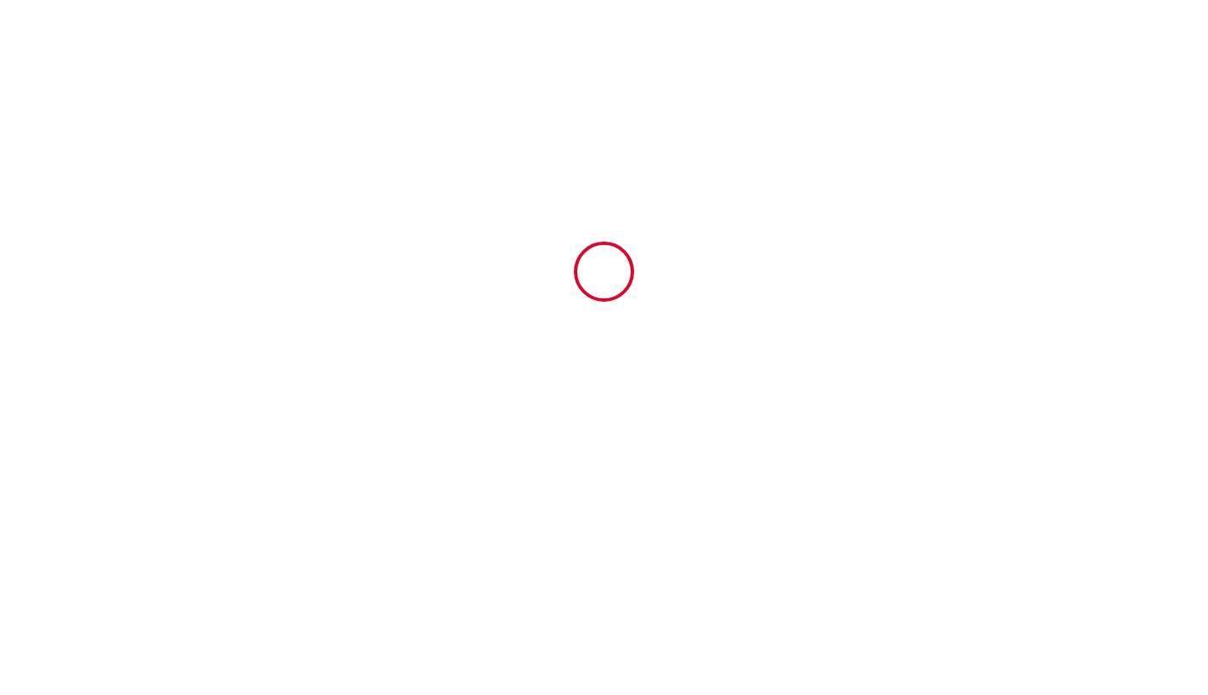
scroll to position [0, 0]
